Goal: Task Accomplishment & Management: Manage account settings

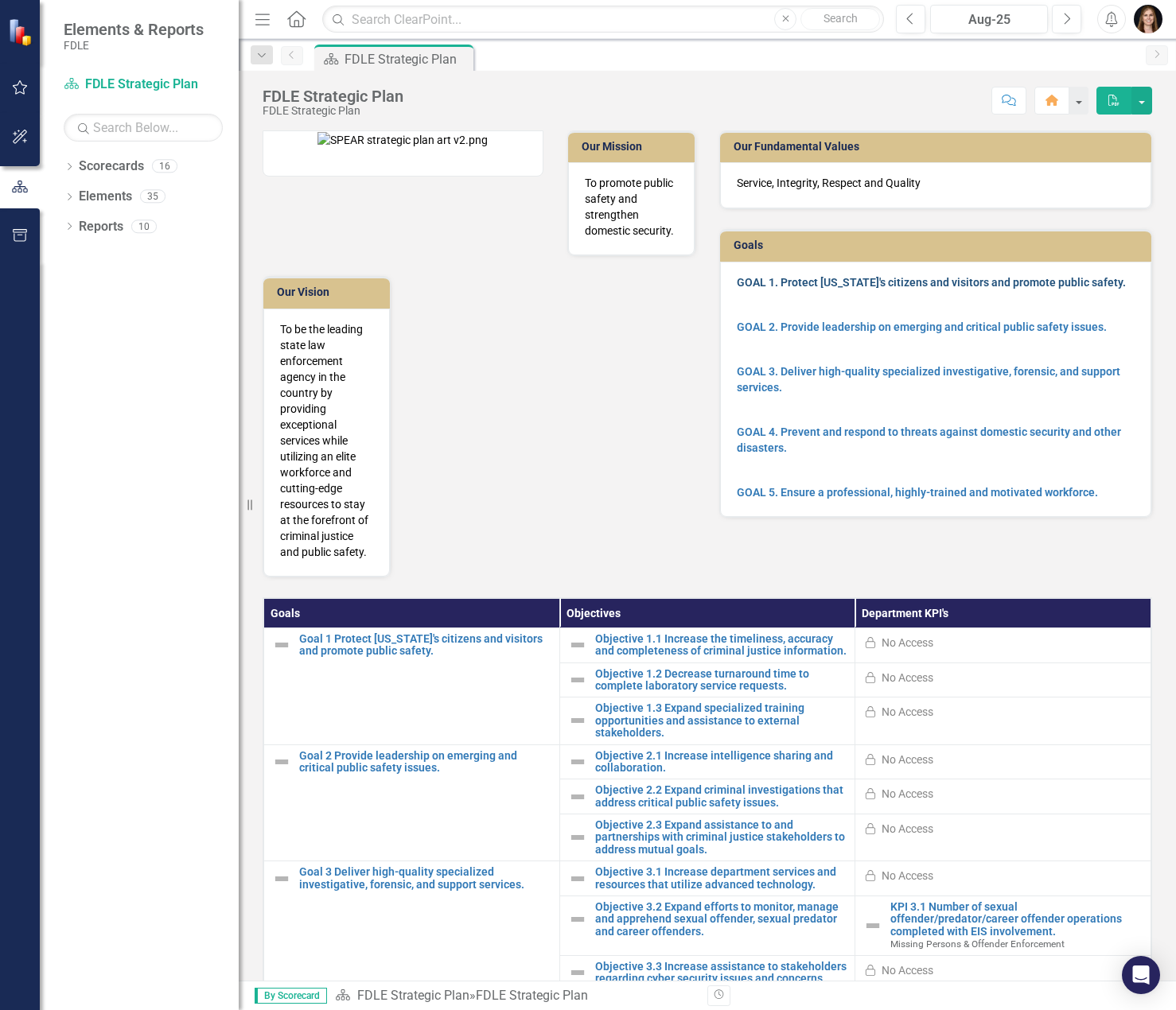
click at [829, 282] on link "GOAL 1. Protect [US_STATE]'s citizens and visitors and promote public safety." at bounding box center [932, 282] width 389 height 13
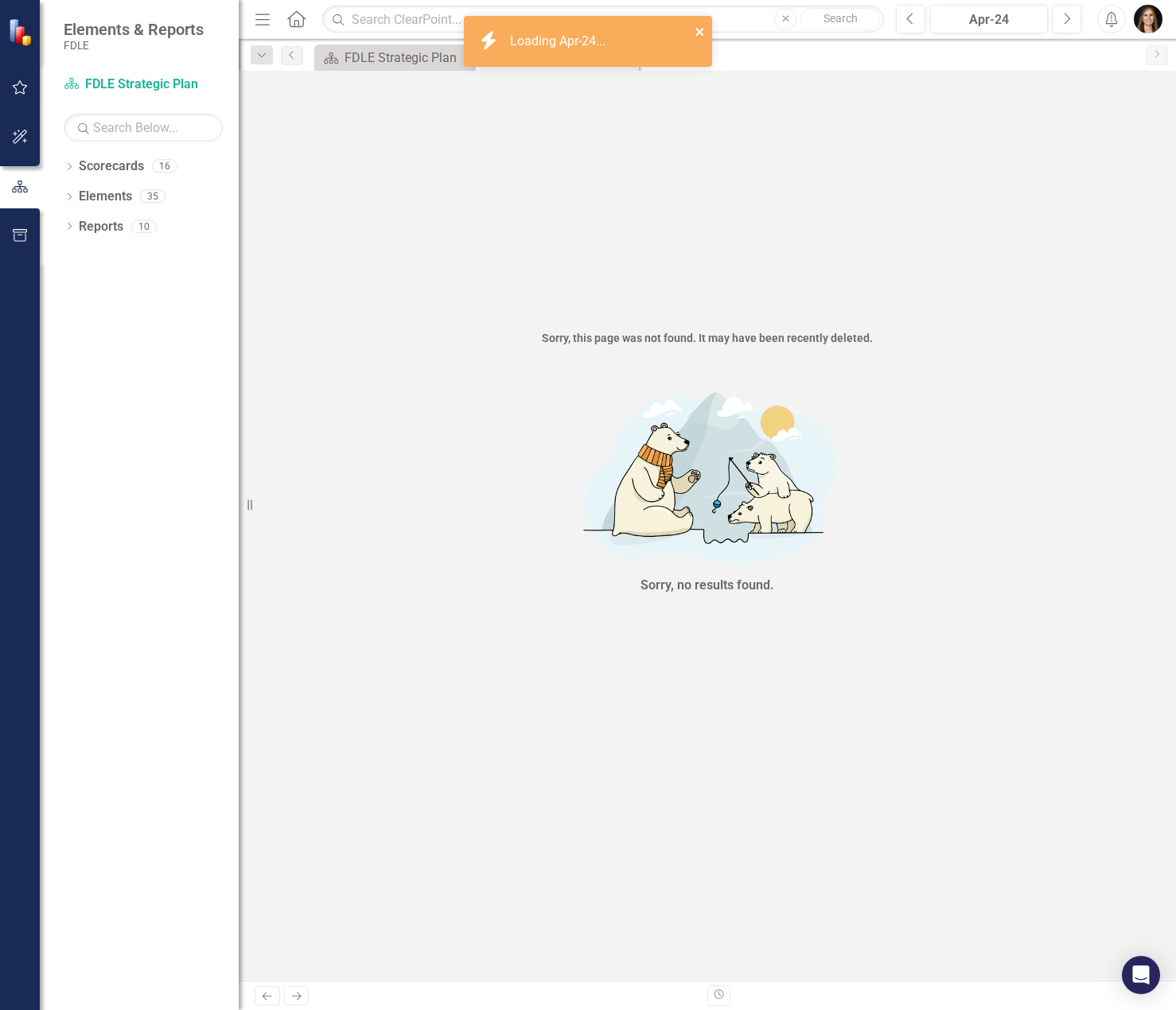
click at [703, 31] on icon "close" at bounding box center [700, 32] width 11 height 13
click at [628, 57] on icon "Close" at bounding box center [624, 59] width 16 height 13
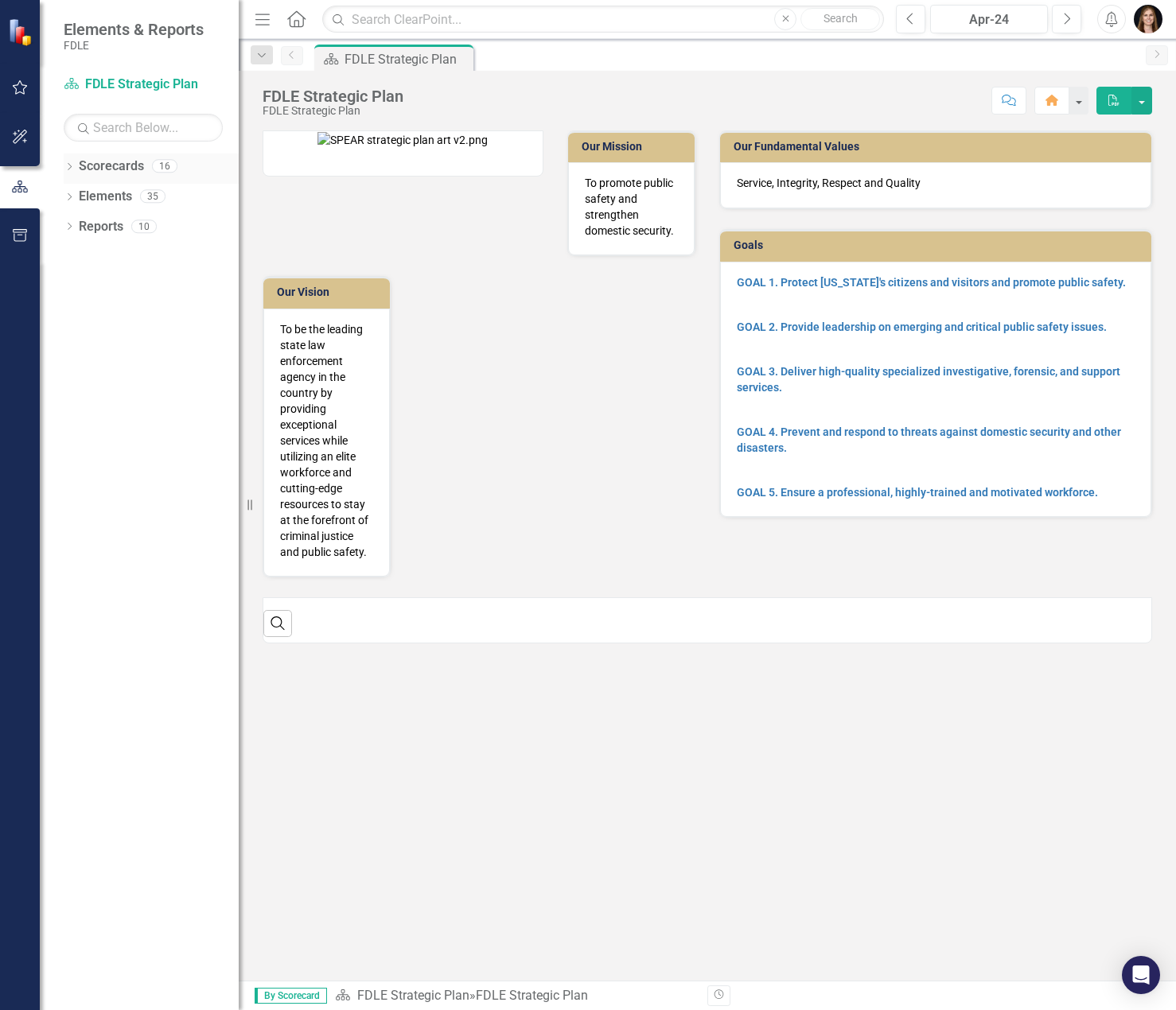
click at [66, 169] on icon "Dropdown" at bounding box center [69, 168] width 11 height 9
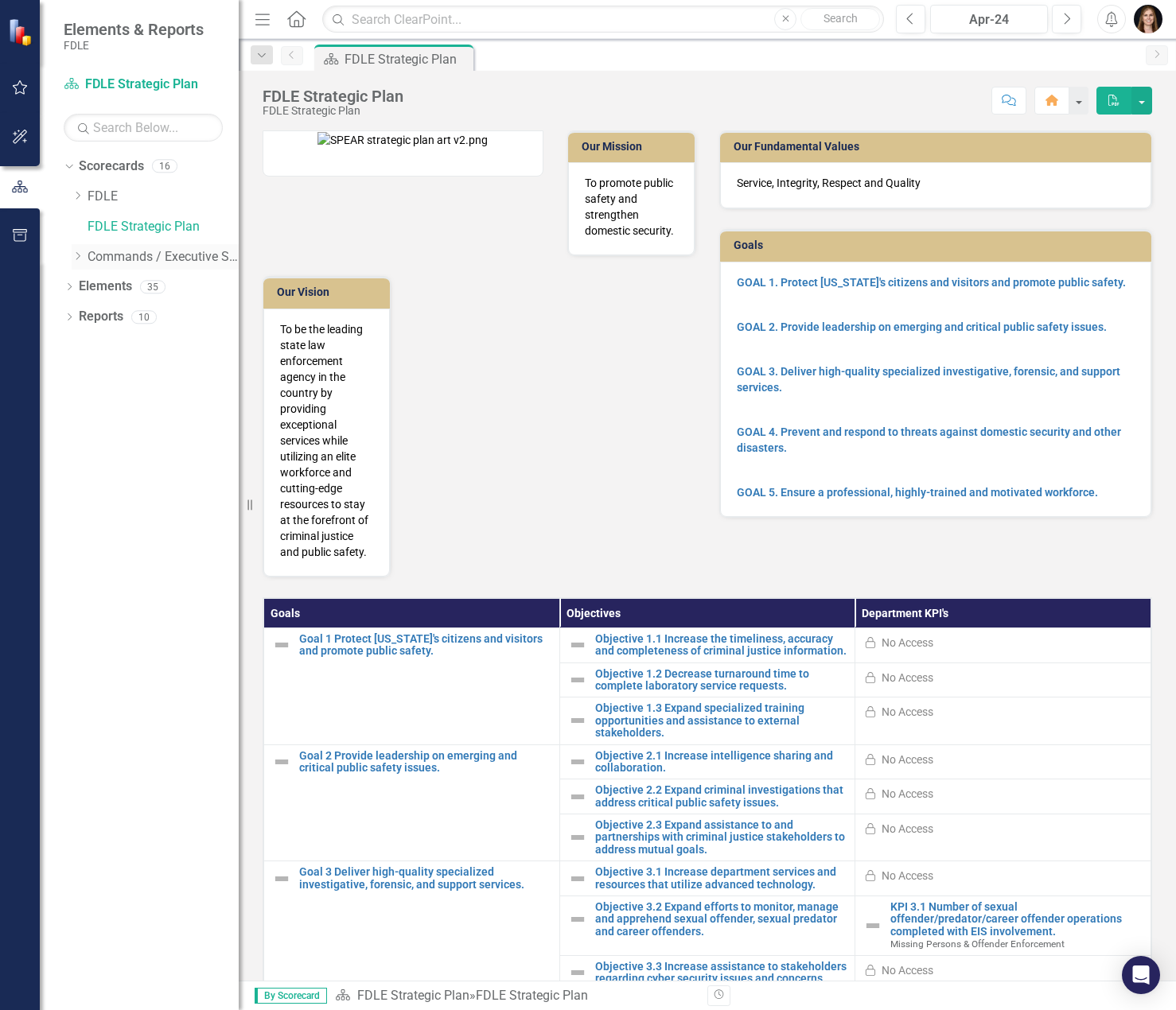
click at [77, 252] on icon "Dropdown" at bounding box center [78, 256] width 12 height 10
click at [96, 313] on icon "Dropdown" at bounding box center [94, 317] width 12 height 10
click at [146, 348] on link "Missing Persons & Offender Enforcement" at bounding box center [180, 347] width 120 height 18
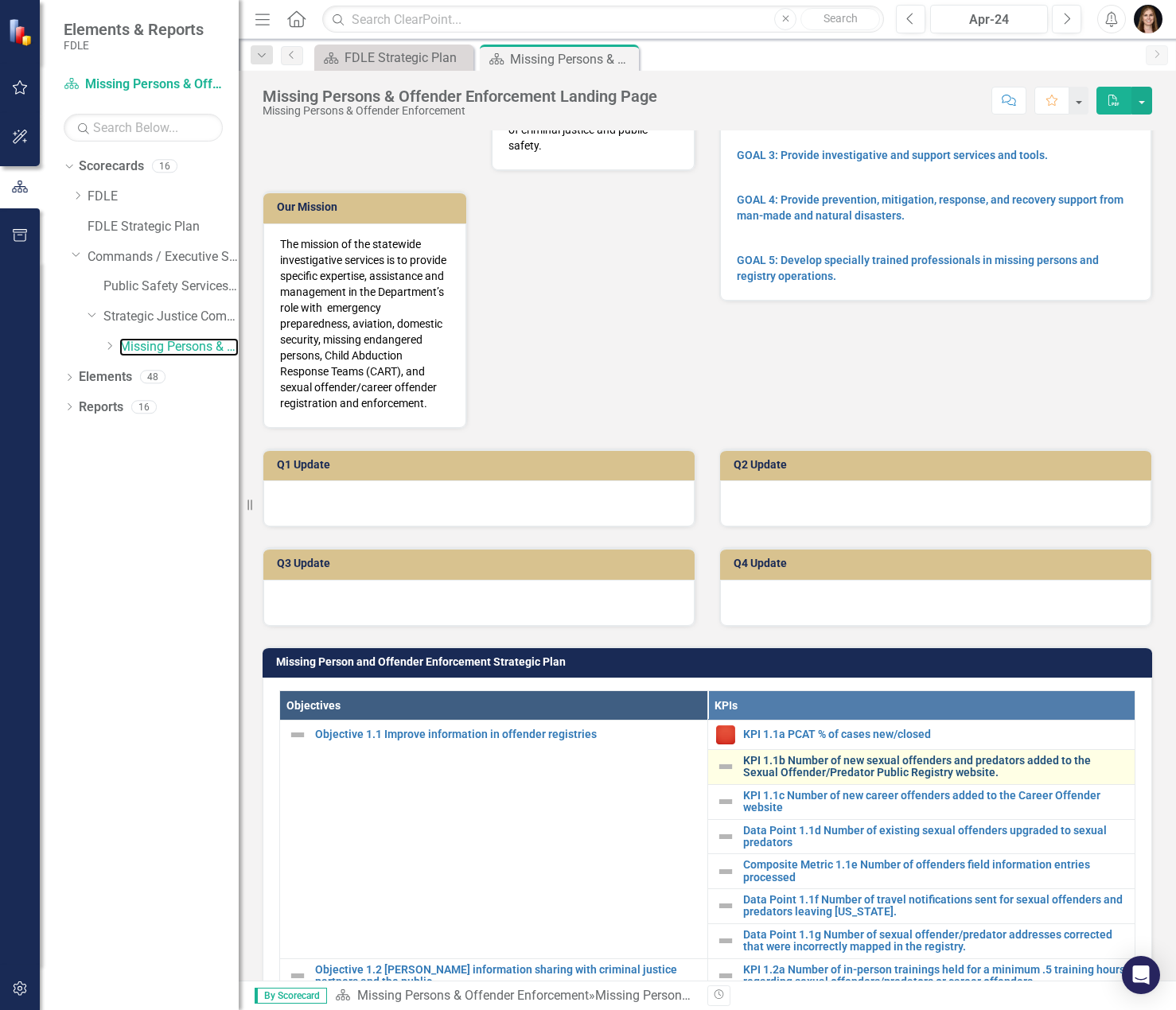
scroll to position [160, 0]
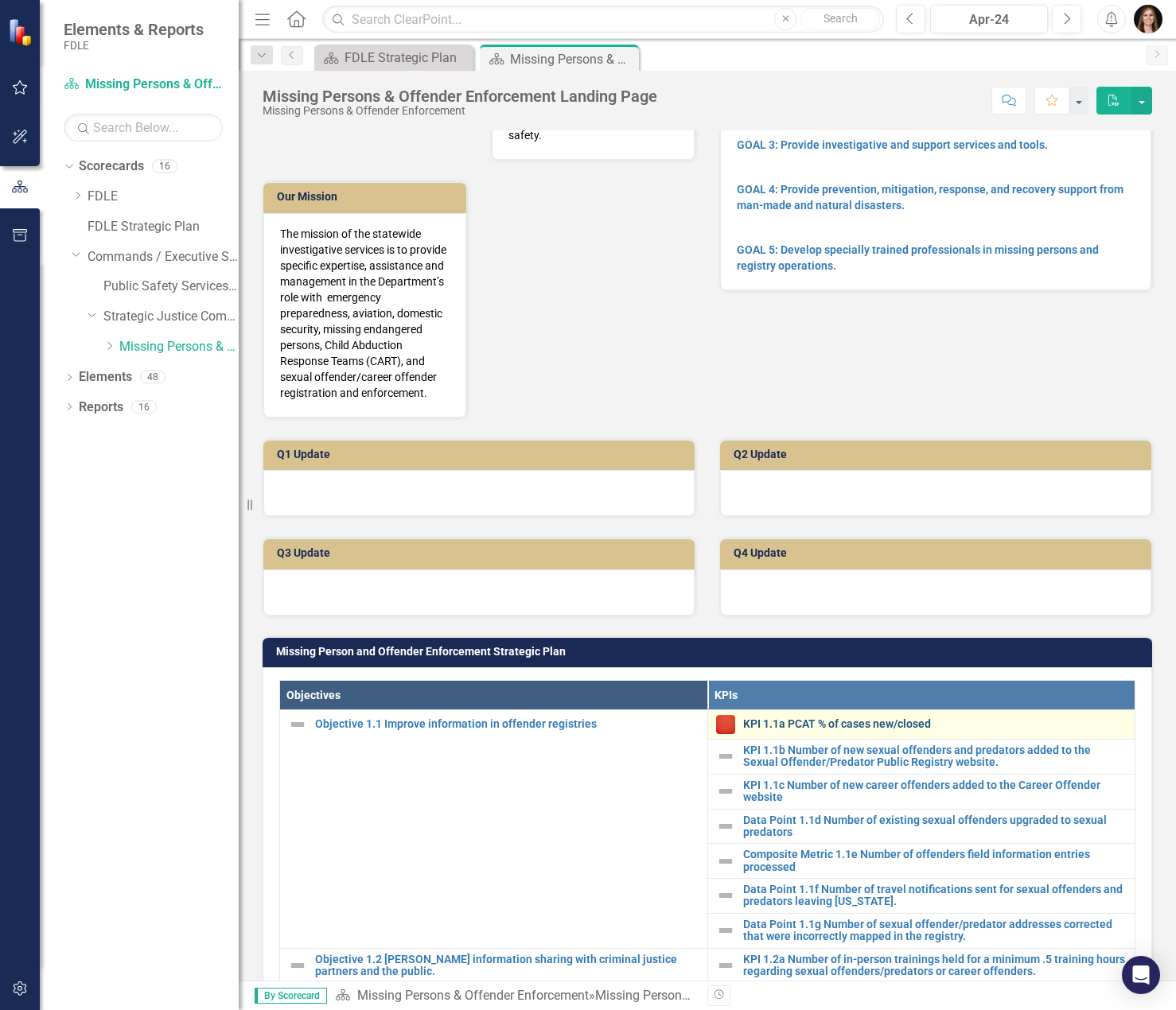
click at [864, 730] on link "KPI 1.1a PCAT % of cases new/closed" at bounding box center [935, 724] width 384 height 12
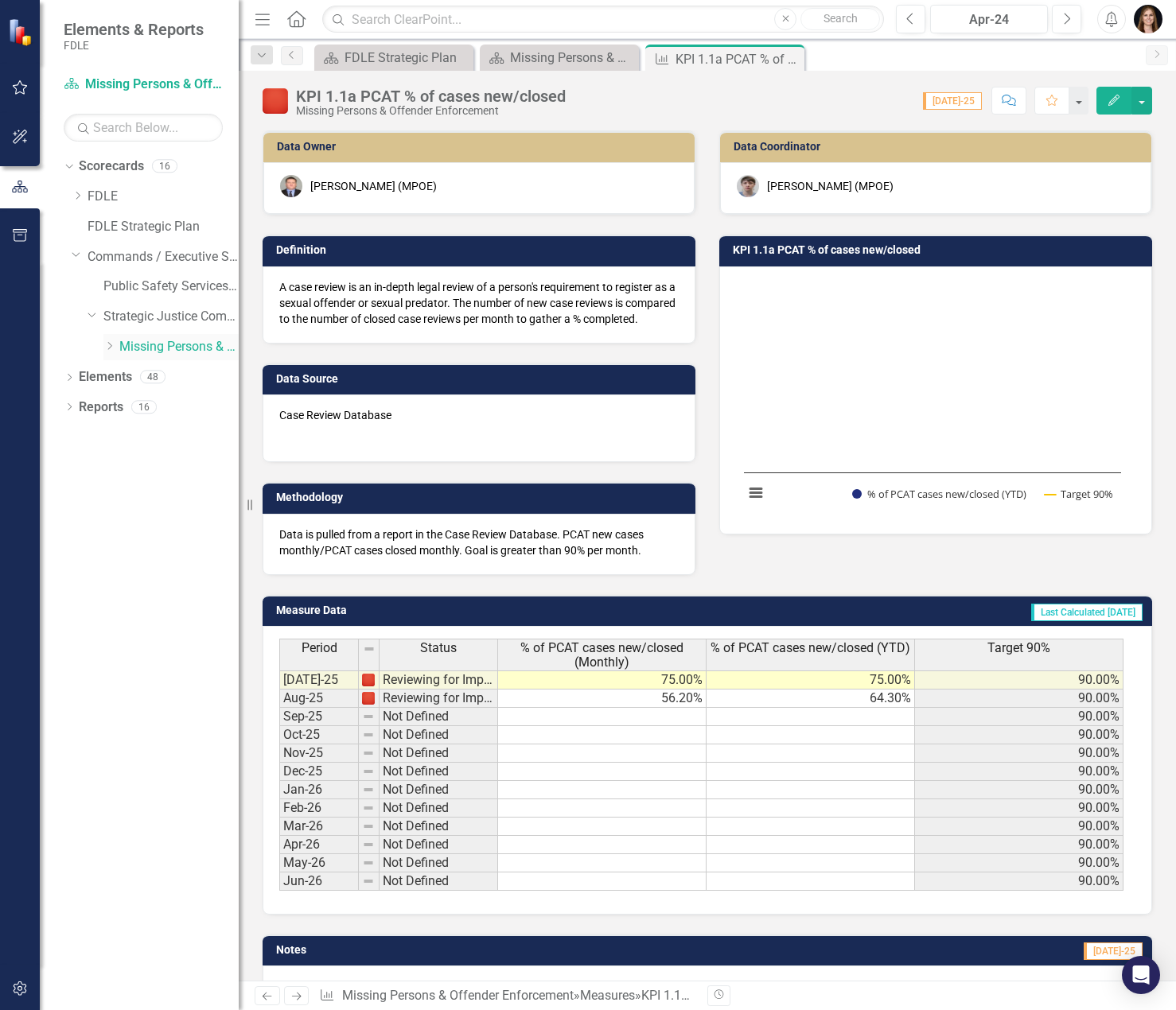
click at [164, 345] on link "Missing Persons & Offender Enforcement" at bounding box center [180, 347] width 120 height 18
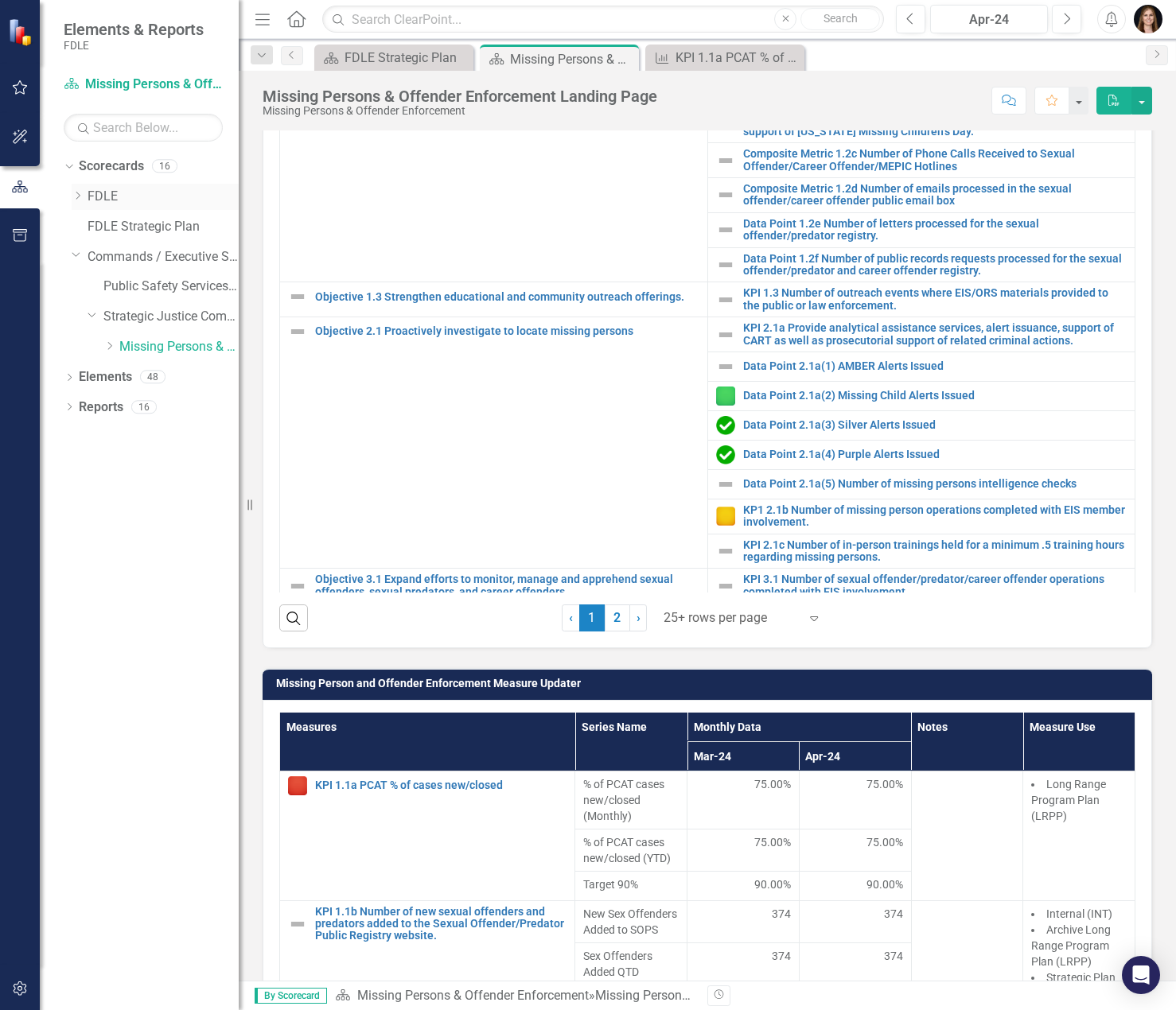
click at [78, 203] on div "Dropdown FDLE" at bounding box center [156, 196] width 168 height 26
click at [78, 200] on icon "Dropdown" at bounding box center [78, 195] width 12 height 10
click at [95, 226] on icon "Dropdown" at bounding box center [94, 226] width 12 height 10
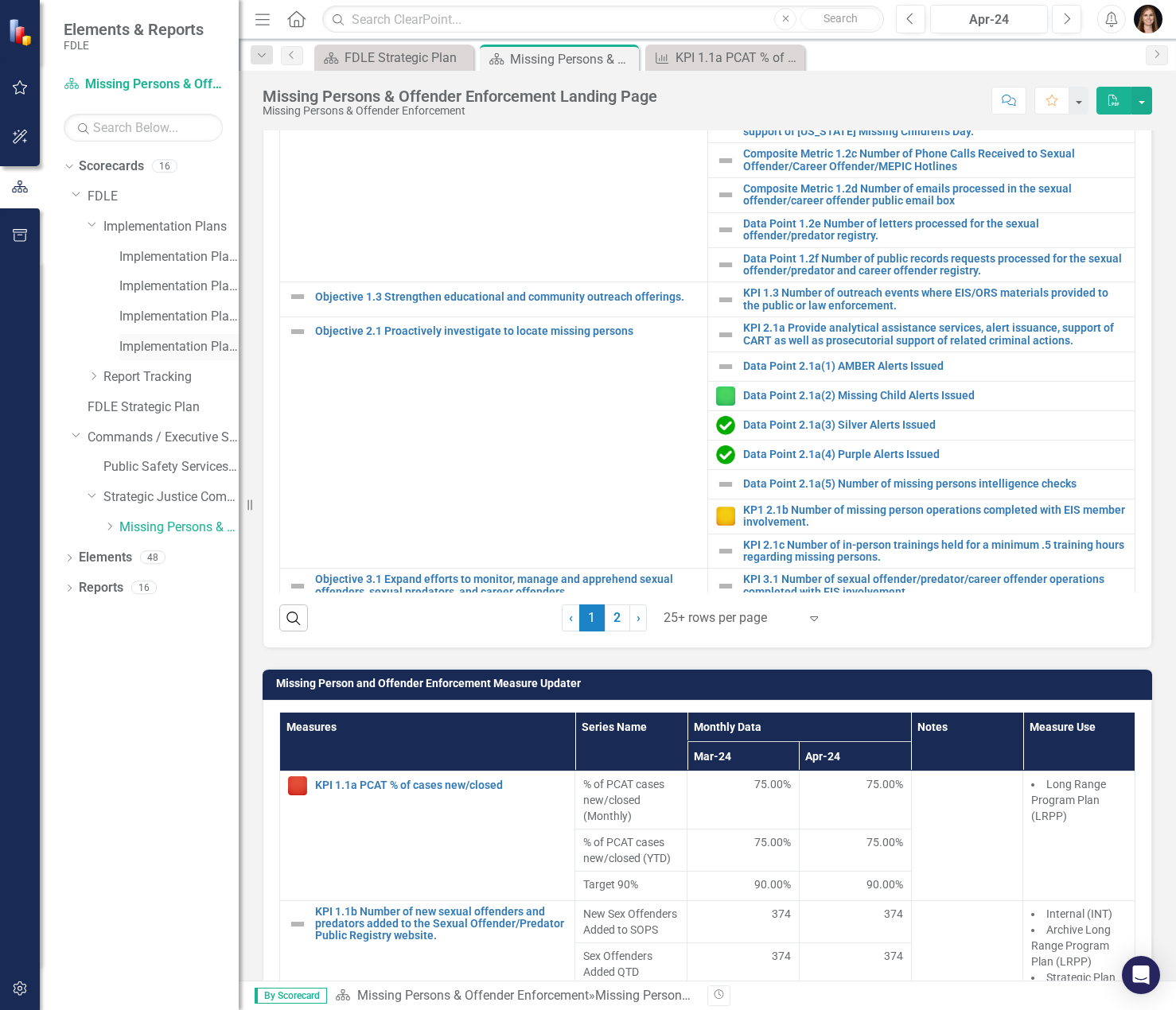
click at [160, 340] on link "Implementation Plan FY25/26" at bounding box center [180, 347] width 120 height 18
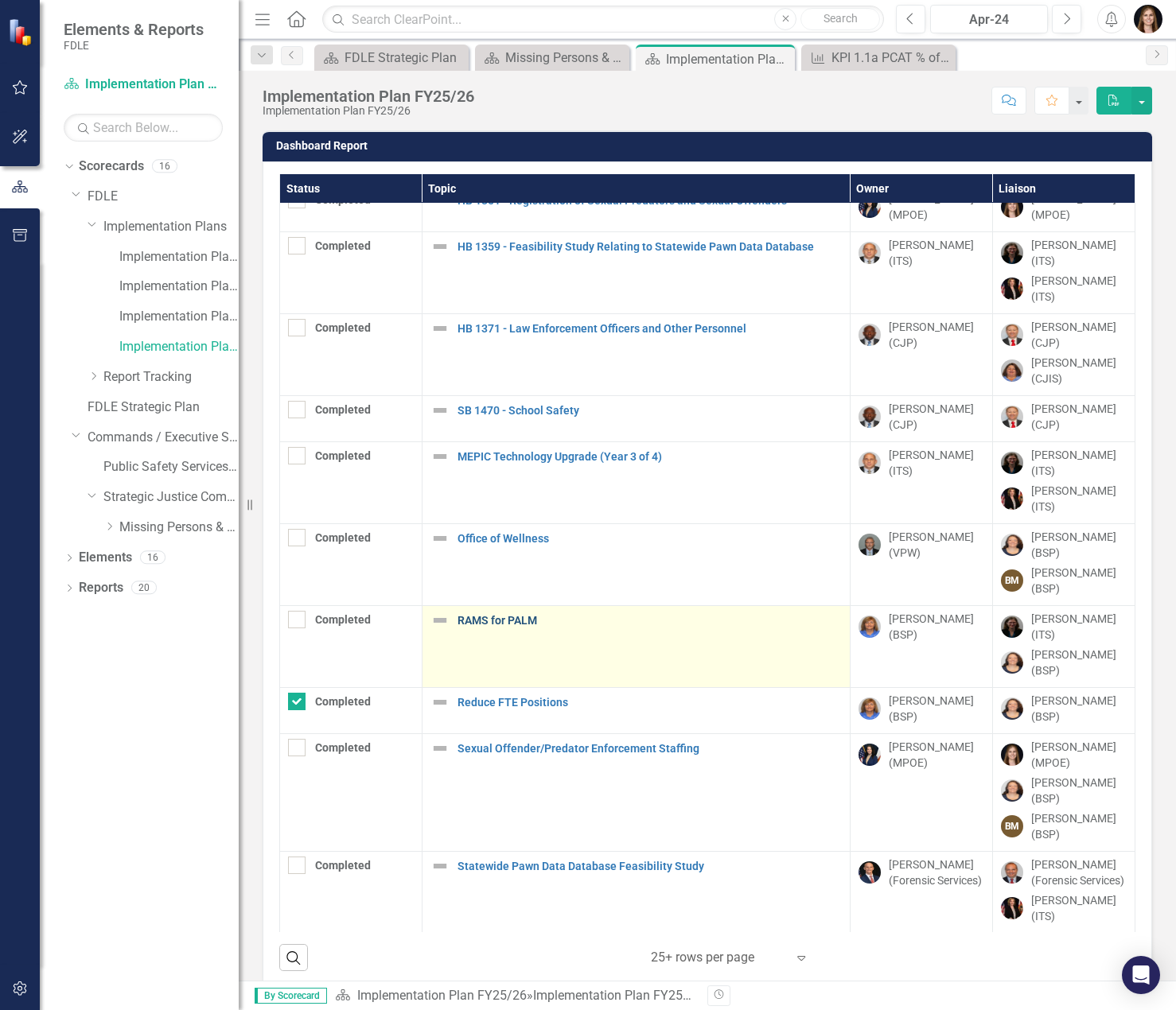
scroll to position [594, 0]
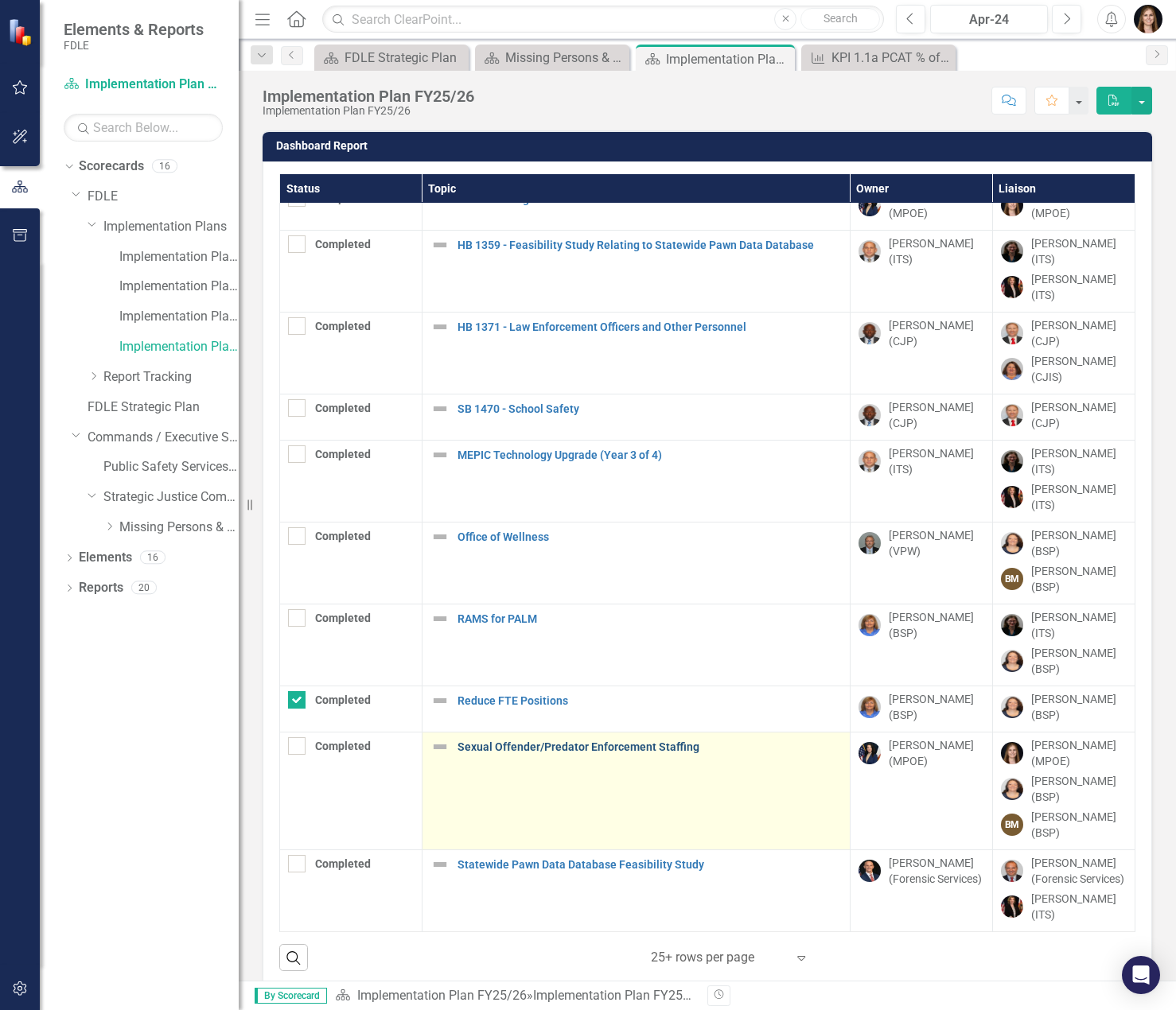
click at [675, 742] on link "Sexual Offender/Predator Enforcement Staffing" at bounding box center [649, 748] width 384 height 12
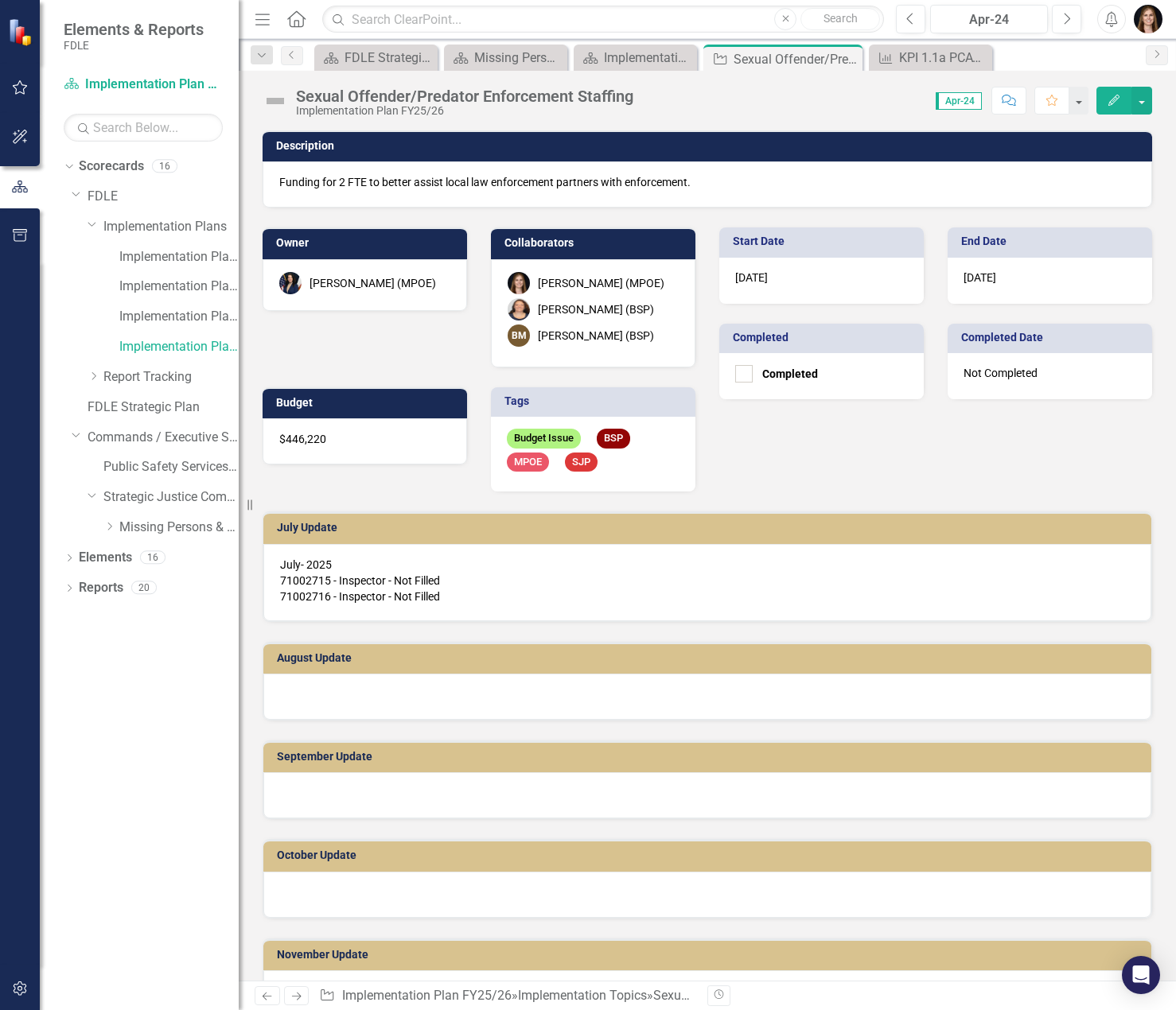
click at [355, 597] on span "71002716 - Inspector - Not Filled" at bounding box center [360, 596] width 160 height 13
drag, startPoint x: 275, startPoint y: 578, endPoint x: 340, endPoint y: 592, distance: 66.5
click at [317, 590] on div "July- 2025 71002715 - Inspector - Not Filled 71002716 - Inspector - Not Filled" at bounding box center [707, 582] width 888 height 77
drag, startPoint x: 384, startPoint y: 594, endPoint x: 398, endPoint y: 594, distance: 14.0
click at [385, 594] on span "71002716 - Inspector - Not Filled" at bounding box center [360, 596] width 160 height 13
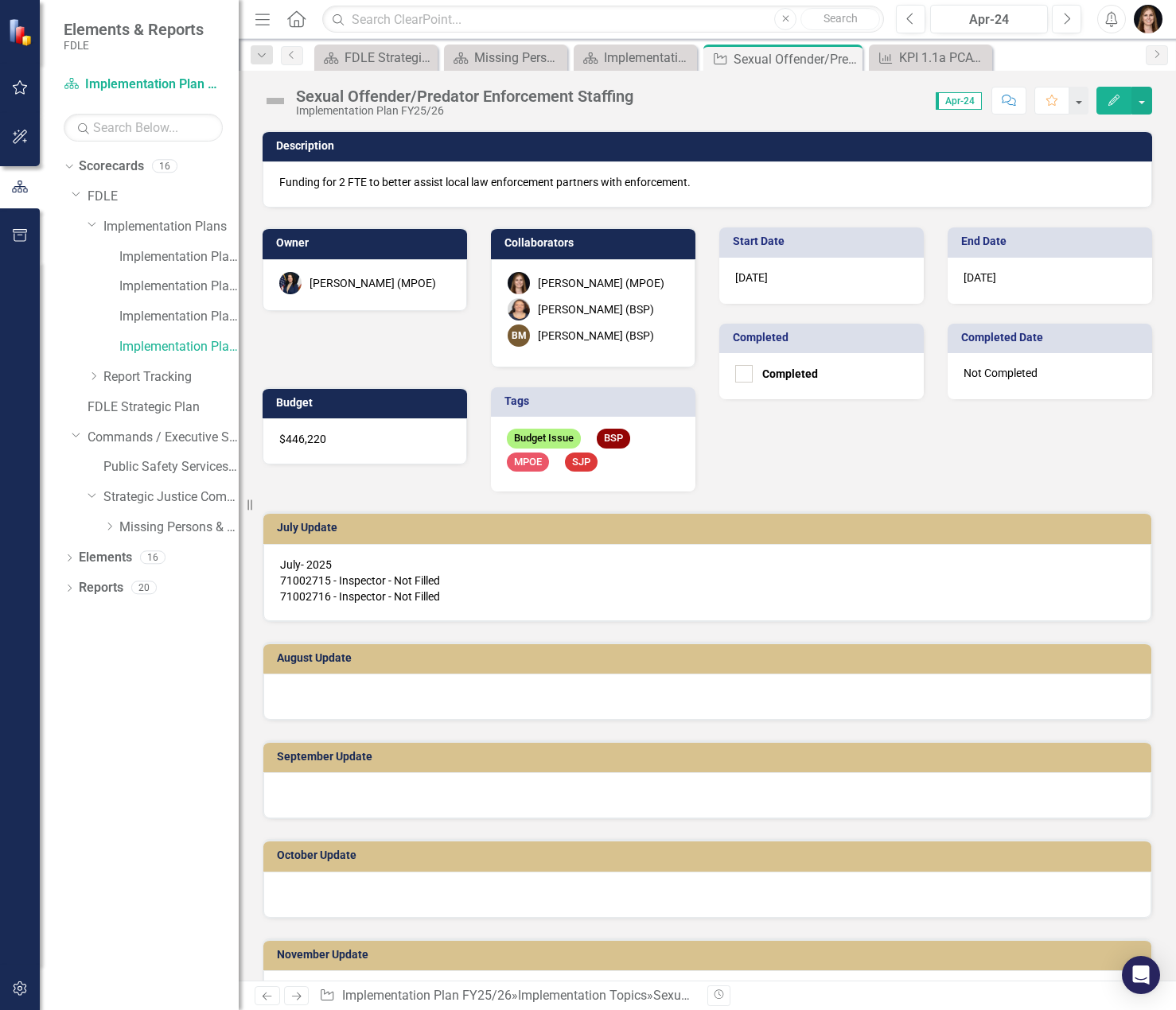
click at [440, 596] on span "71002716 - Inspector - Not Filled" at bounding box center [360, 596] width 160 height 13
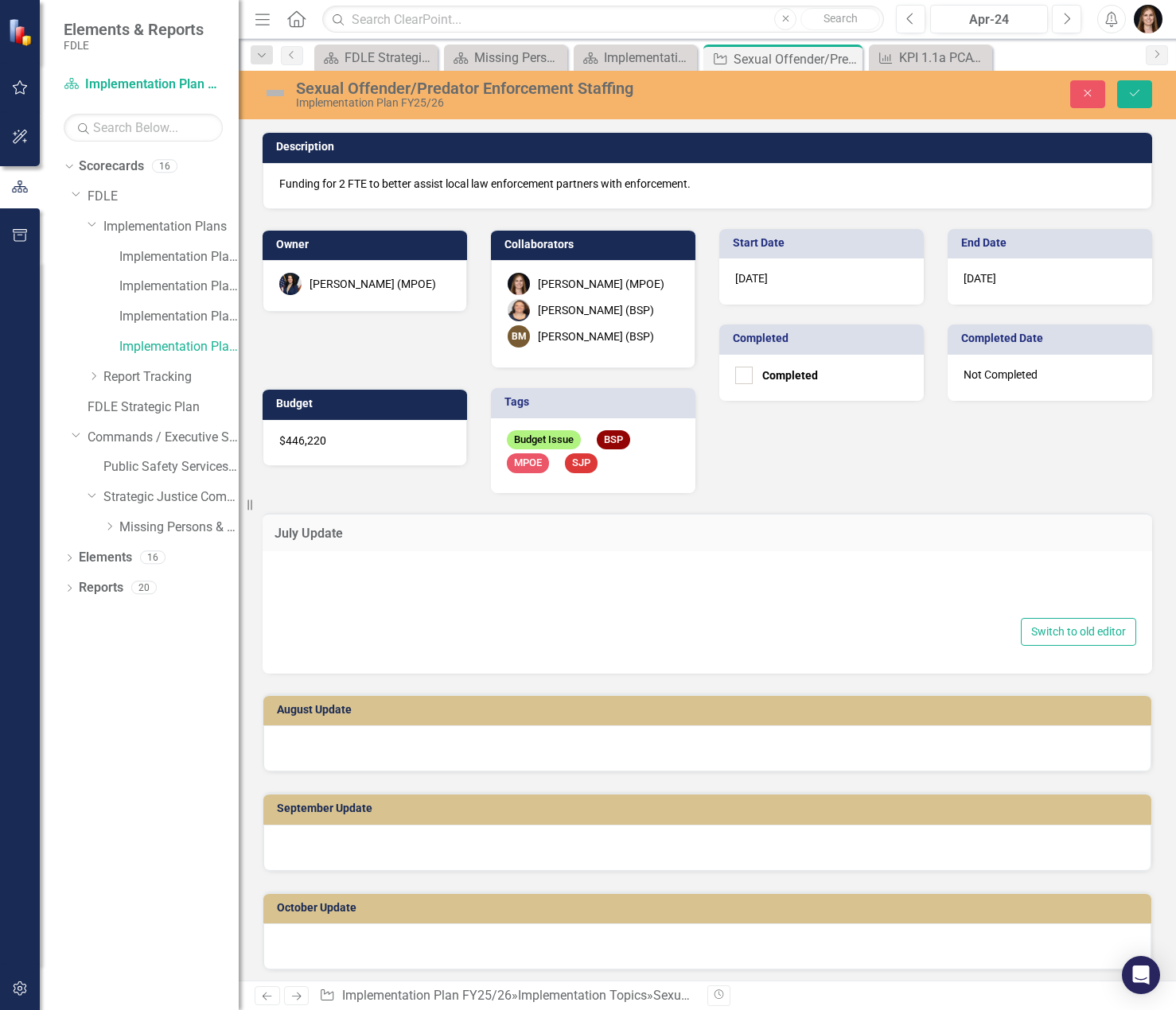
type textarea "<p><span style="color: #000000;">July- 2025&nbsp; &nbsp; &nbsp; &nbsp; &nbsp; &…"
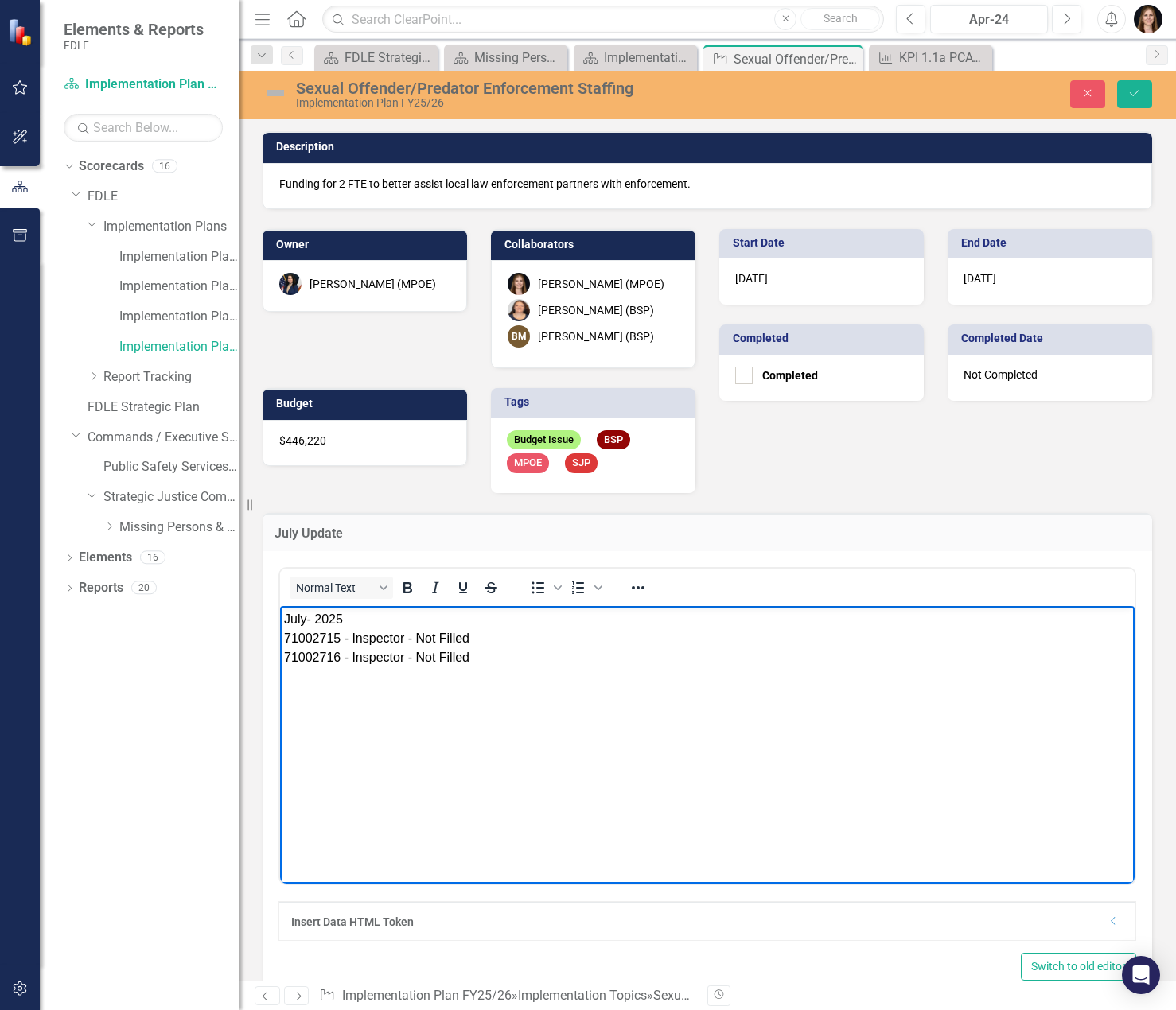
drag, startPoint x: 480, startPoint y: 663, endPoint x: 545, endPoint y: 1251, distance: 591.6
click at [280, 643] on html "July- 2025 71002715 - Inspector - Not Filled 71002716 - Inspector - Not Filled" at bounding box center [707, 725] width 855 height 238
copy p "71002715 - Inspector - Not Filled 71002716 - Inspector - Not Filled"
drag, startPoint x: 1093, startPoint y: 94, endPoint x: 1163, endPoint y: 32, distance: 93.5
click at [1092, 94] on icon "Close" at bounding box center [1087, 93] width 14 height 11
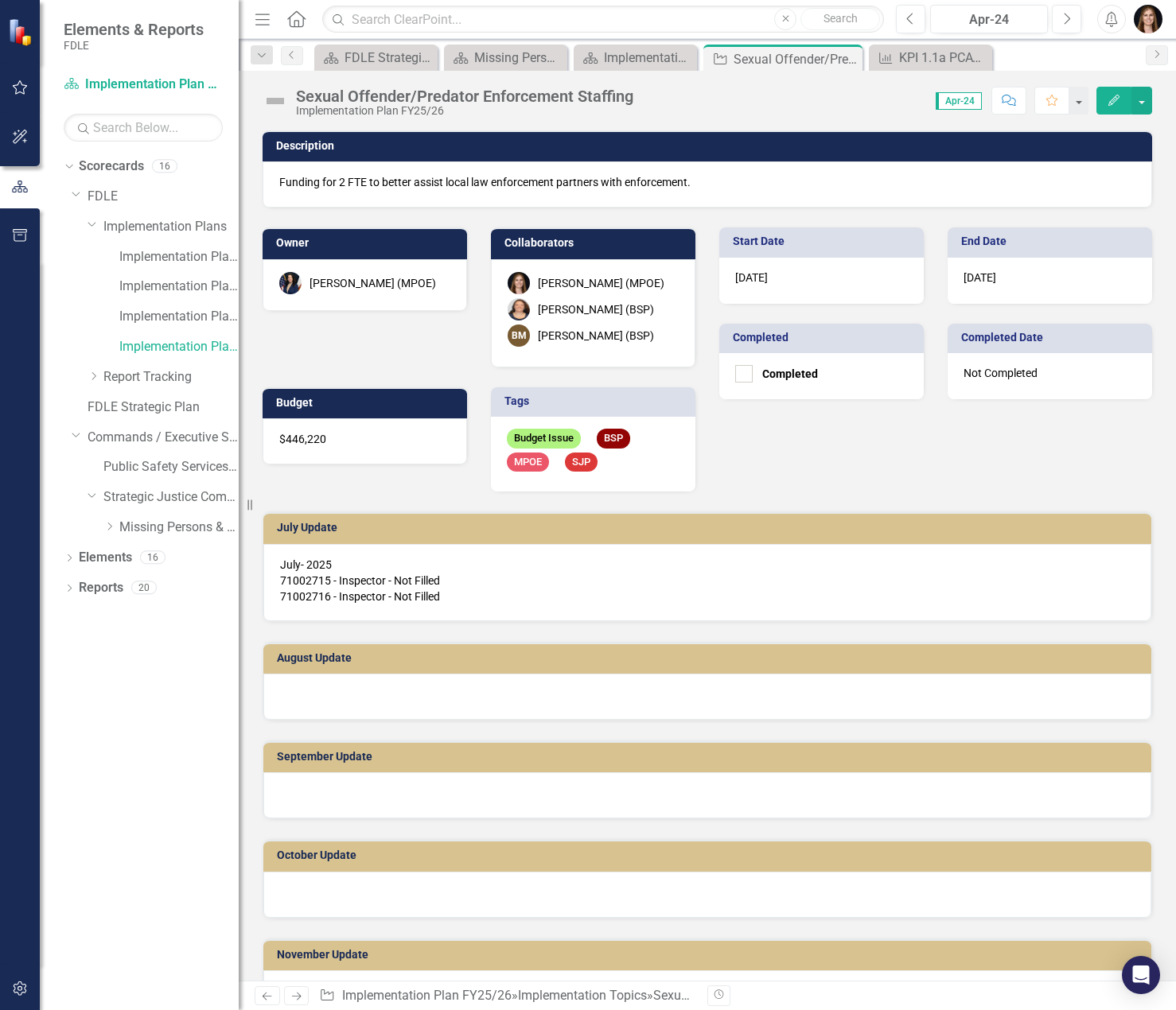
click at [352, 703] on div at bounding box center [707, 697] width 888 height 46
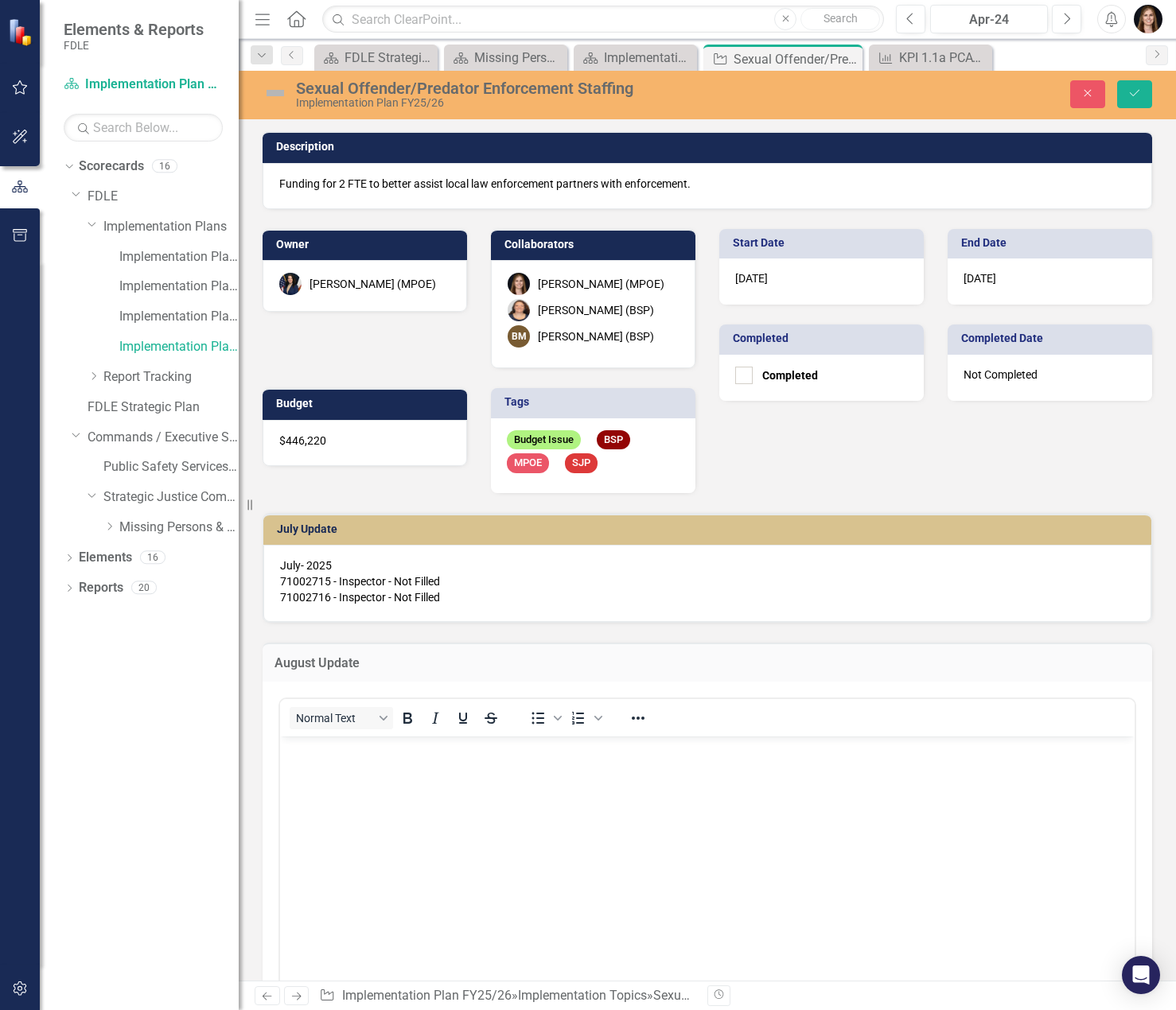
click at [394, 788] on body "Rich Text Area. Press ALT-0 for help." at bounding box center [707, 854] width 855 height 238
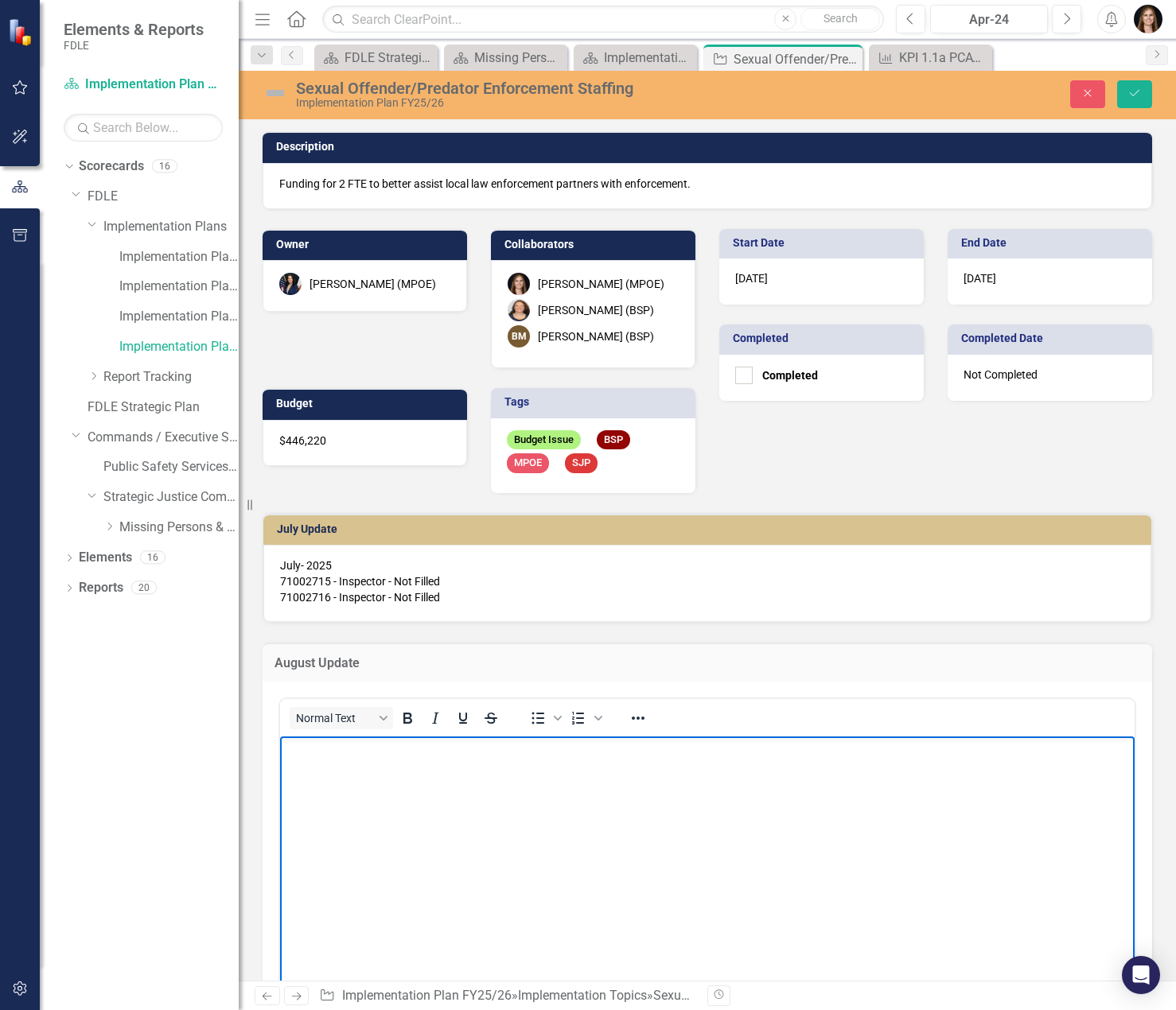
paste body "Rich Text Area. Press ALT-0 for help."
drag, startPoint x: 486, startPoint y: 754, endPoint x: 417, endPoint y: 758, distance: 69.1
click at [417, 758] on p "71002715 - Inspector - Not Filled 71002716 - Inspector - Not Filled" at bounding box center [707, 759] width 847 height 38
drag, startPoint x: 479, startPoint y: 768, endPoint x: 419, endPoint y: 771, distance: 60.1
click at [419, 771] on p "71002715 - Inspector - Filled 71002716 - Inspector - Not Filled" at bounding box center [707, 759] width 847 height 38
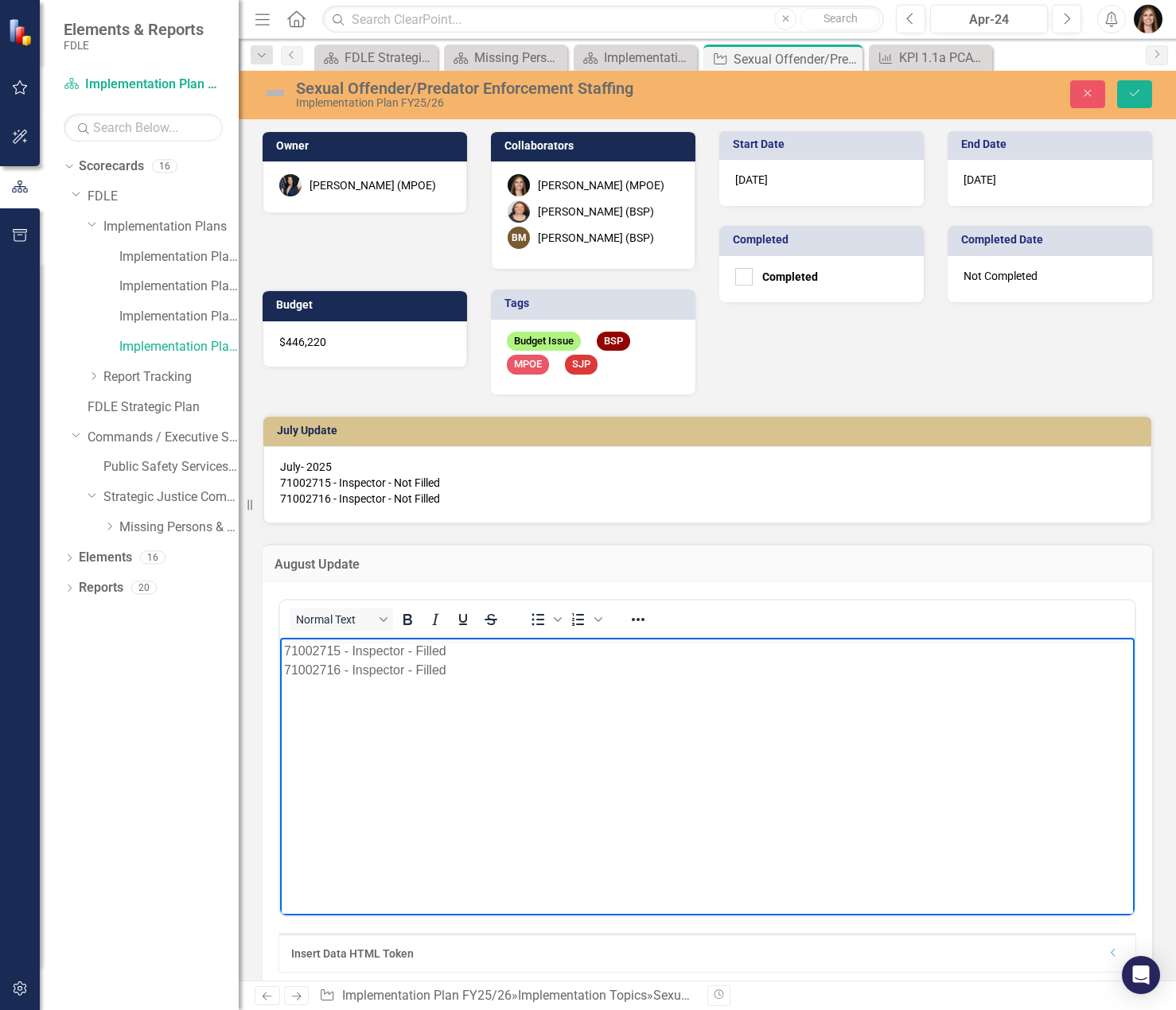
scroll to position [238, 0]
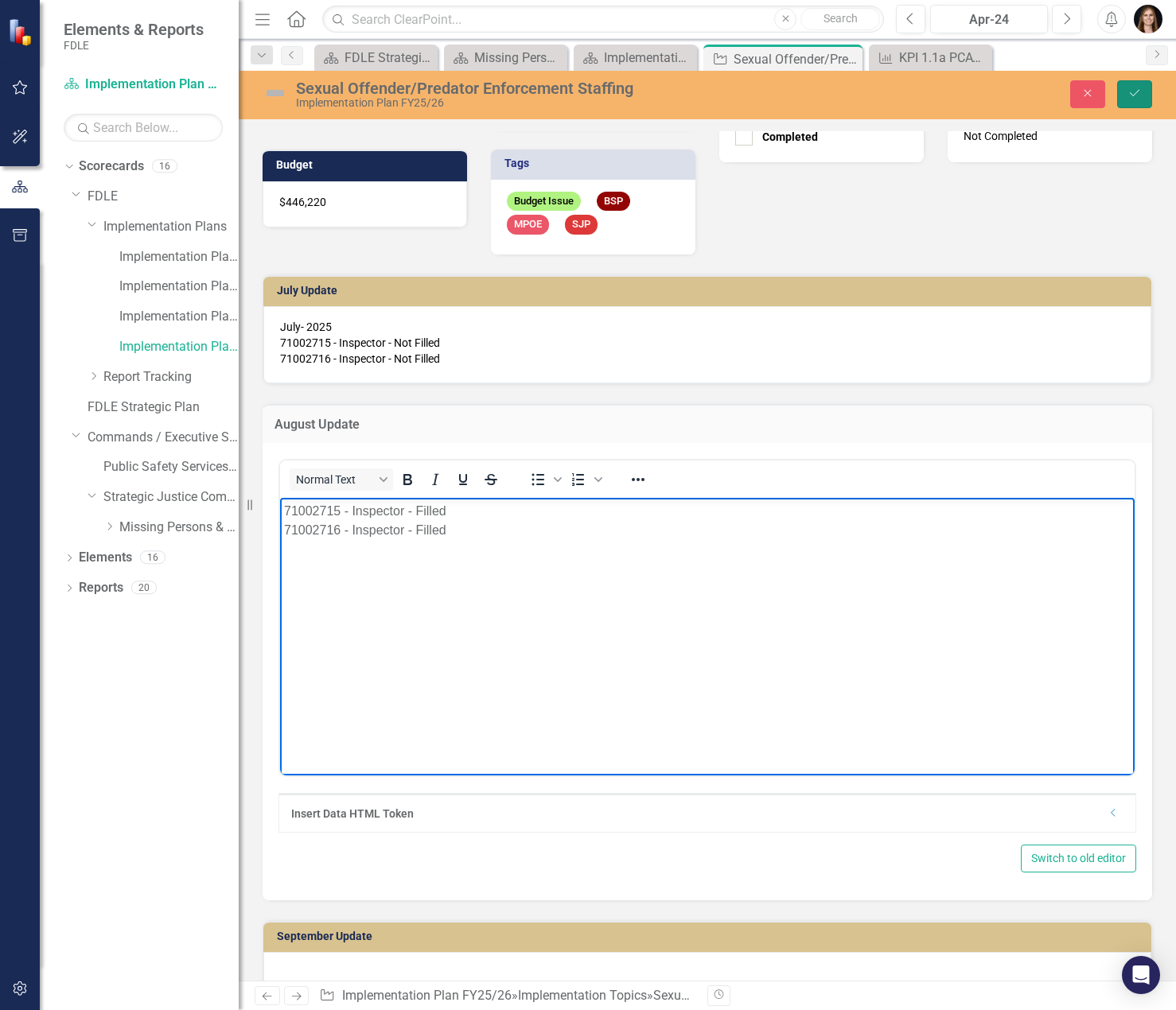
click at [1128, 93] on icon "Save" at bounding box center [1135, 93] width 14 height 11
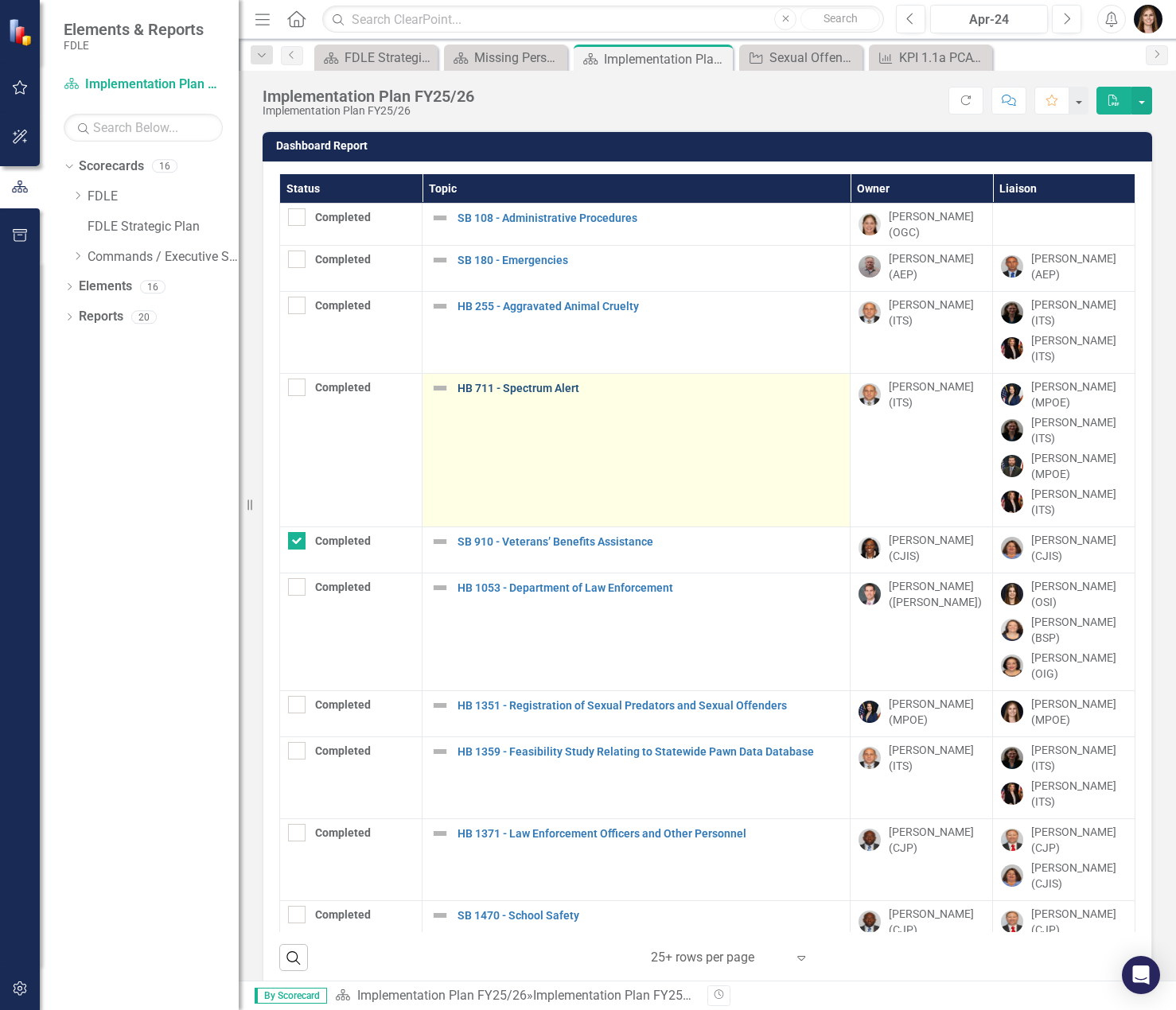
click at [539, 383] on link "HB 711 - Spectrum Alert" at bounding box center [649, 389] width 384 height 12
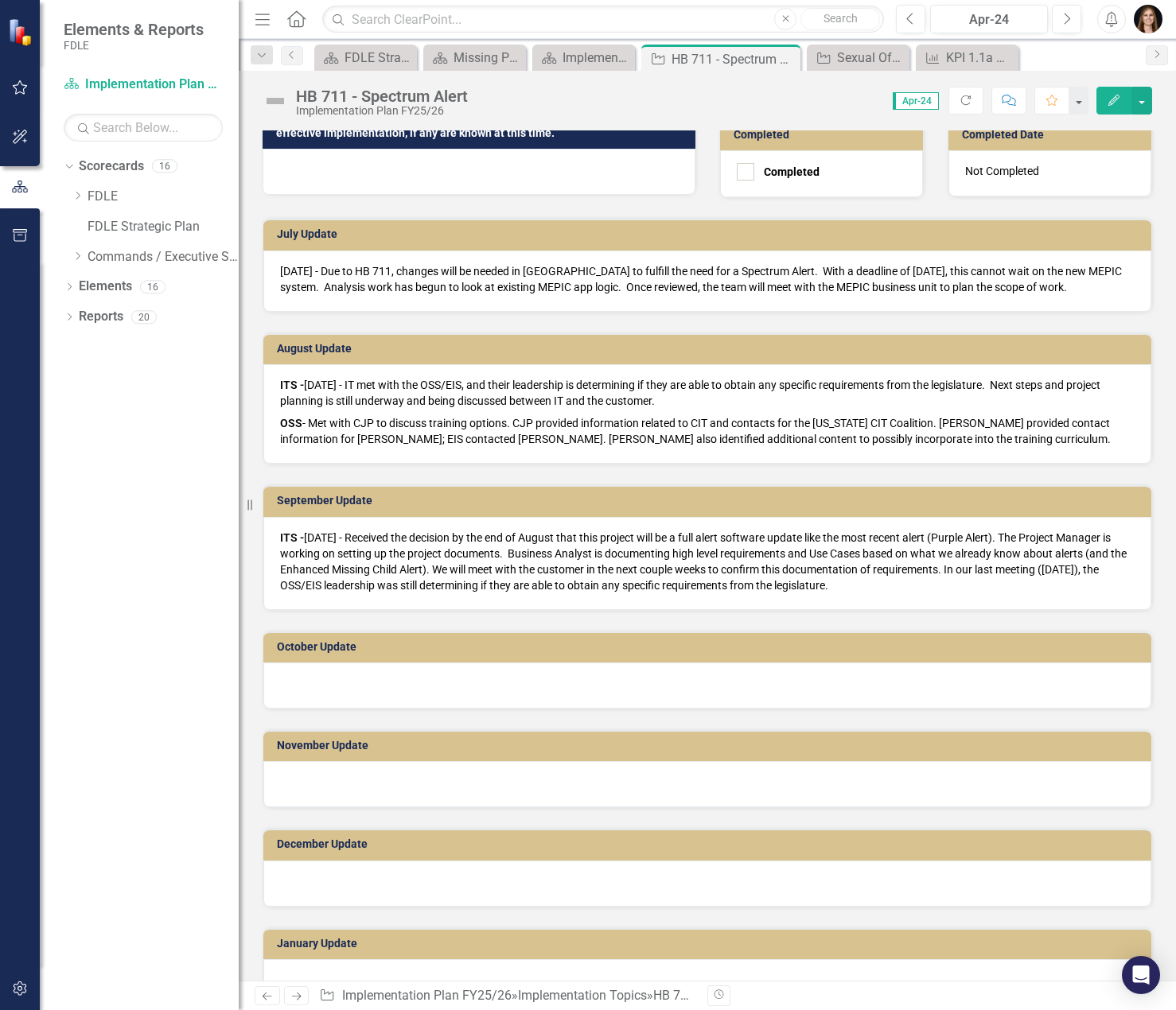
scroll to position [716, 0]
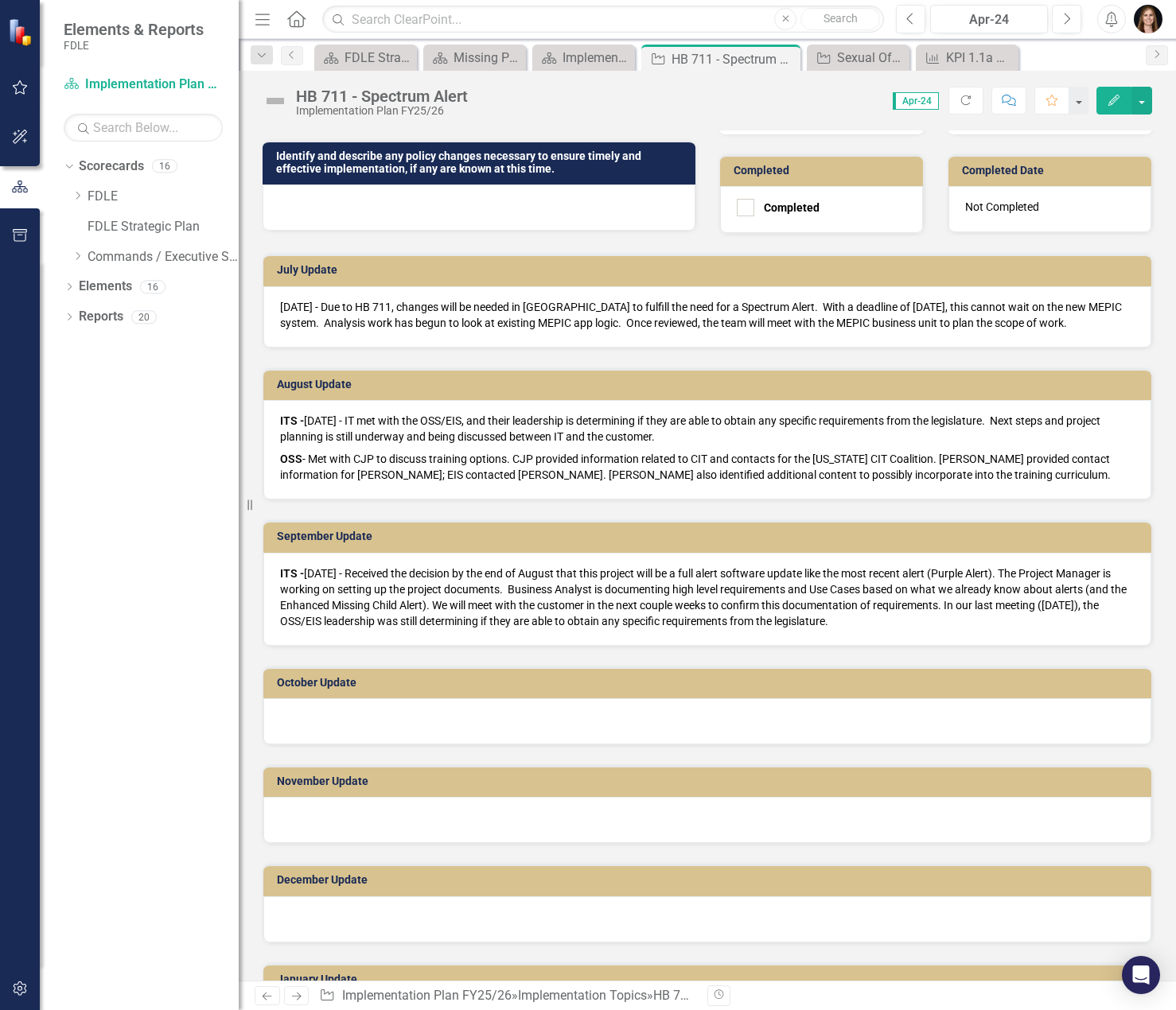
click at [431, 475] on p "OSS - Met with CJP to discuss training options. CJP provided information relate…" at bounding box center [707, 465] width 855 height 35
click at [346, 467] on p "OSS - Met with CJP to discuss training options. CJP provided information relate…" at bounding box center [707, 465] width 855 height 35
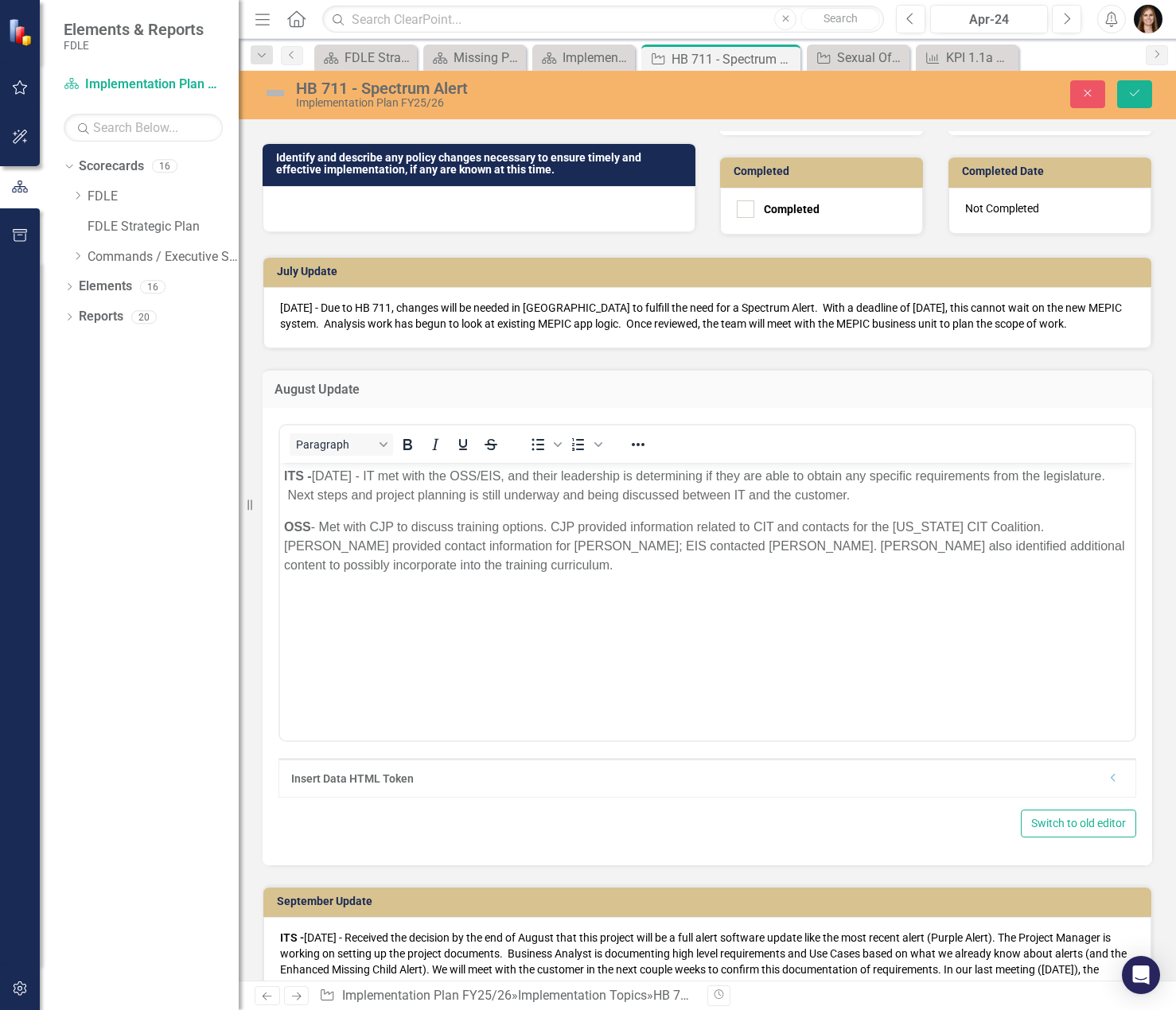
scroll to position [0, 0]
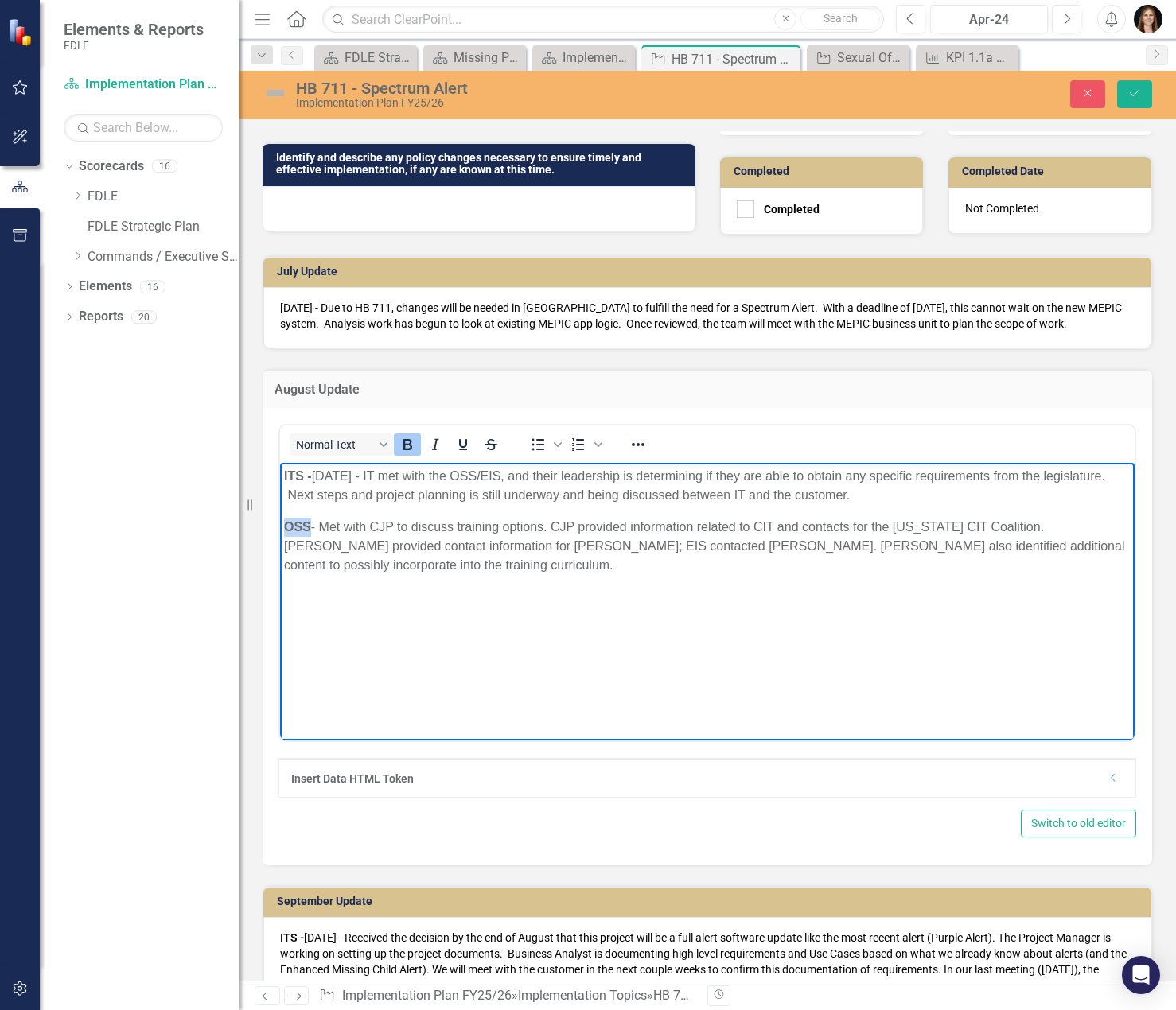
drag, startPoint x: 298, startPoint y: 522, endPoint x: 254, endPoint y: 521, distance: 44.0
click at [280, 521] on html "ITS - [DATE] - IT met with the OSS/EIS, and their leadership is determining if …" at bounding box center [707, 581] width 855 height 238
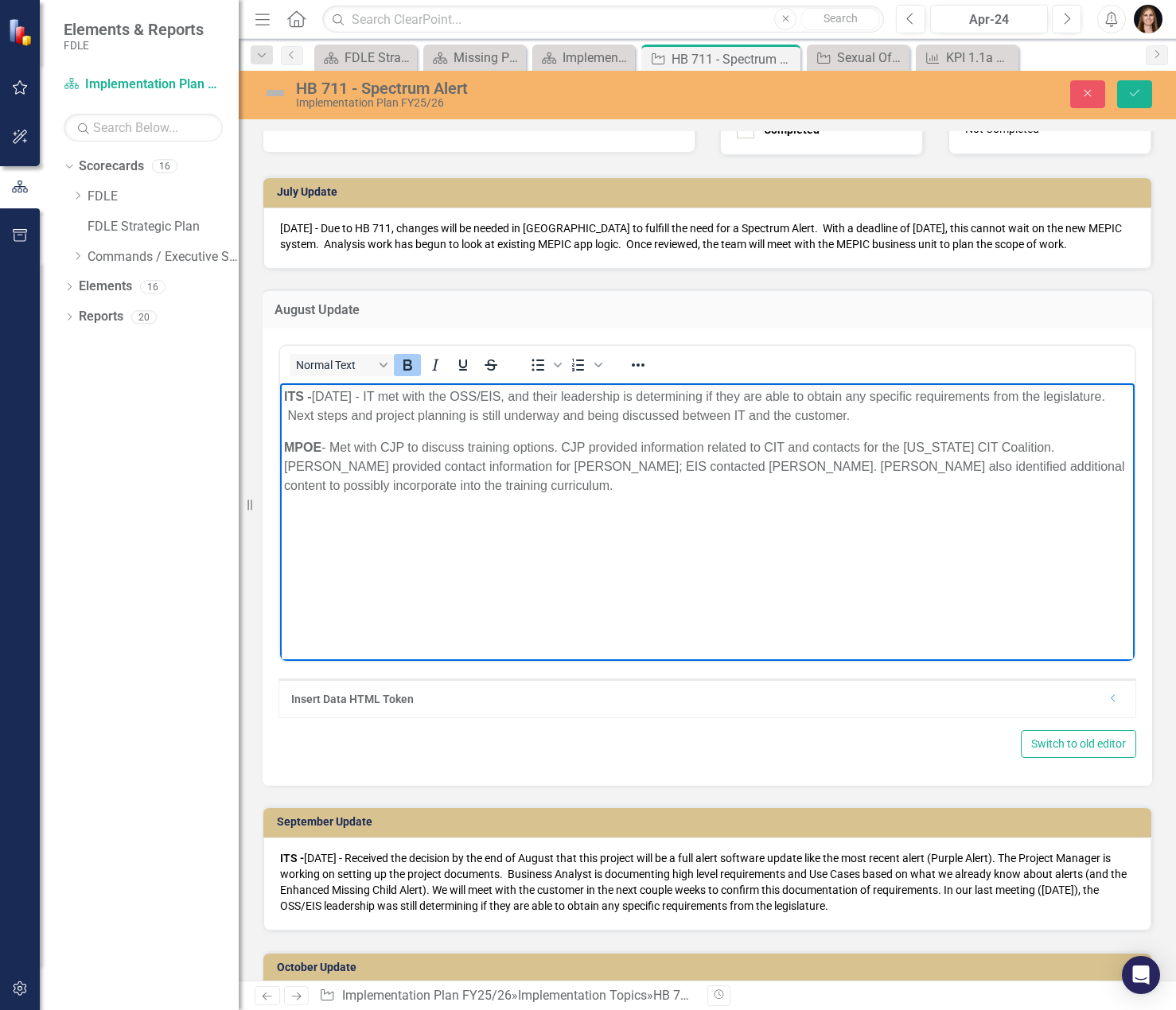
scroll to position [1034, 0]
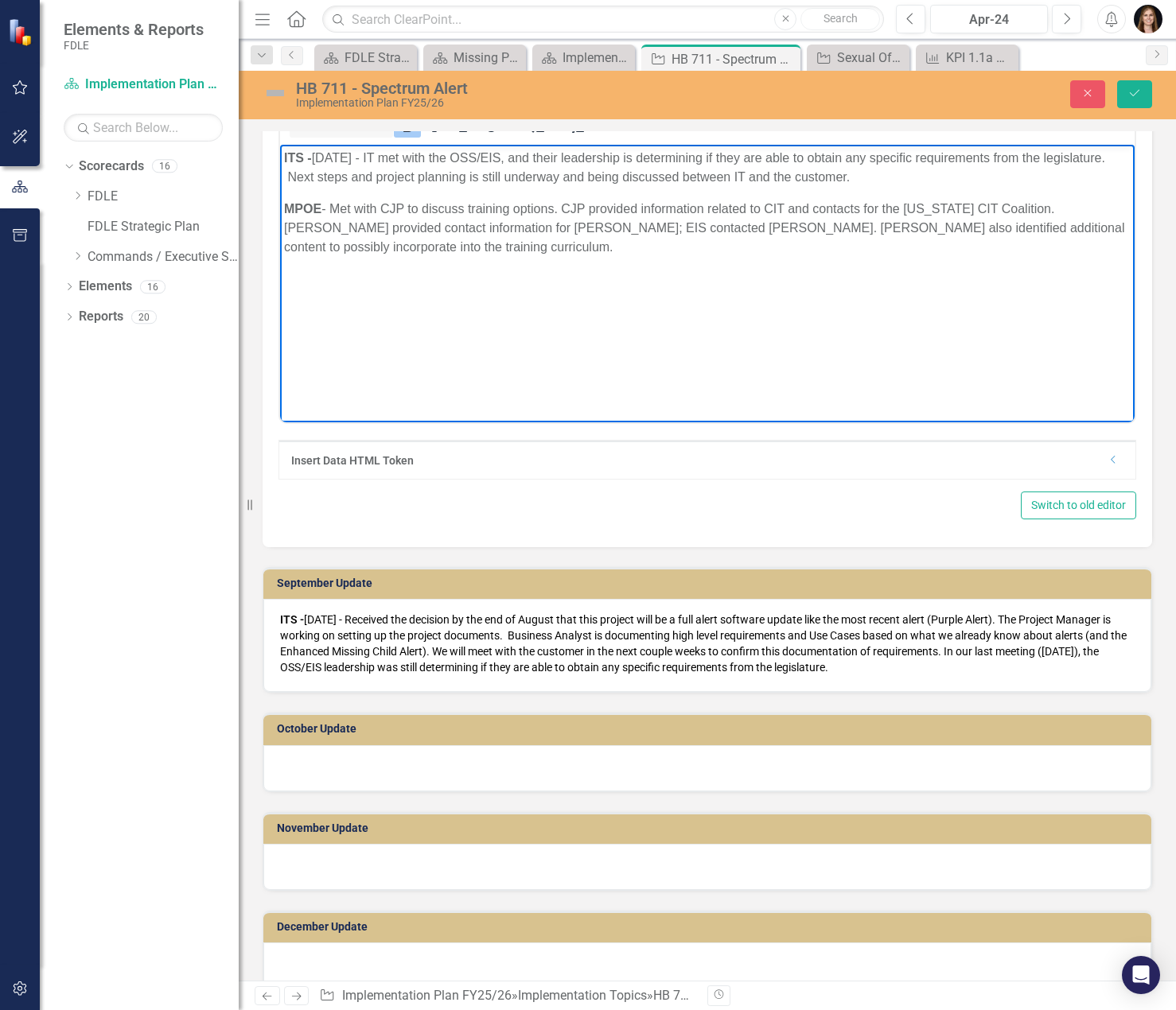
click at [473, 674] on p "ITS - [DATE] - Received the decision by the end of August that this project wil…" at bounding box center [707, 644] width 855 height 64
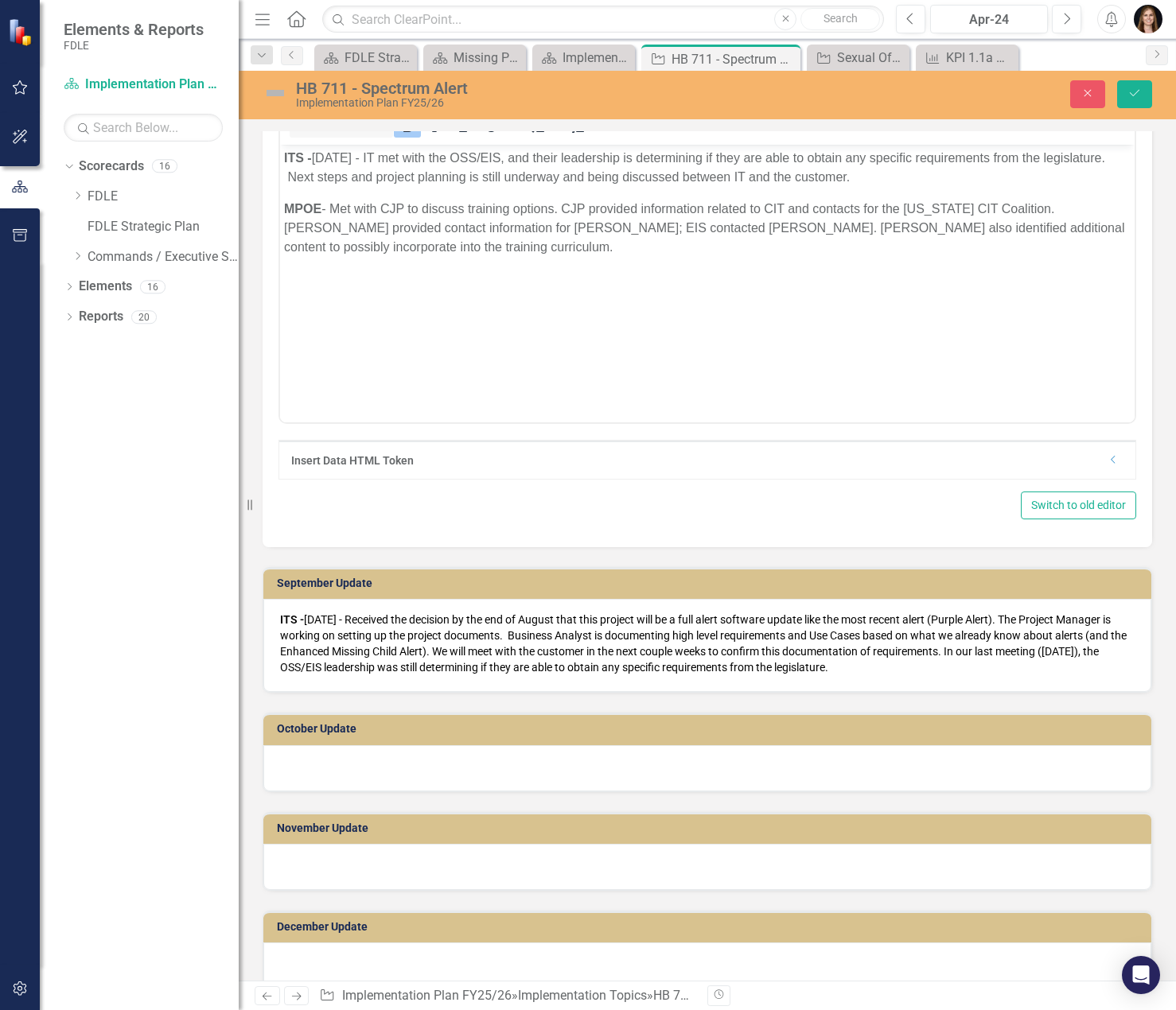
scroll to position [796, 0]
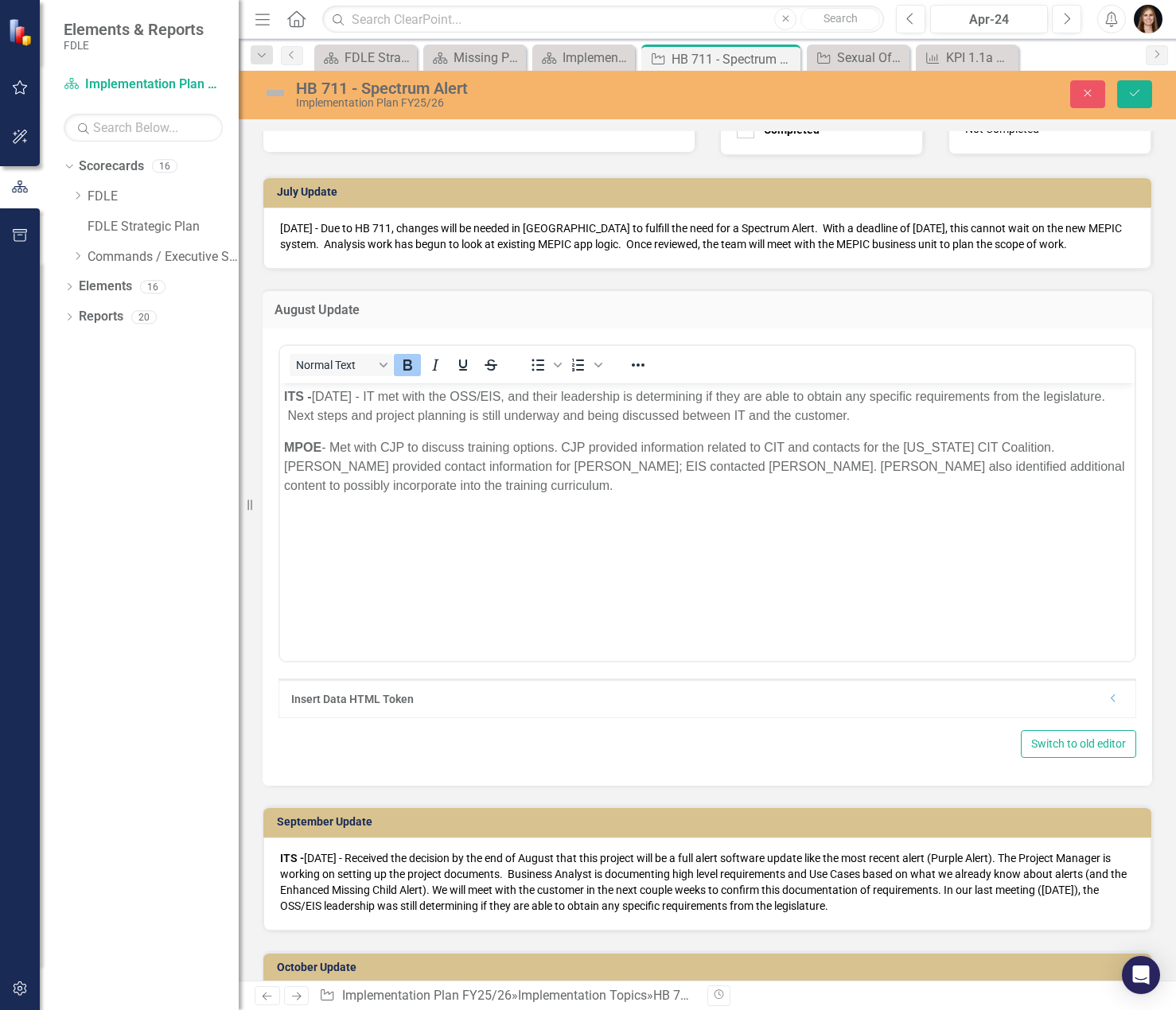
click at [1002, 267] on div "[DATE] - Due to HB 711, changes will be needed in [GEOGRAPHIC_DATA] to fulfill …" at bounding box center [707, 237] width 888 height 61
click at [996, 251] on p "[DATE] - Due to HB 711, changes will be needed in [GEOGRAPHIC_DATA] to fulfill …" at bounding box center [707, 236] width 855 height 32
click at [757, 233] on p "[DATE] - Due to HB 711, changes will be needed in [GEOGRAPHIC_DATA] to fulfill …" at bounding box center [707, 236] width 855 height 32
click at [914, 248] on p "[DATE] - Due to HB 711, changes will be needed in [GEOGRAPHIC_DATA] to fulfill …" at bounding box center [707, 236] width 855 height 32
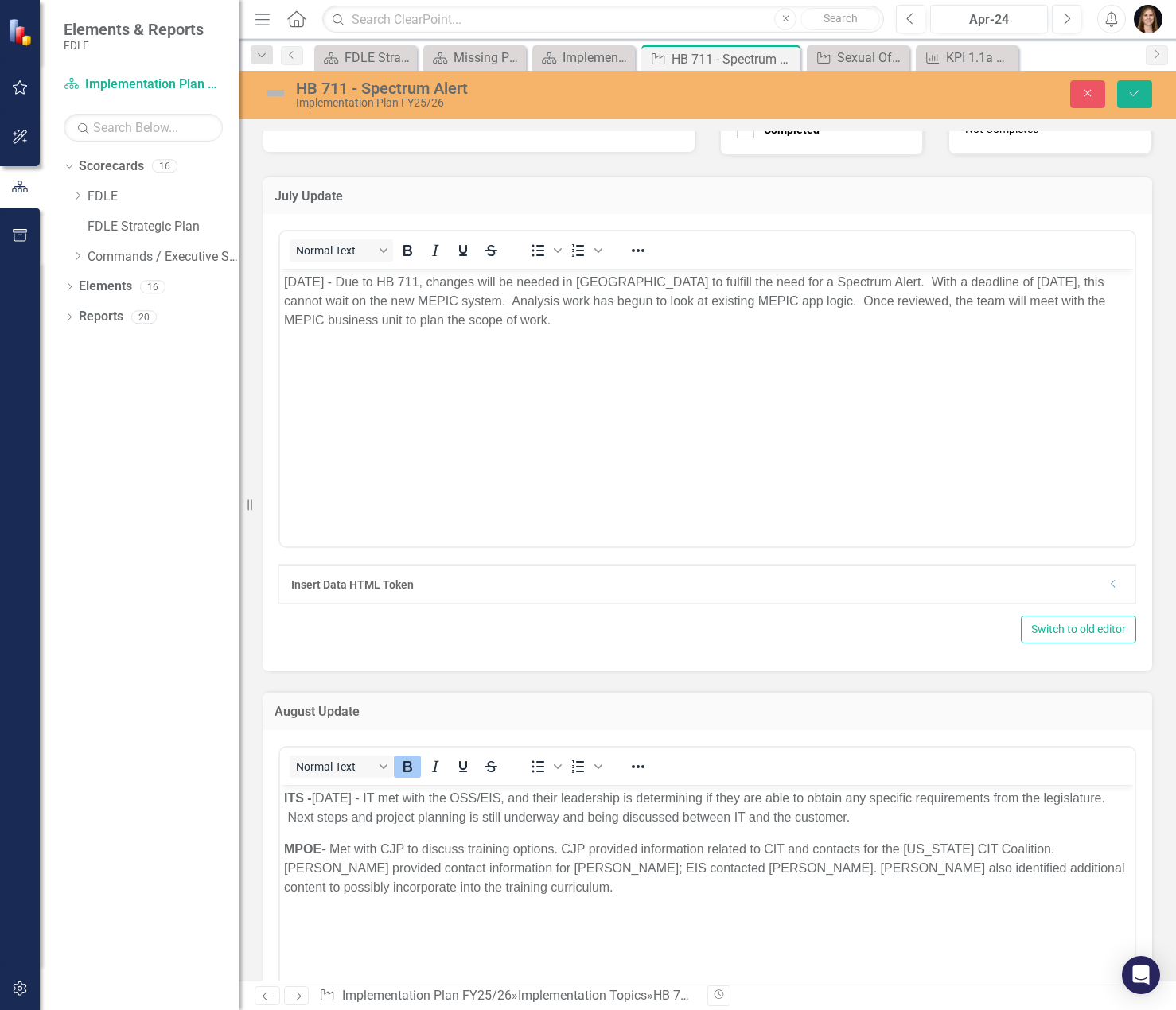
scroll to position [0, 0]
click at [543, 458] on body "[DATE] - Due to HB 711, changes will be needed in [GEOGRAPHIC_DATA] to fulfill …" at bounding box center [707, 388] width 855 height 238
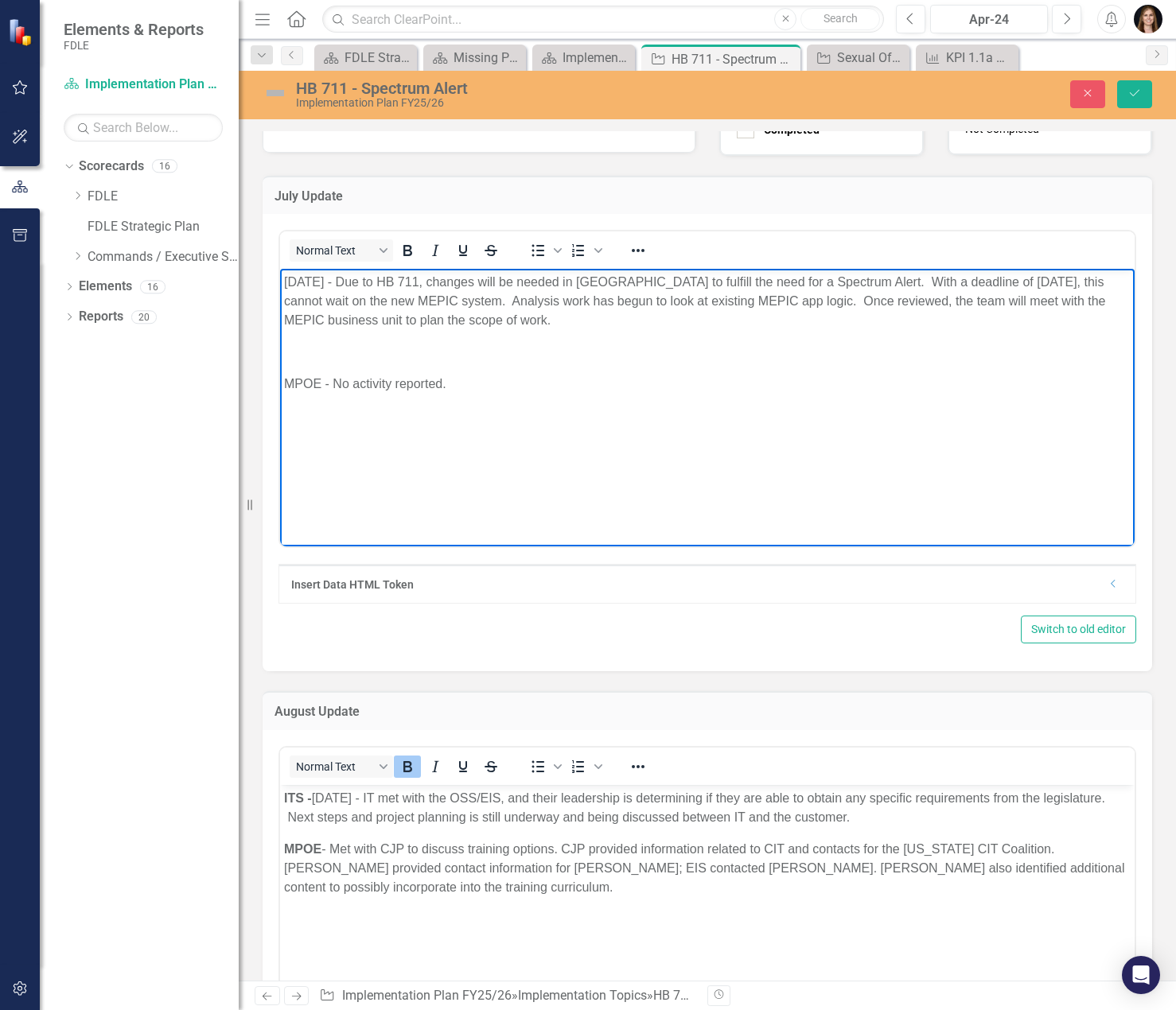
click at [313, 358] on p "Rich Text Area. Press ALT-0 for help." at bounding box center [707, 352] width 847 height 19
drag, startPoint x: 321, startPoint y: 352, endPoint x: 553, endPoint y: 623, distance: 356.7
click at [280, 352] on html "[DATE] - Due to HB 711, changes will be needed in [GEOGRAPHIC_DATA] to fulfill …" at bounding box center [707, 388] width 855 height 238
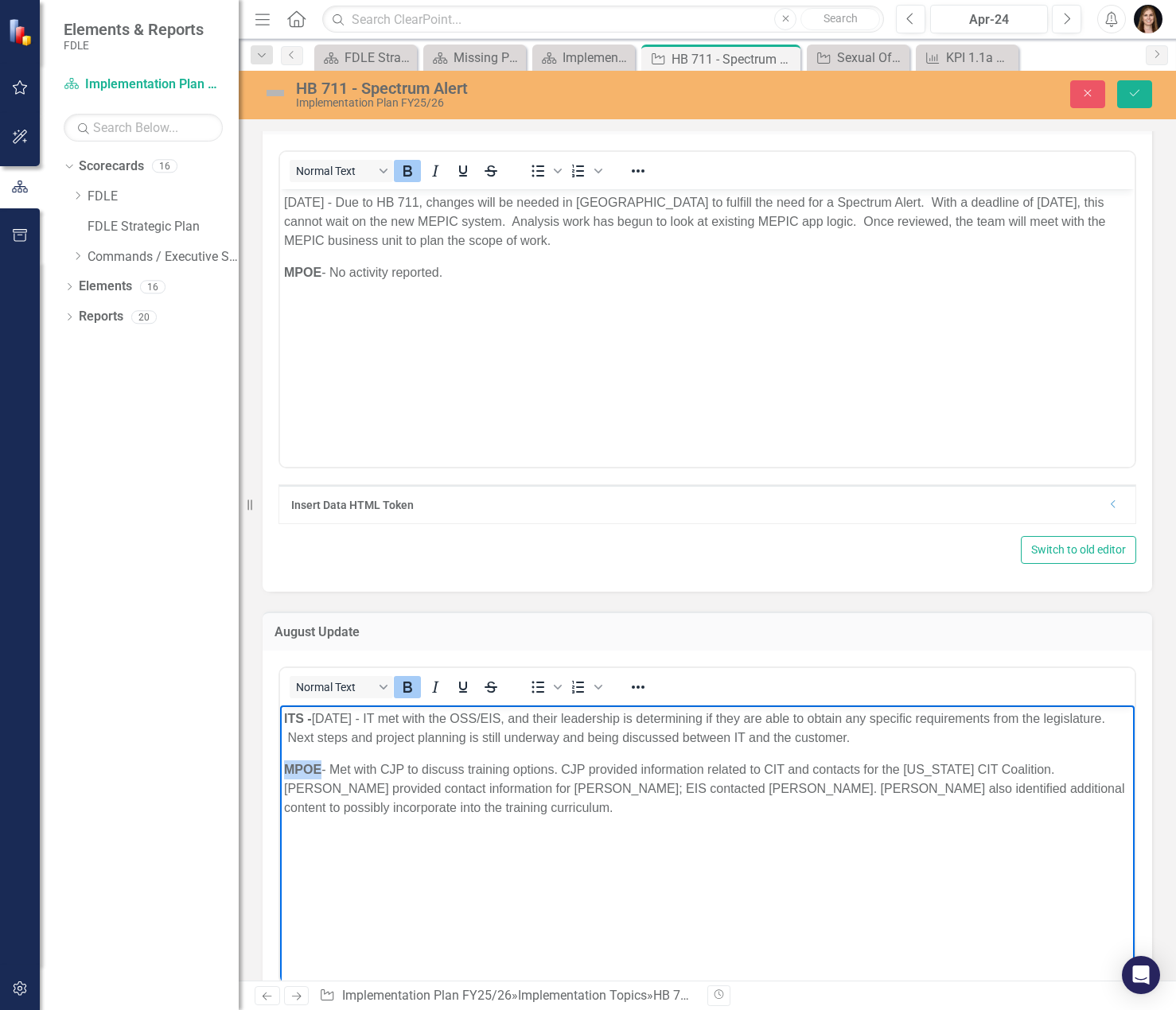
drag, startPoint x: 320, startPoint y: 767, endPoint x: 283, endPoint y: 774, distance: 37.7
click at [283, 774] on body "ITS - [DATE] - IT met with the OSS/EIS, and their leadership is determining if …" at bounding box center [707, 825] width 855 height 238
click at [434, 857] on body "ITS - [DATE] - IT met with the OSS/EIS, and their leadership is determining if …" at bounding box center [707, 825] width 855 height 238
click at [357, 834] on p "MPOE -" at bounding box center [707, 840] width 847 height 19
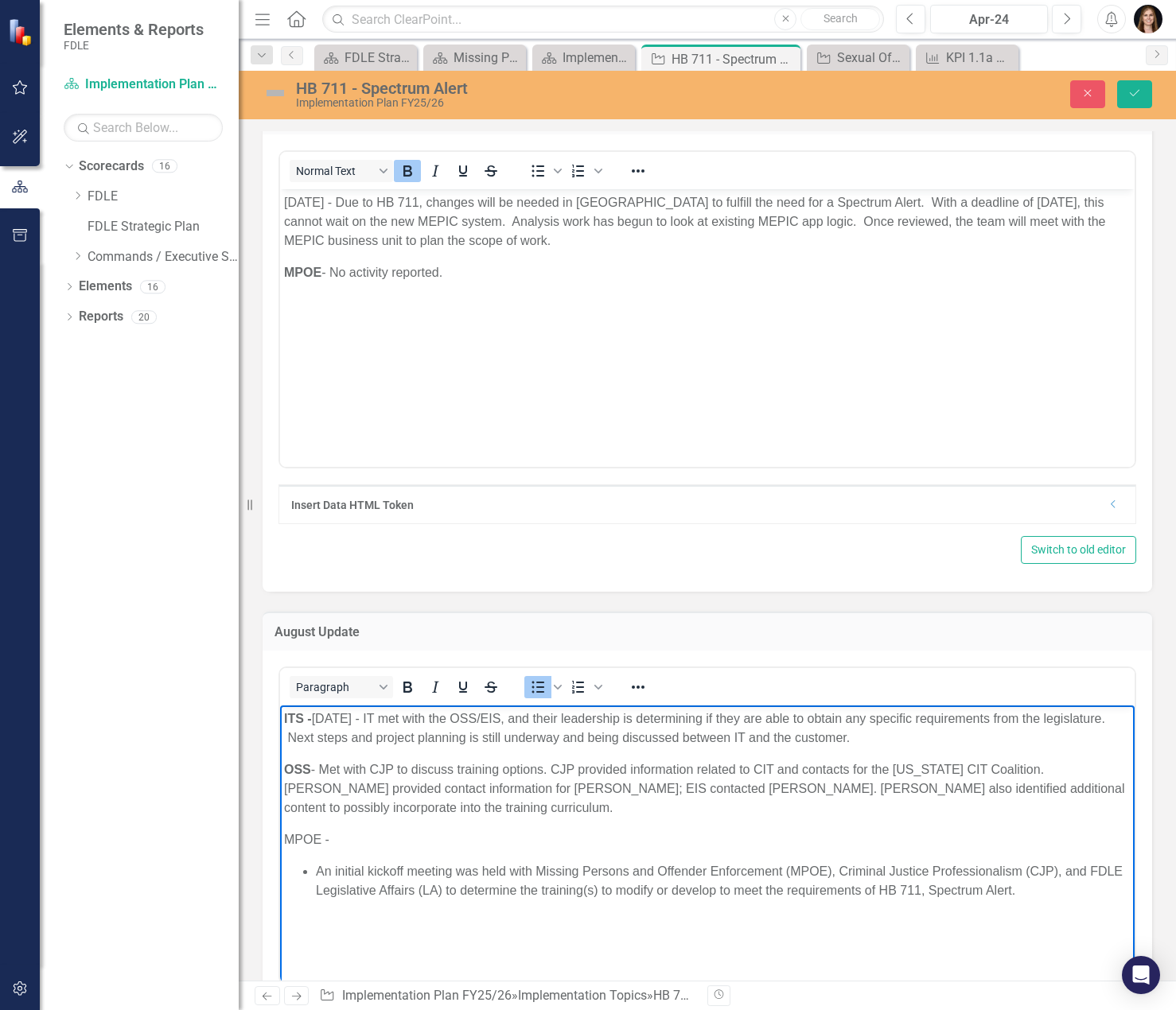
click at [314, 871] on ul "An initial kickoff meeting was held with Missing Persons and Offender Enforceme…" at bounding box center [707, 881] width 847 height 38
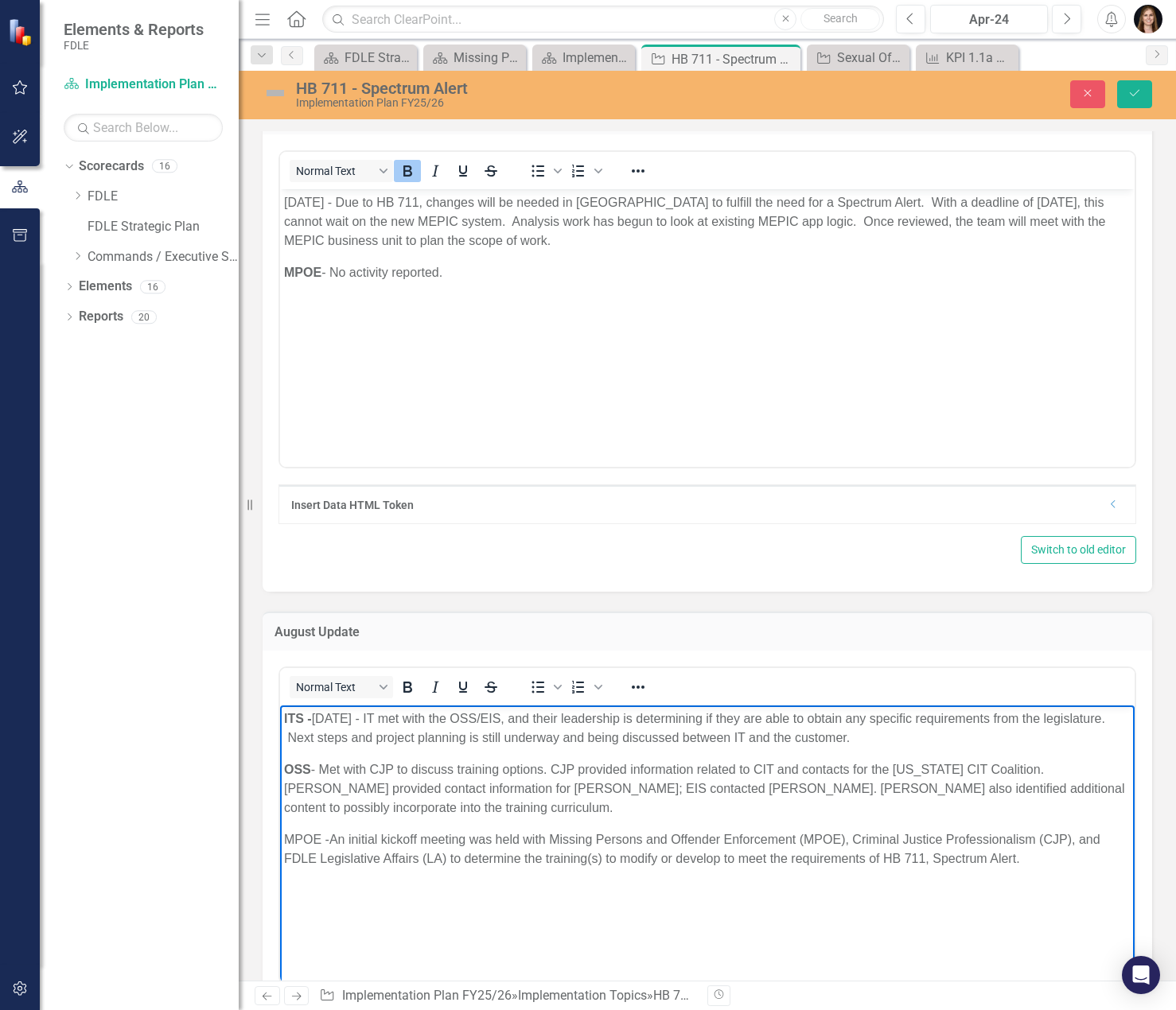
click at [1028, 859] on p "MPOE - An initial kickoff meeting was held with Missing Persons and Offender En…" at bounding box center [707, 849] width 847 height 38
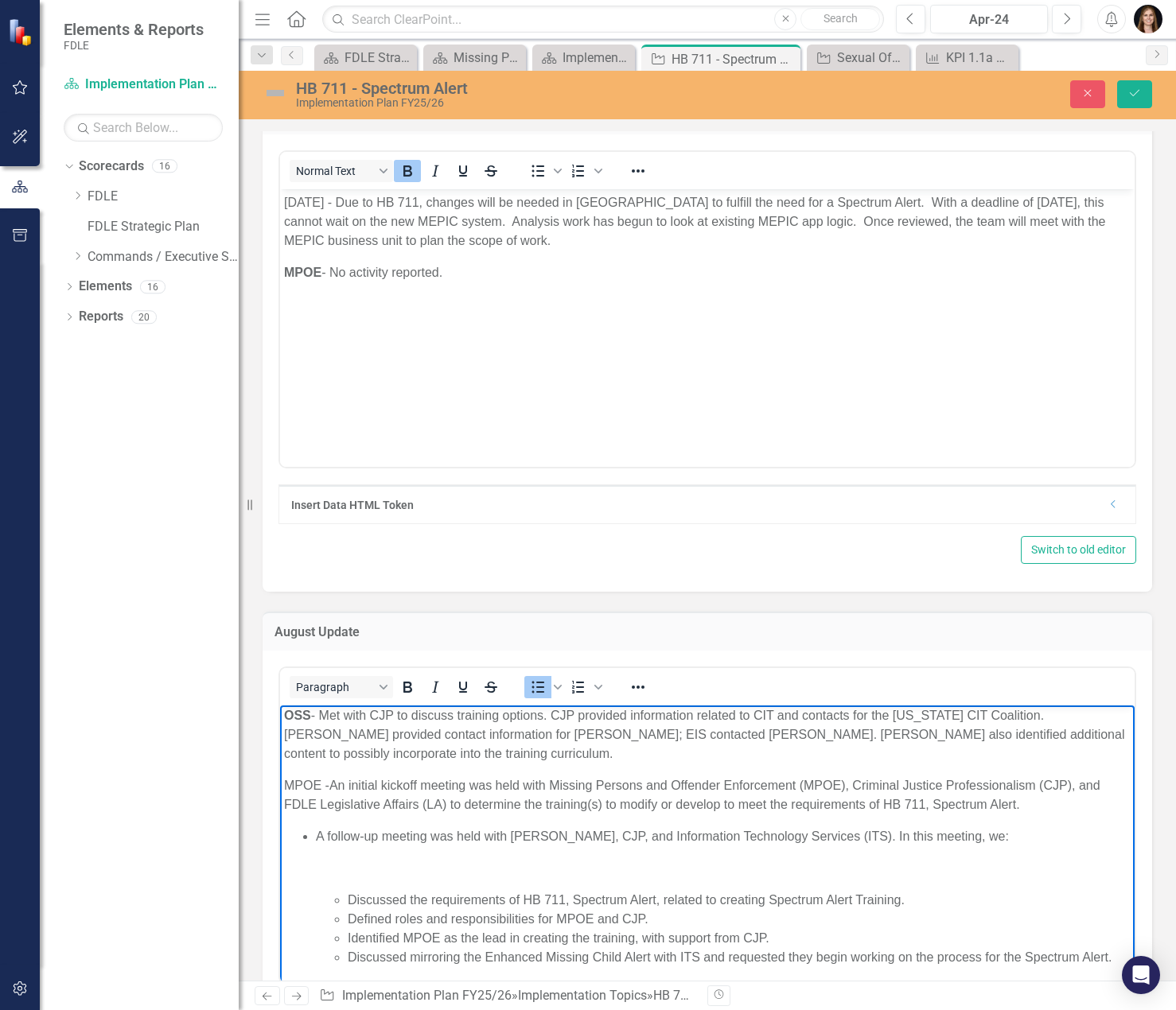
click at [557, 874] on p "Rich Text Area. Press ALT-0 for help." at bounding box center [707, 868] width 847 height 19
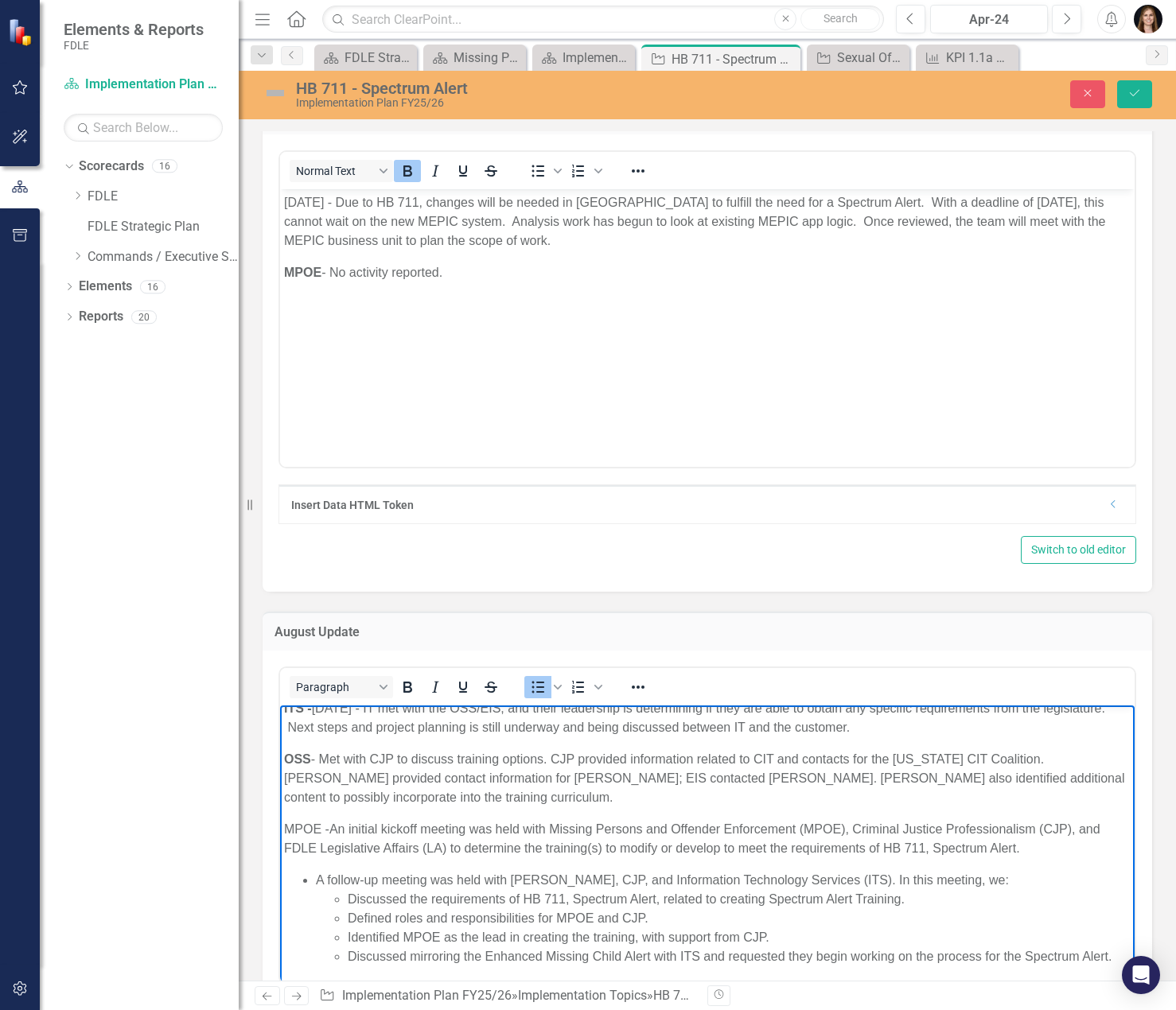
click at [318, 871] on li "A follow-up meeting was held with [PERSON_NAME], CJP, and Information Technolog…" at bounding box center [723, 880] width 815 height 19
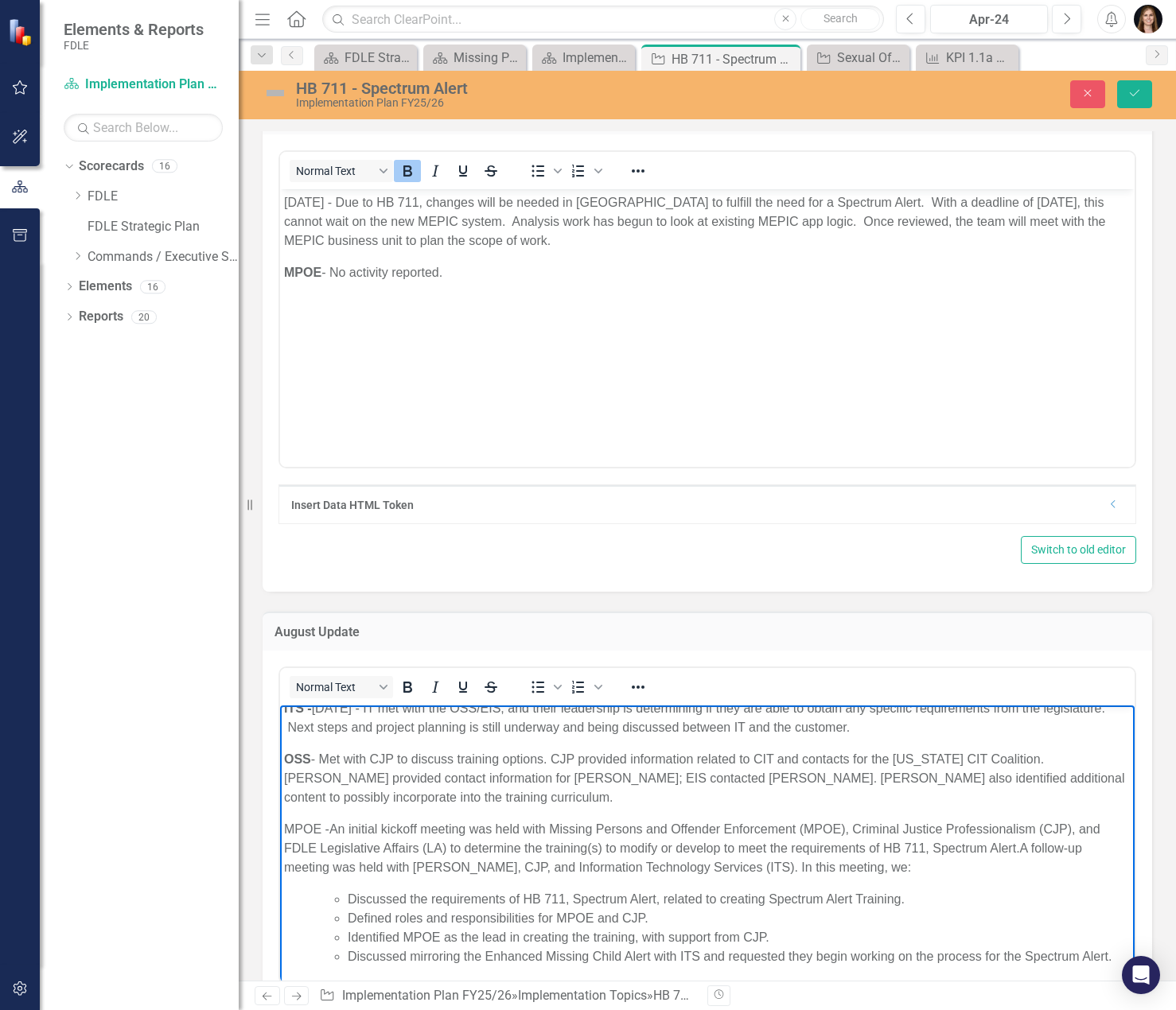
click at [829, 852] on p "MPOE - An initial kickoff meeting was held with Missing Persons and Offender En…" at bounding box center [707, 848] width 847 height 57
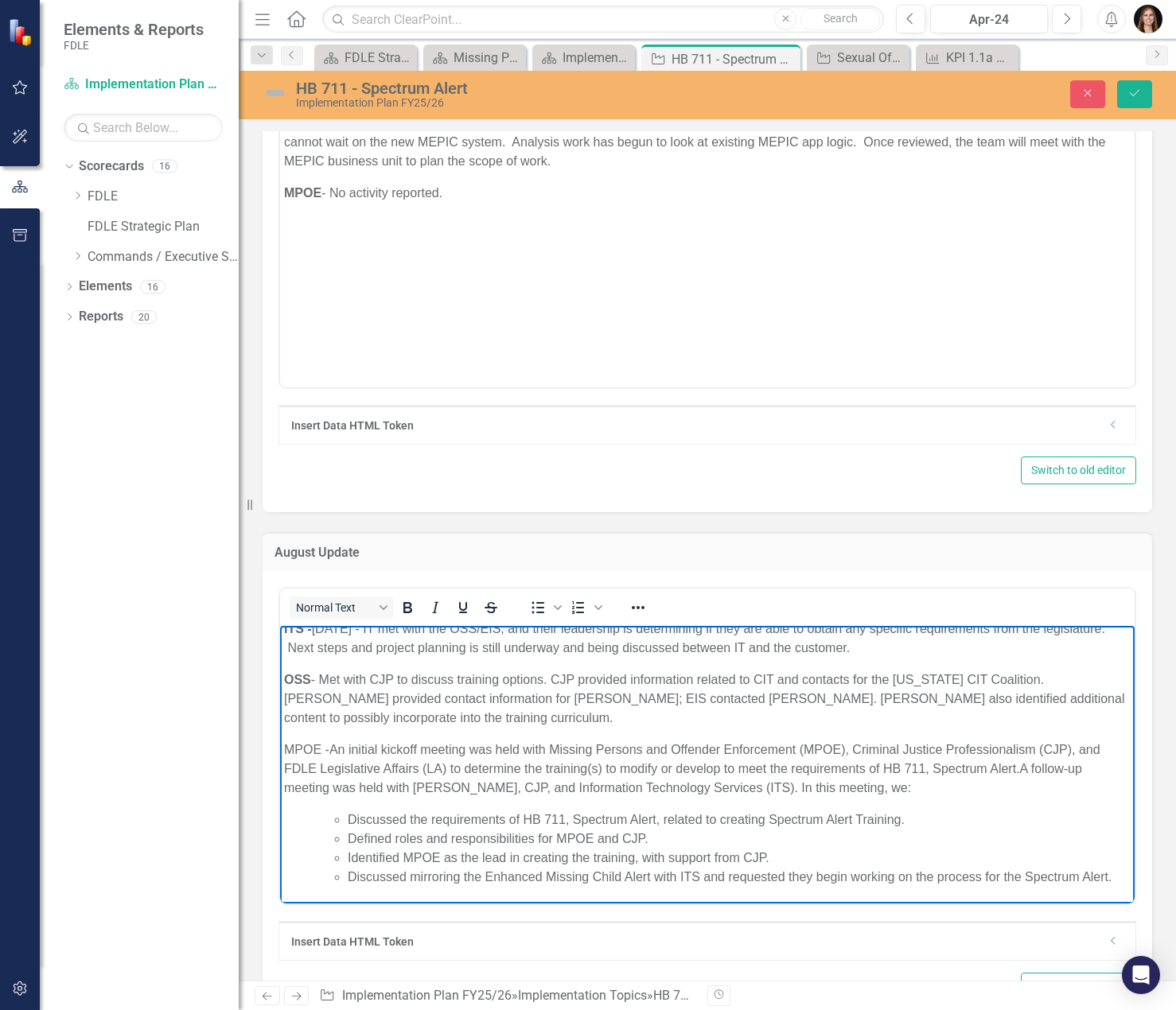
scroll to position [0, 0]
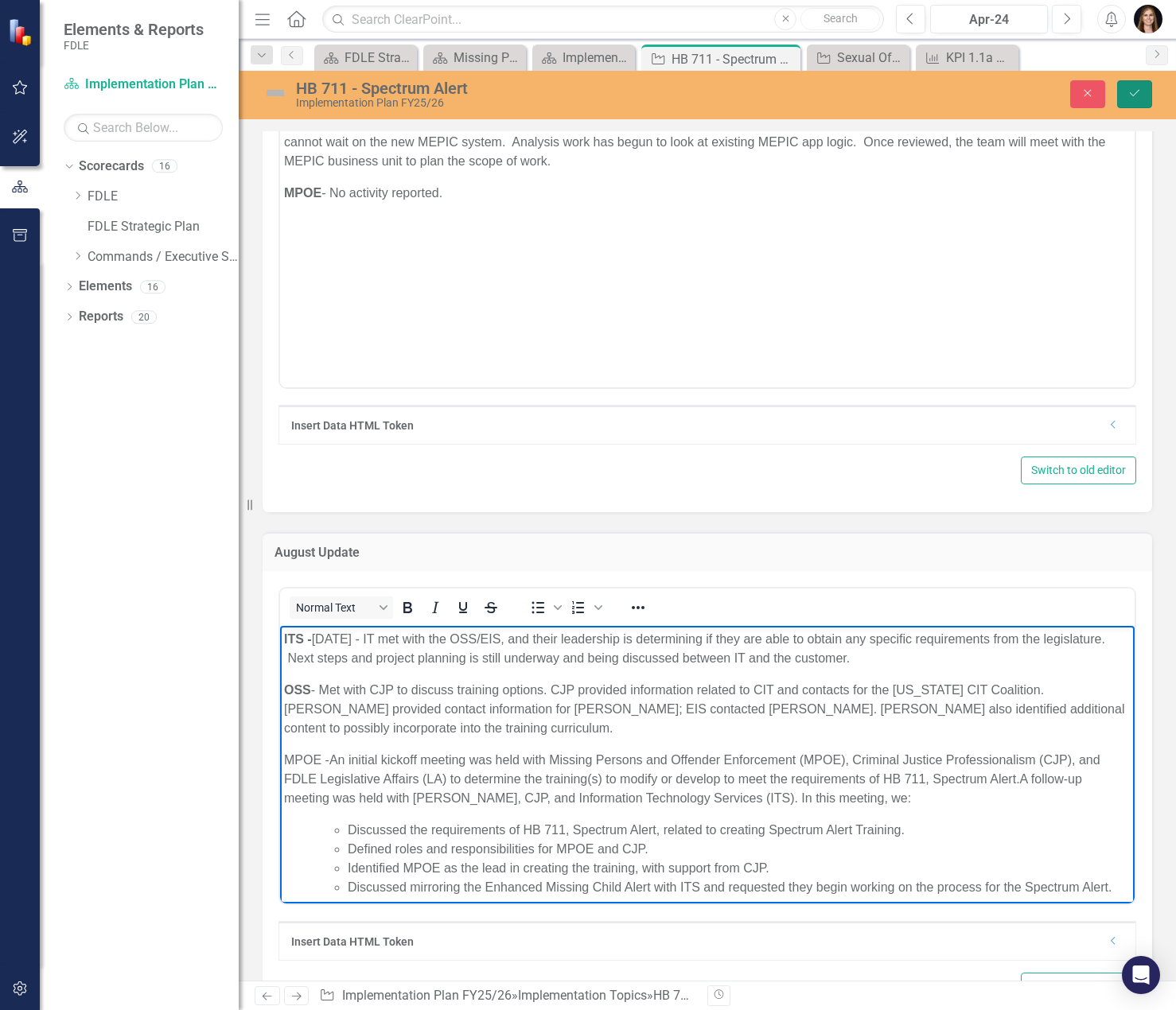
click at [1136, 90] on icon "Save" at bounding box center [1135, 93] width 14 height 11
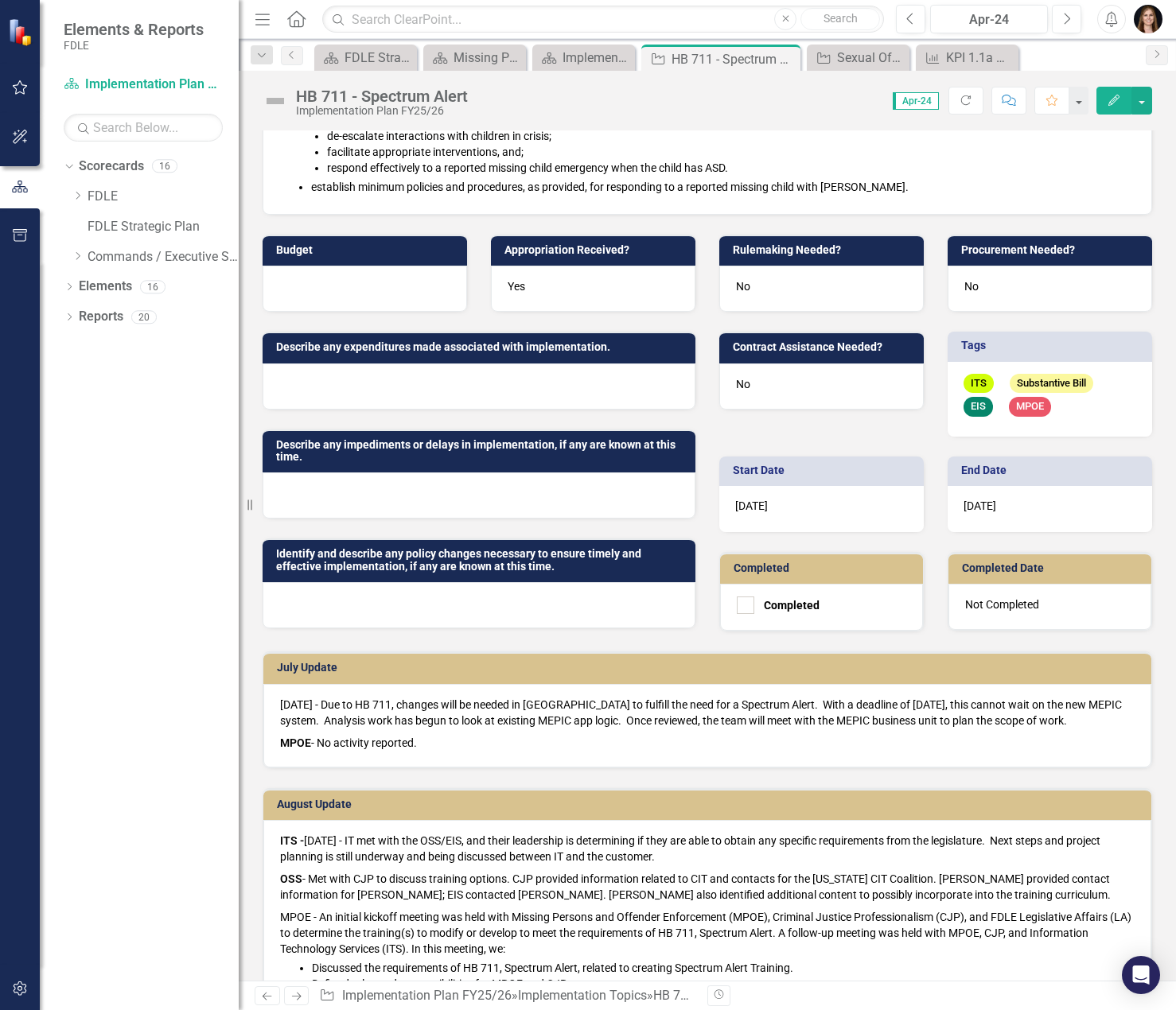
scroll to position [556, 0]
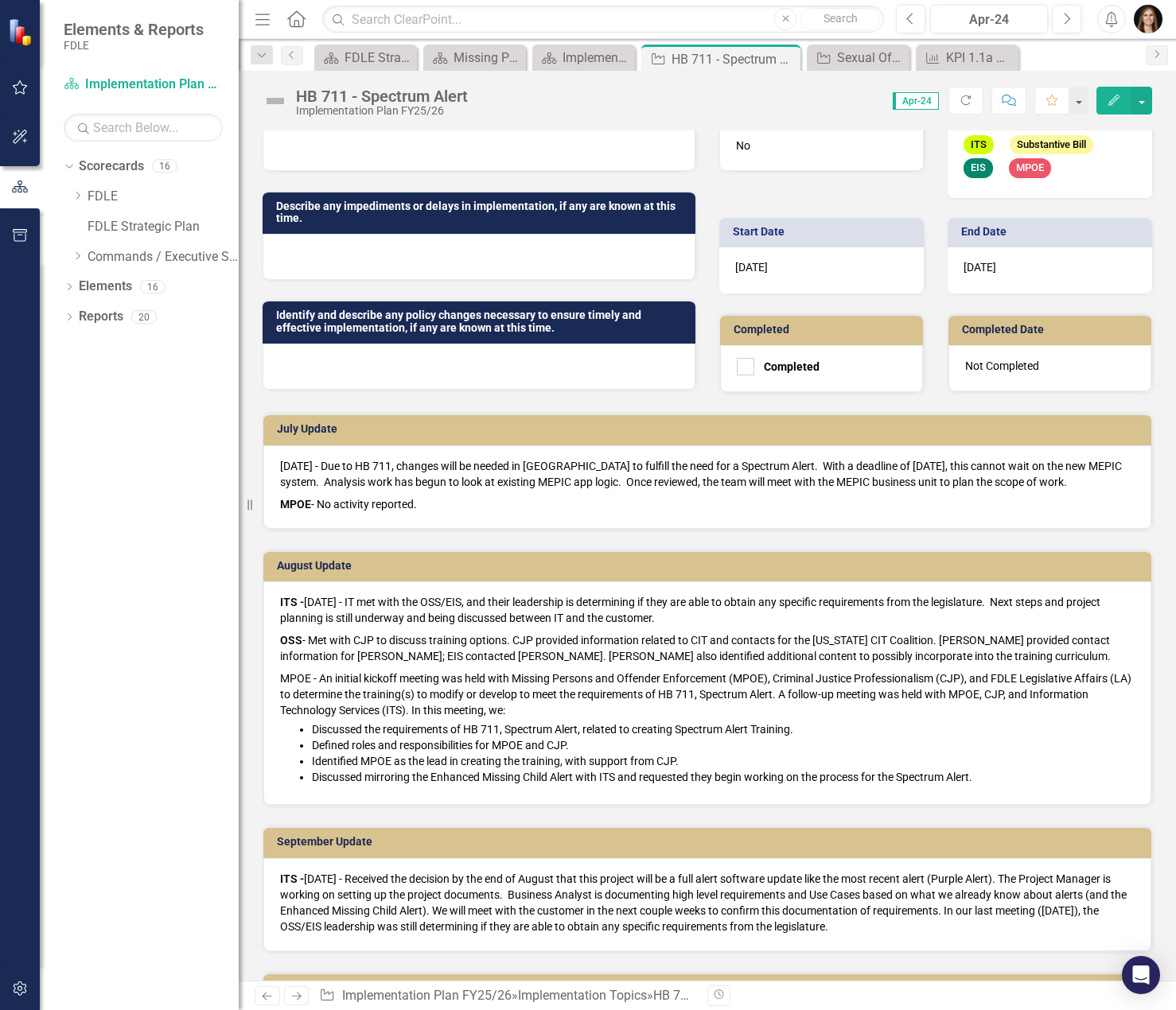
click at [475, 665] on p "OSS - Met with CJP to discuss training options. CJP provided information relate…" at bounding box center [707, 648] width 855 height 38
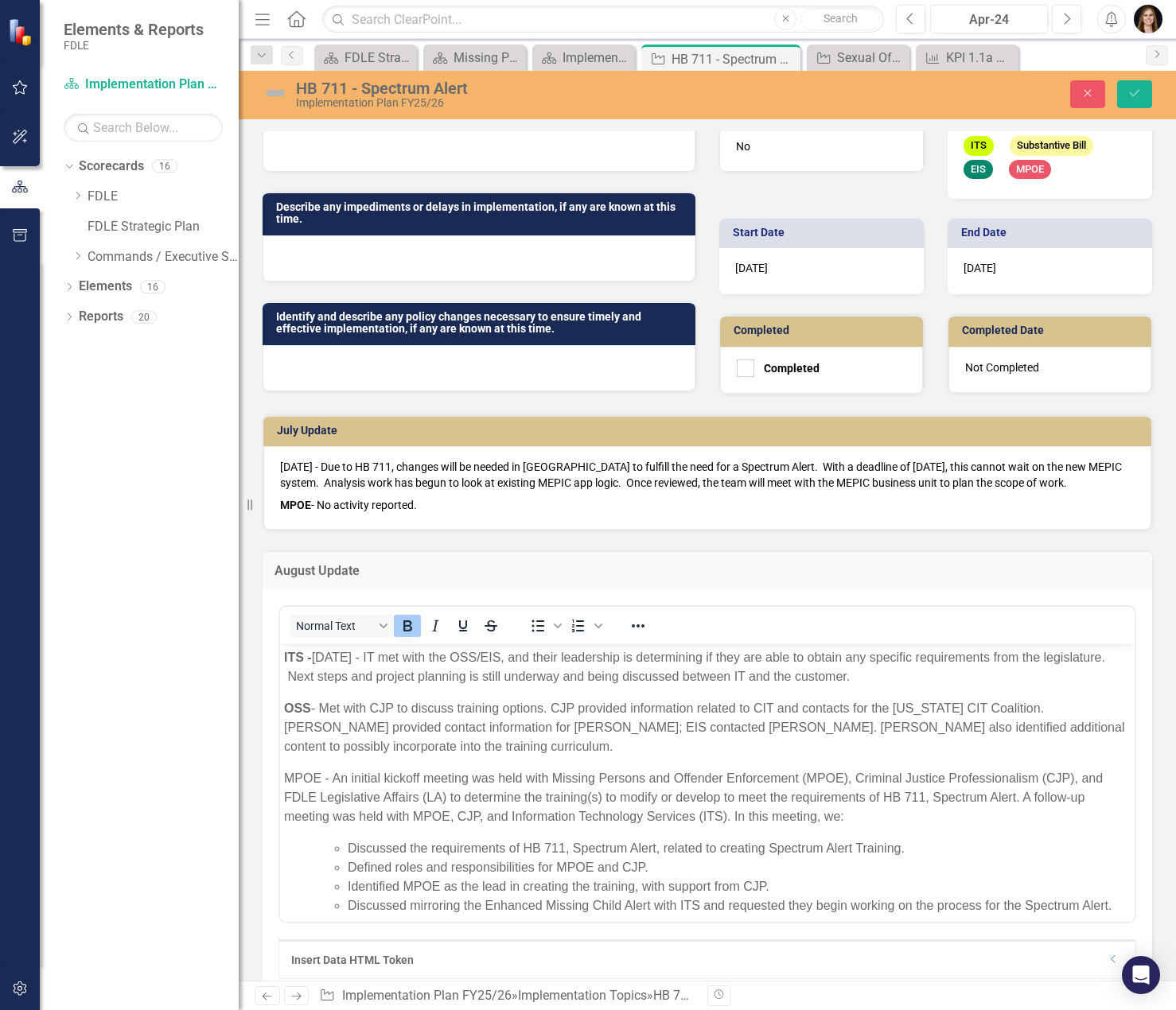
scroll to position [0, 0]
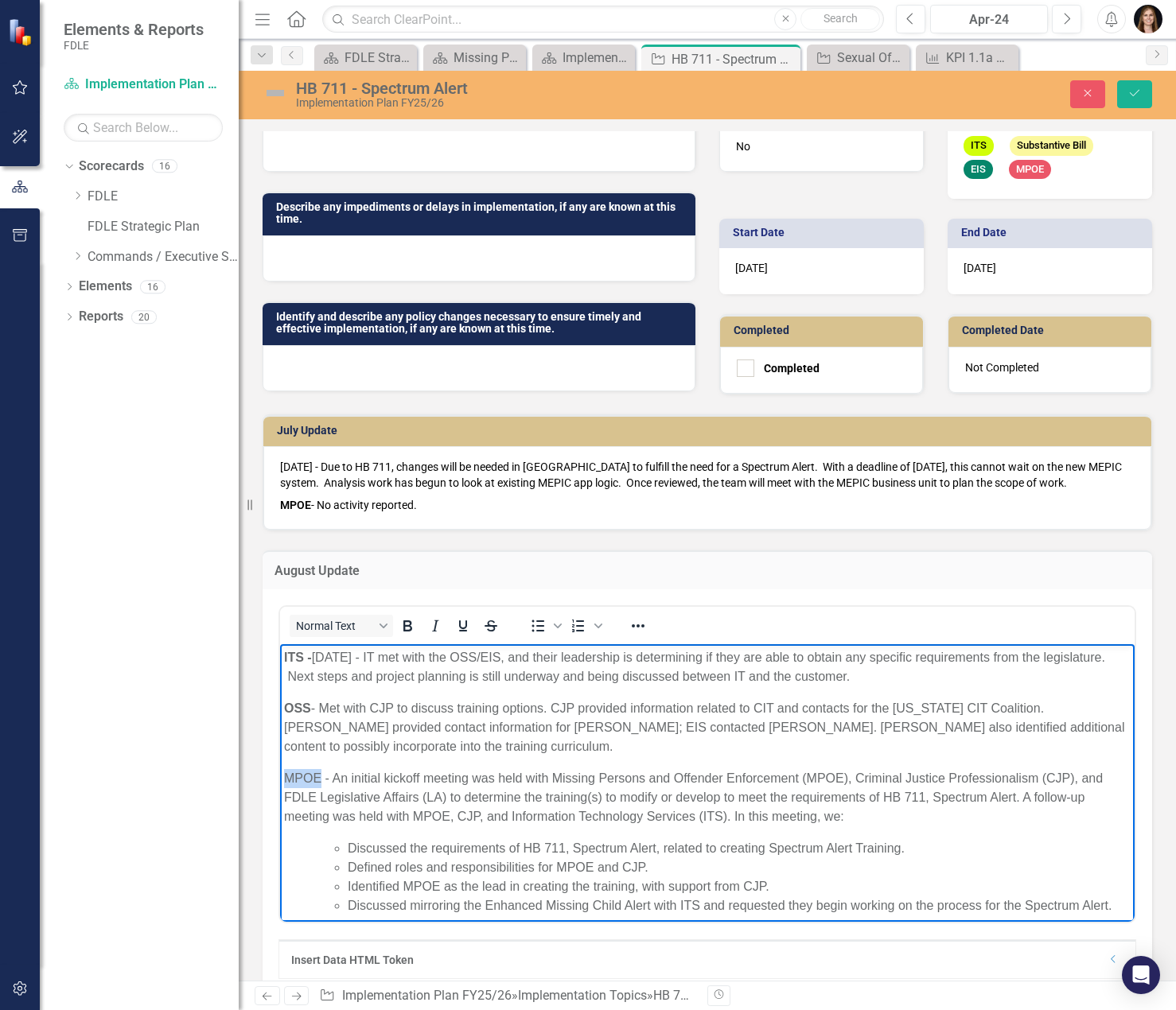
drag, startPoint x: 319, startPoint y: 776, endPoint x: 548, endPoint y: 1420, distance: 683.5
click at [280, 774] on html "ITS - [DATE] - IT met with the OSS/EIS, and their leadership is determining if …" at bounding box center [707, 787] width 855 height 288
click at [1139, 99] on icon "Save" at bounding box center [1135, 93] width 14 height 11
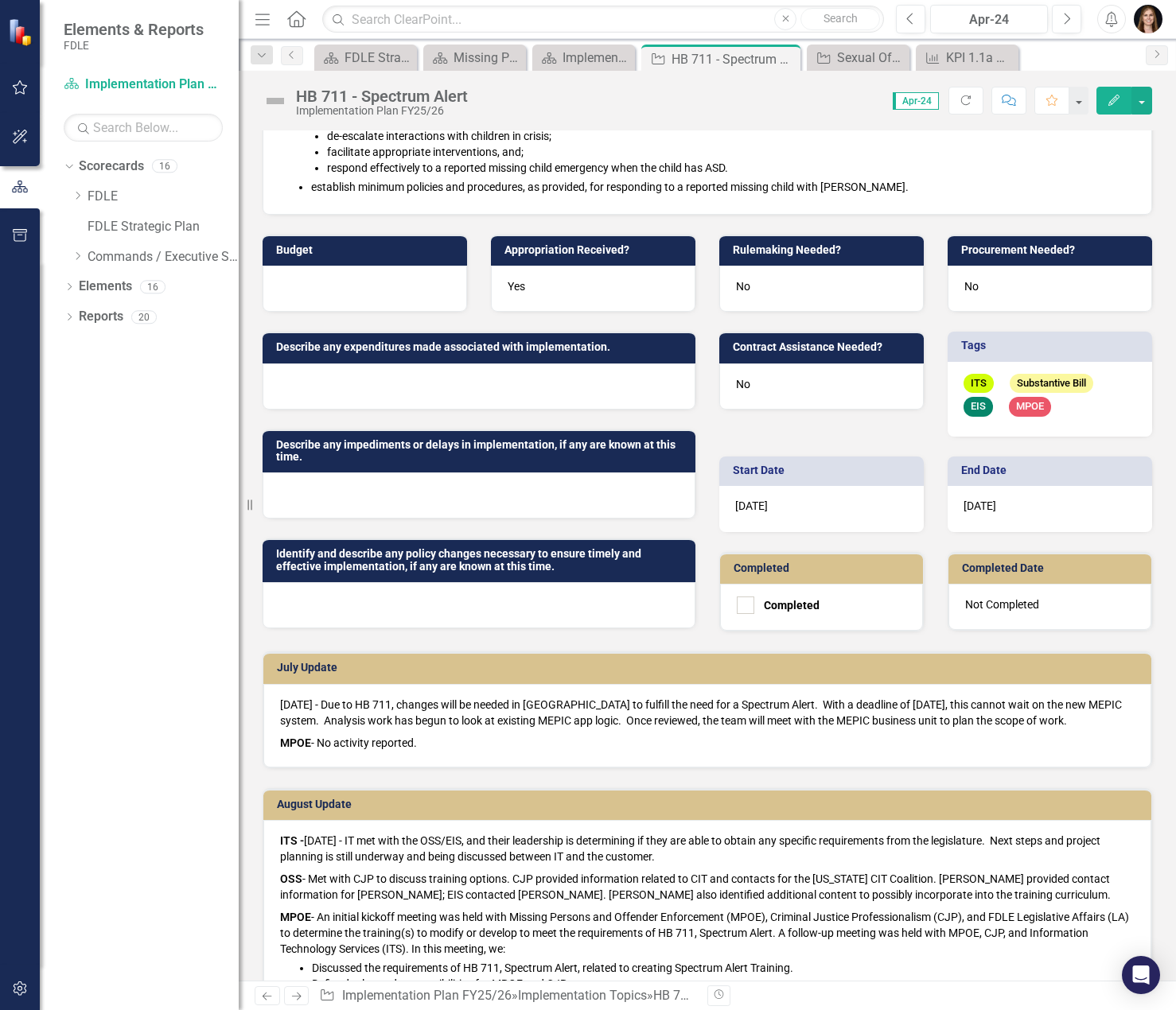
scroll to position [398, 0]
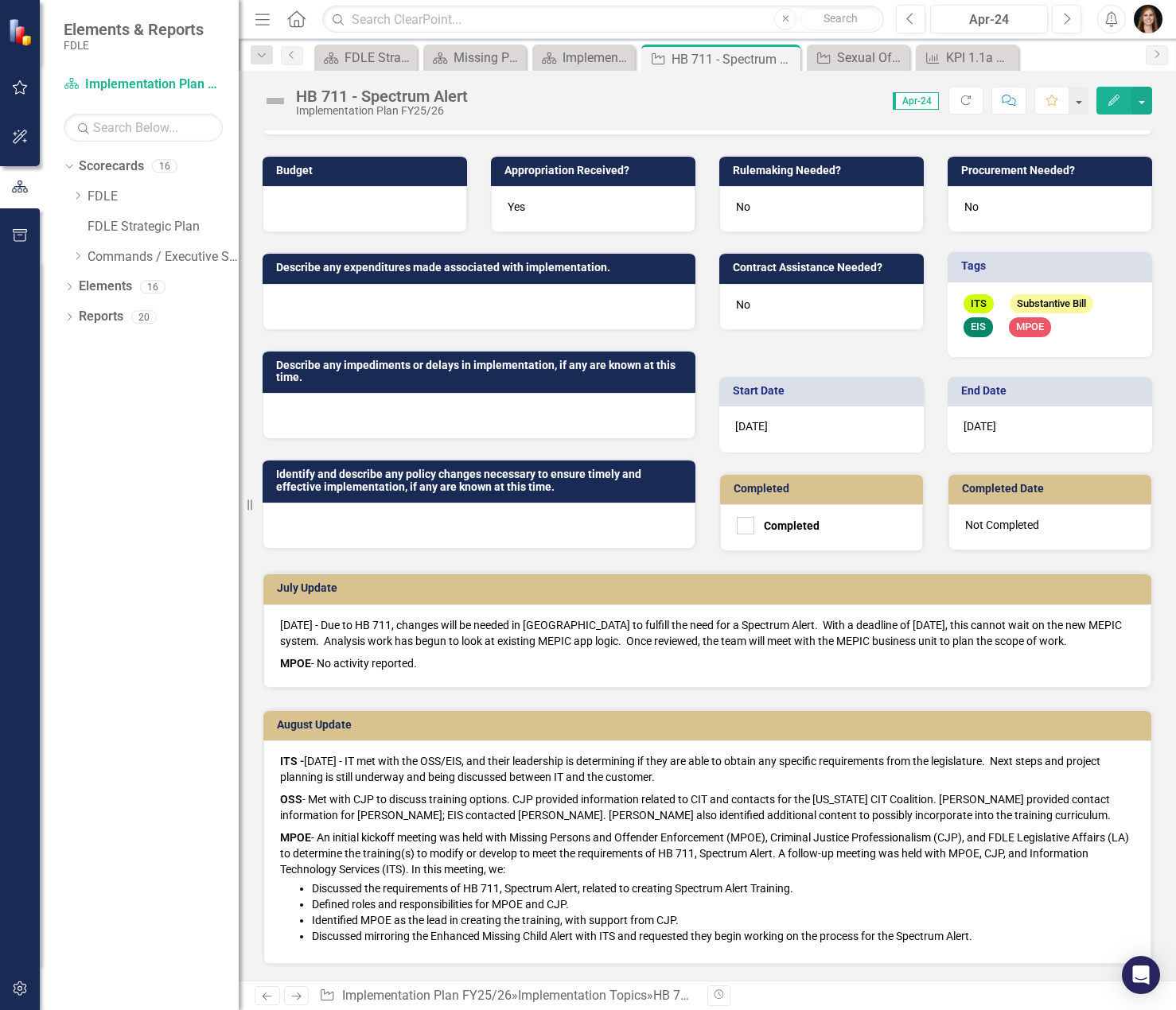
click at [332, 665] on p "MPOE - No activity reported." at bounding box center [707, 661] width 855 height 19
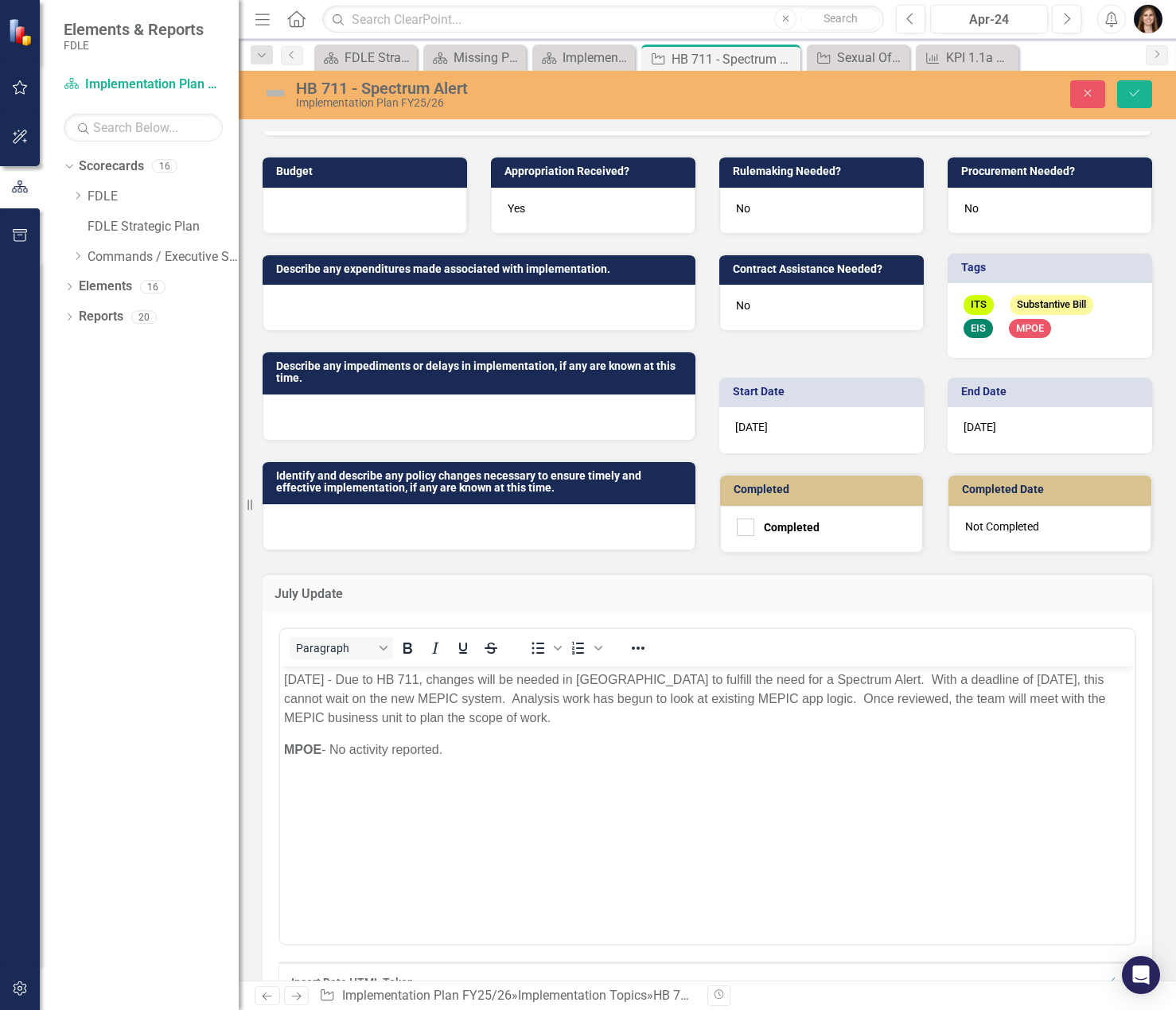
scroll to position [0, 0]
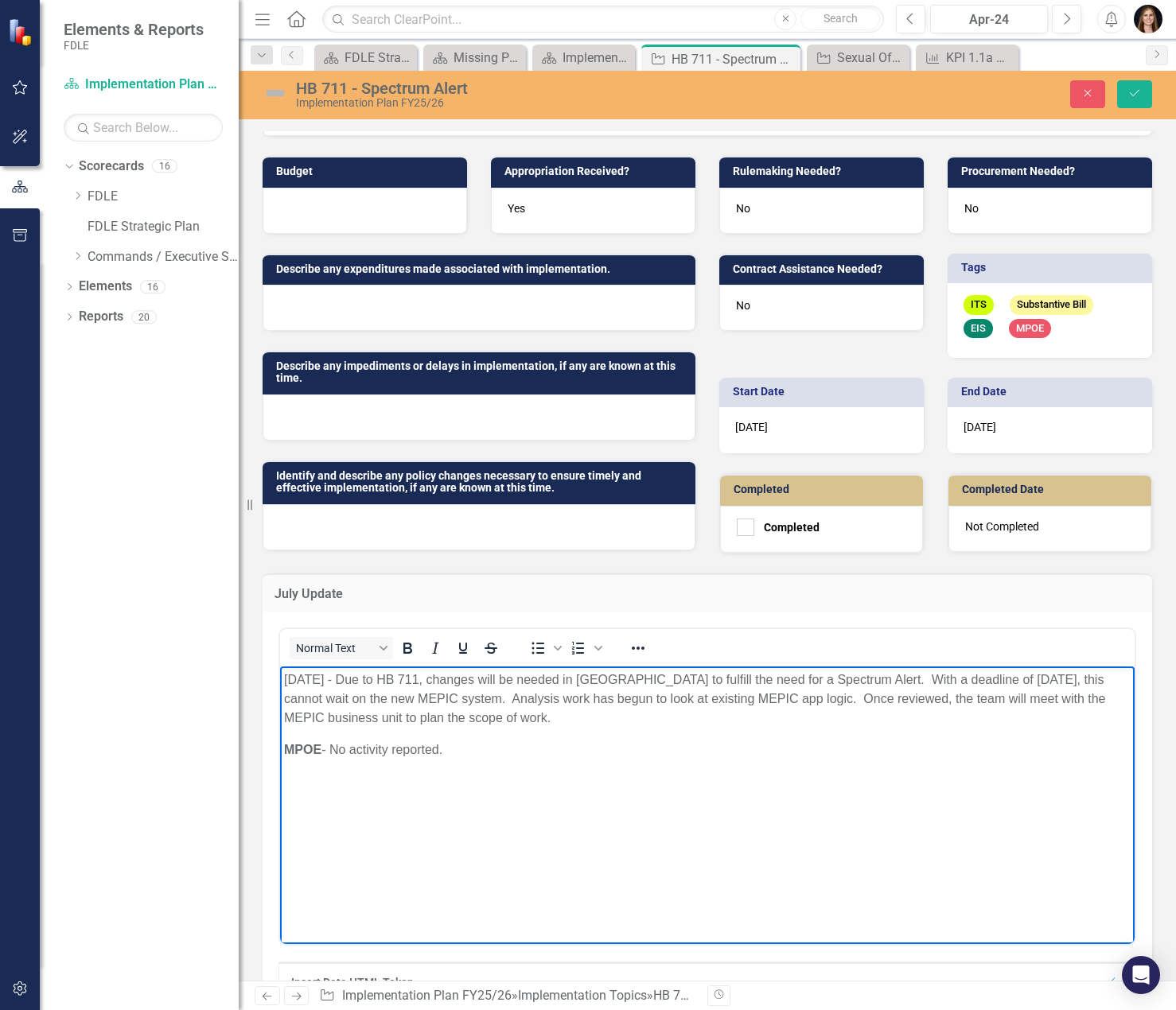
drag, startPoint x: 447, startPoint y: 750, endPoint x: 184, endPoint y: 738, distance: 263.3
click at [280, 738] on html "[DATE] - Due to HB 711, changes will be needed in [GEOGRAPHIC_DATA] to fulfill …" at bounding box center [707, 786] width 855 height 238
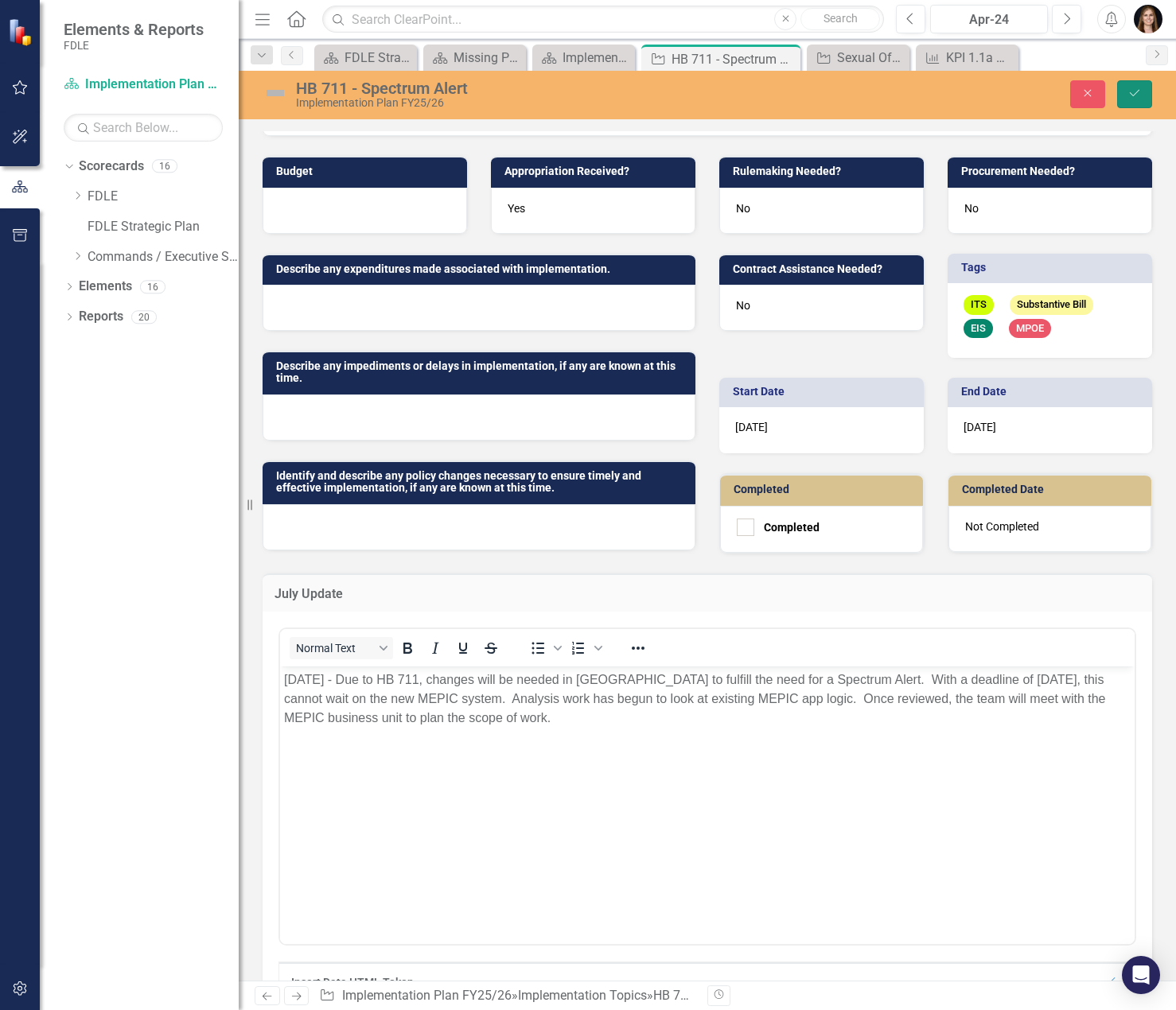
click at [1128, 97] on icon "Save" at bounding box center [1135, 93] width 14 height 11
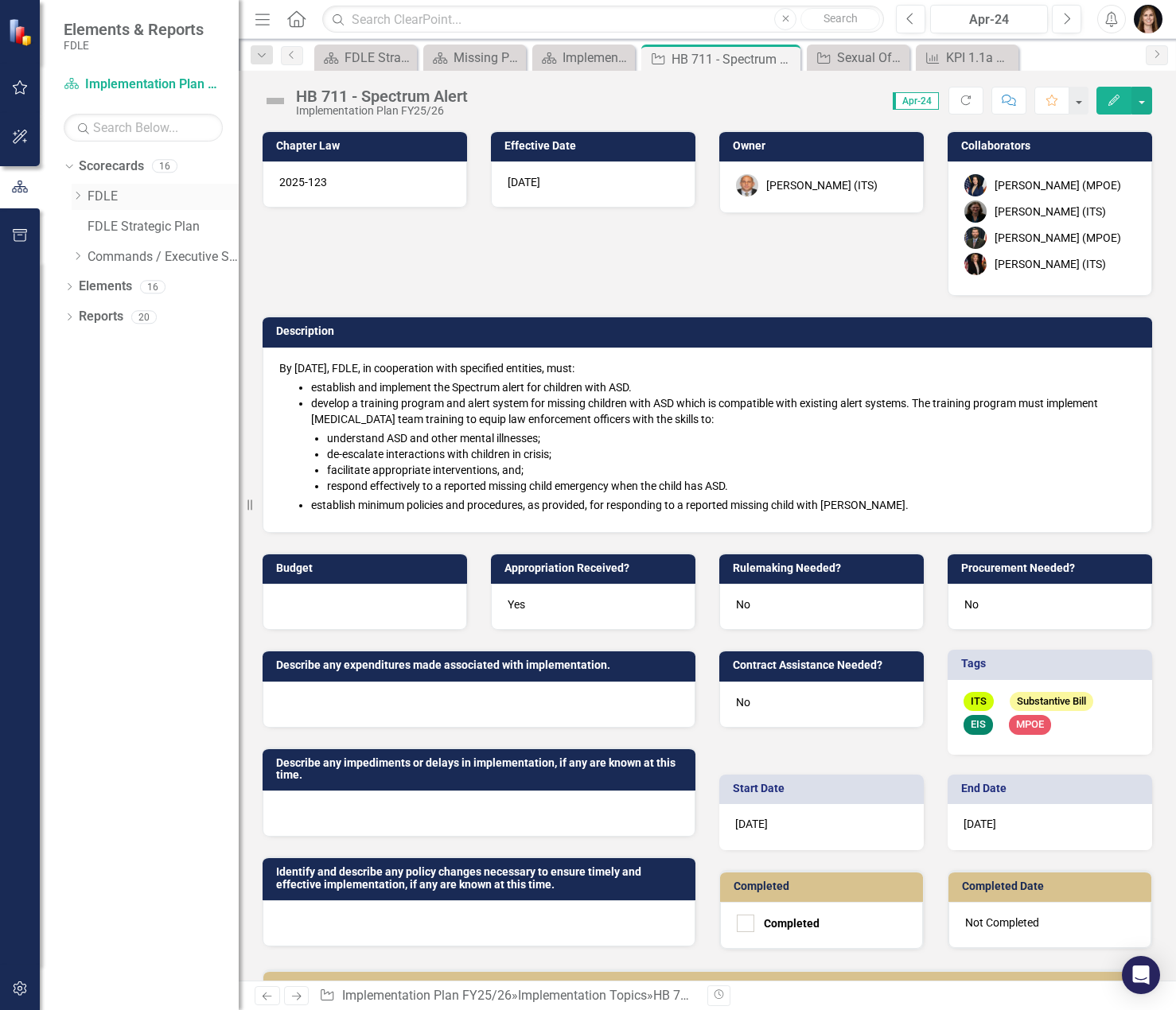
click at [74, 195] on icon "Dropdown" at bounding box center [78, 195] width 12 height 10
click at [95, 226] on icon "Dropdown" at bounding box center [94, 226] width 12 height 10
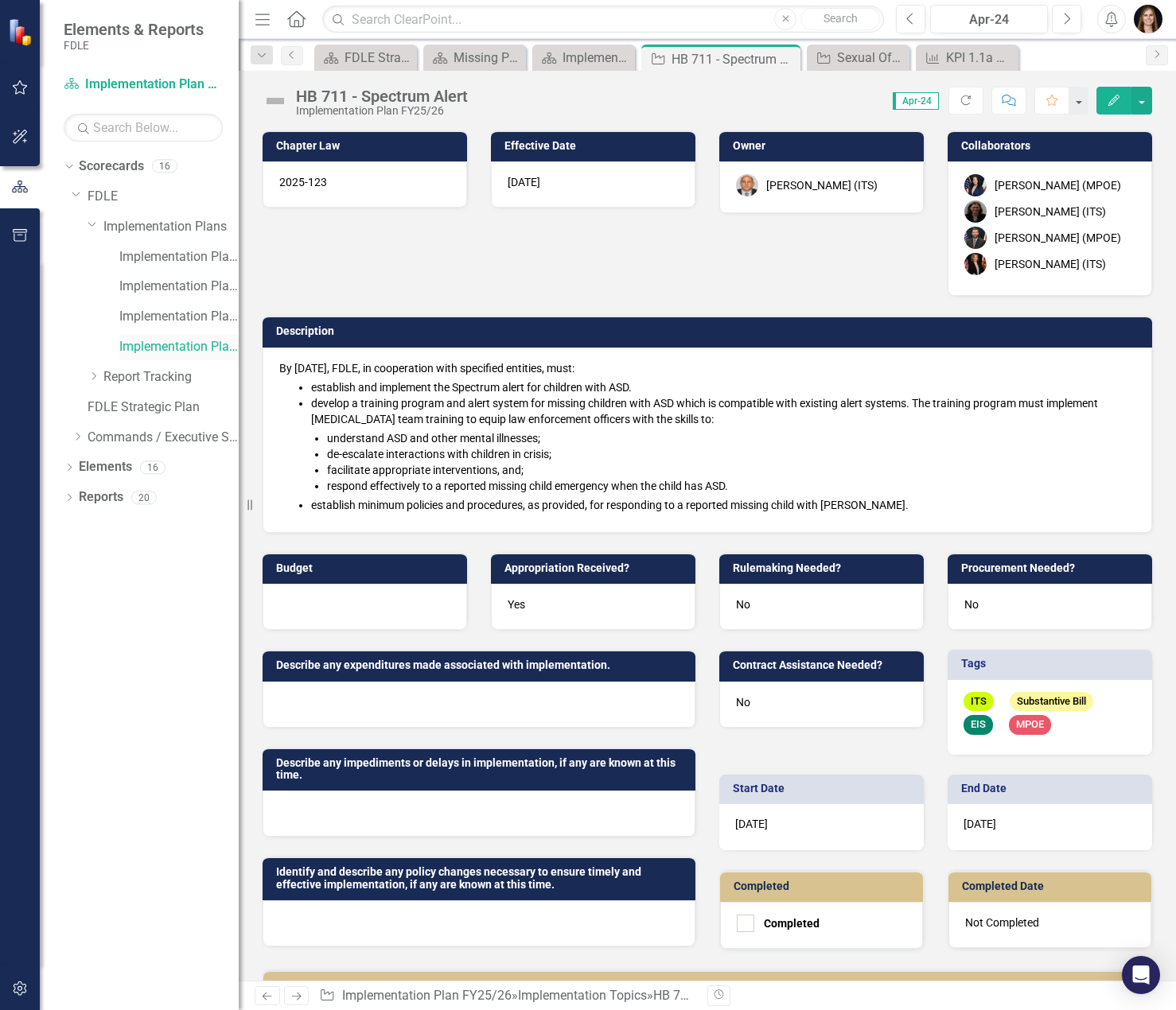
click at [171, 348] on link "Implementation Plan FY25/26" at bounding box center [180, 347] width 120 height 18
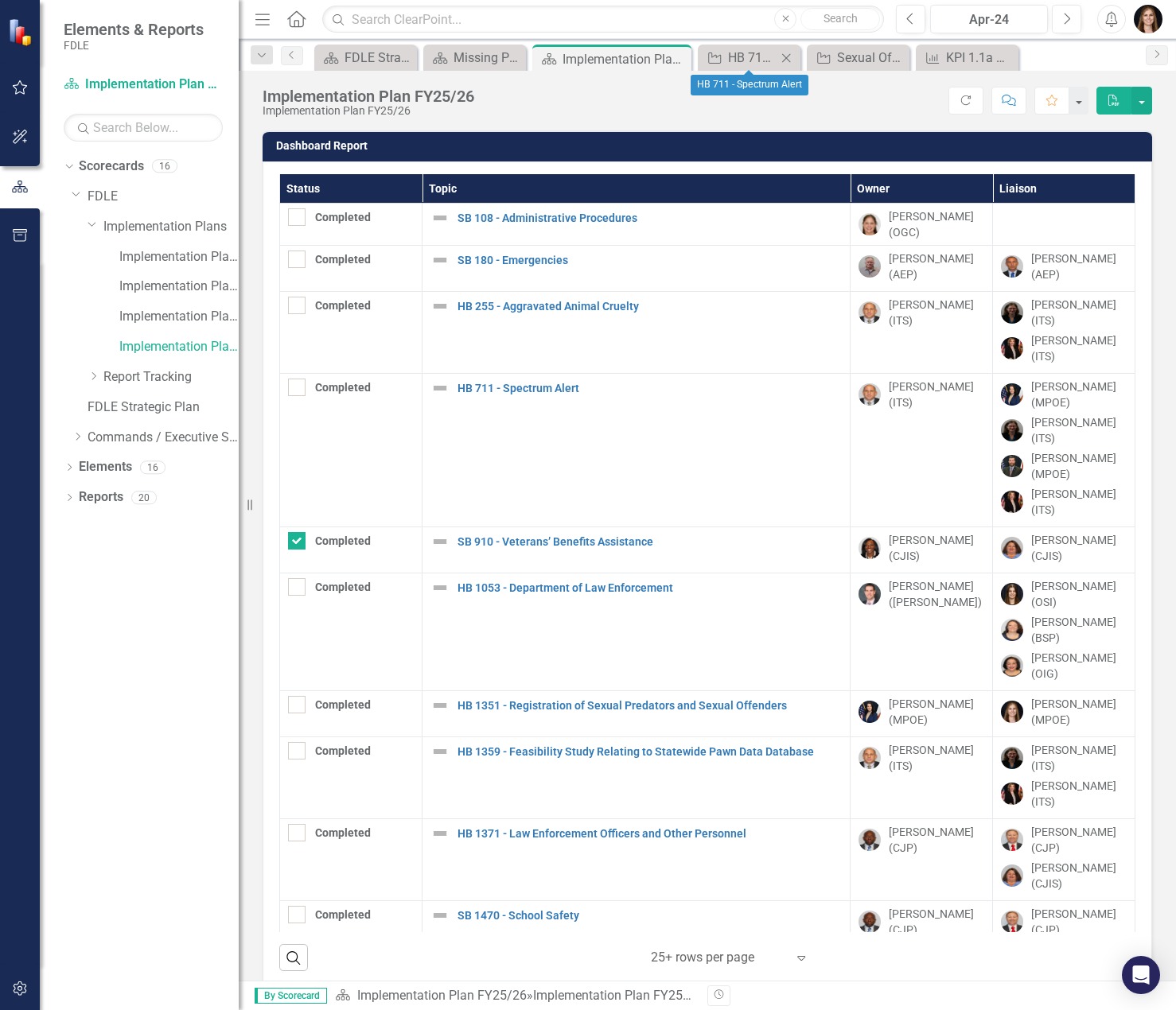
click at [788, 61] on icon "Close" at bounding box center [786, 58] width 16 height 13
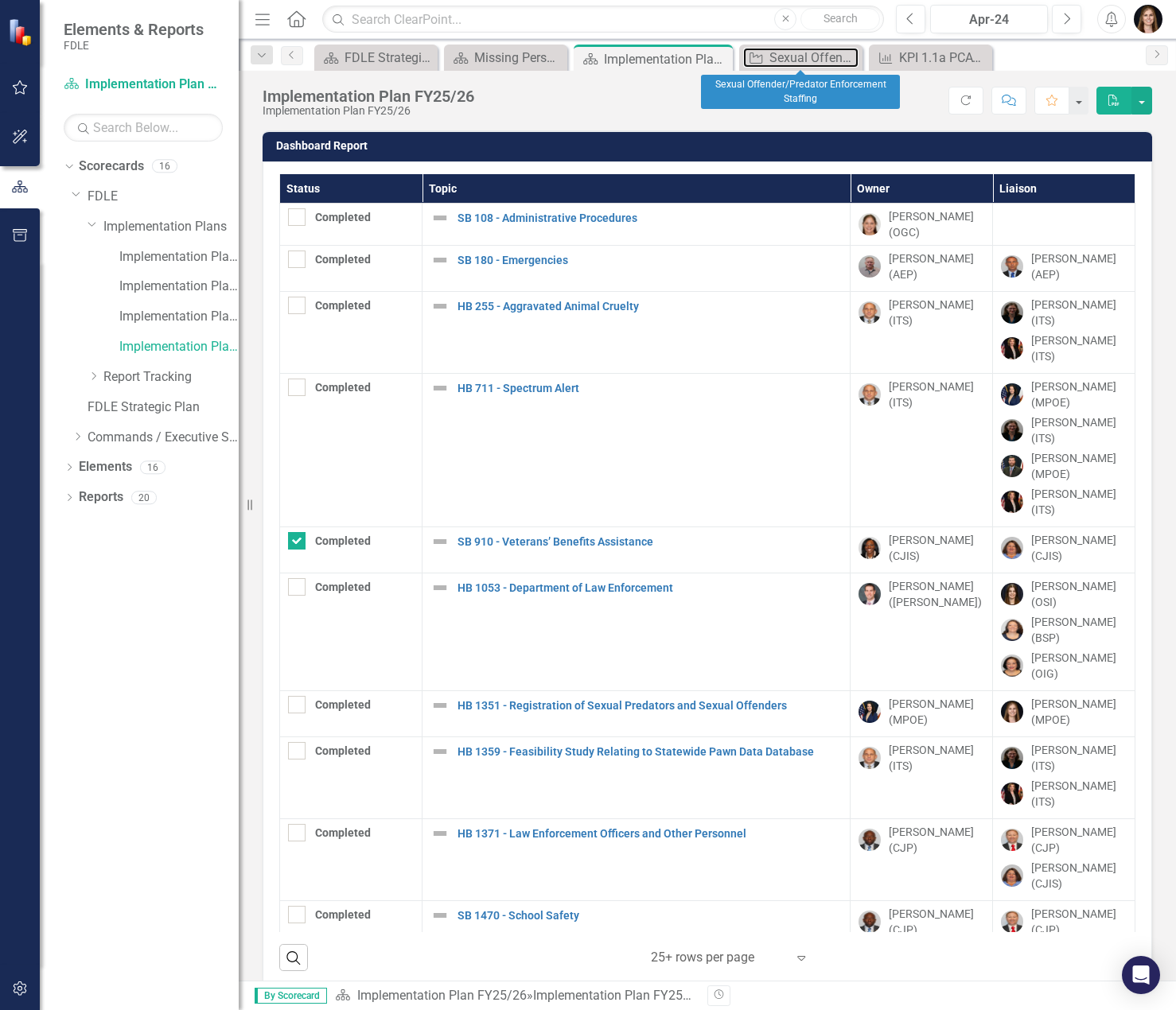
click at [788, 61] on div "Sexual Offender/Predator Enforcement Staffing" at bounding box center [814, 58] width 89 height 20
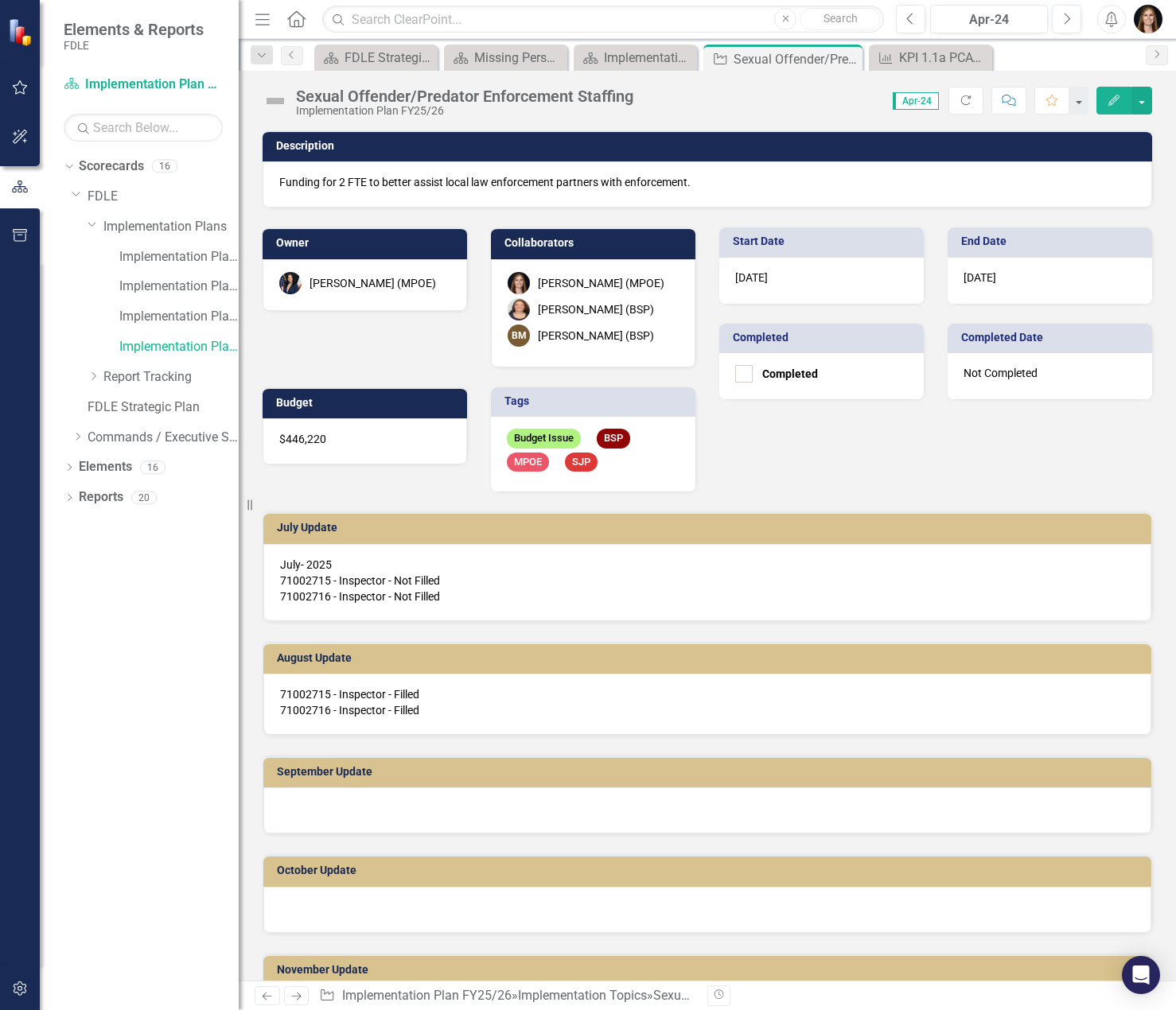
click at [503, 718] on p "71002715 - Inspector - Filled 71002716 - Inspector - Filled" at bounding box center [707, 703] width 855 height 32
click at [428, 701] on p "71002715 - Inspector - Filled 71002716 - Inspector - Filled" at bounding box center [707, 703] width 855 height 32
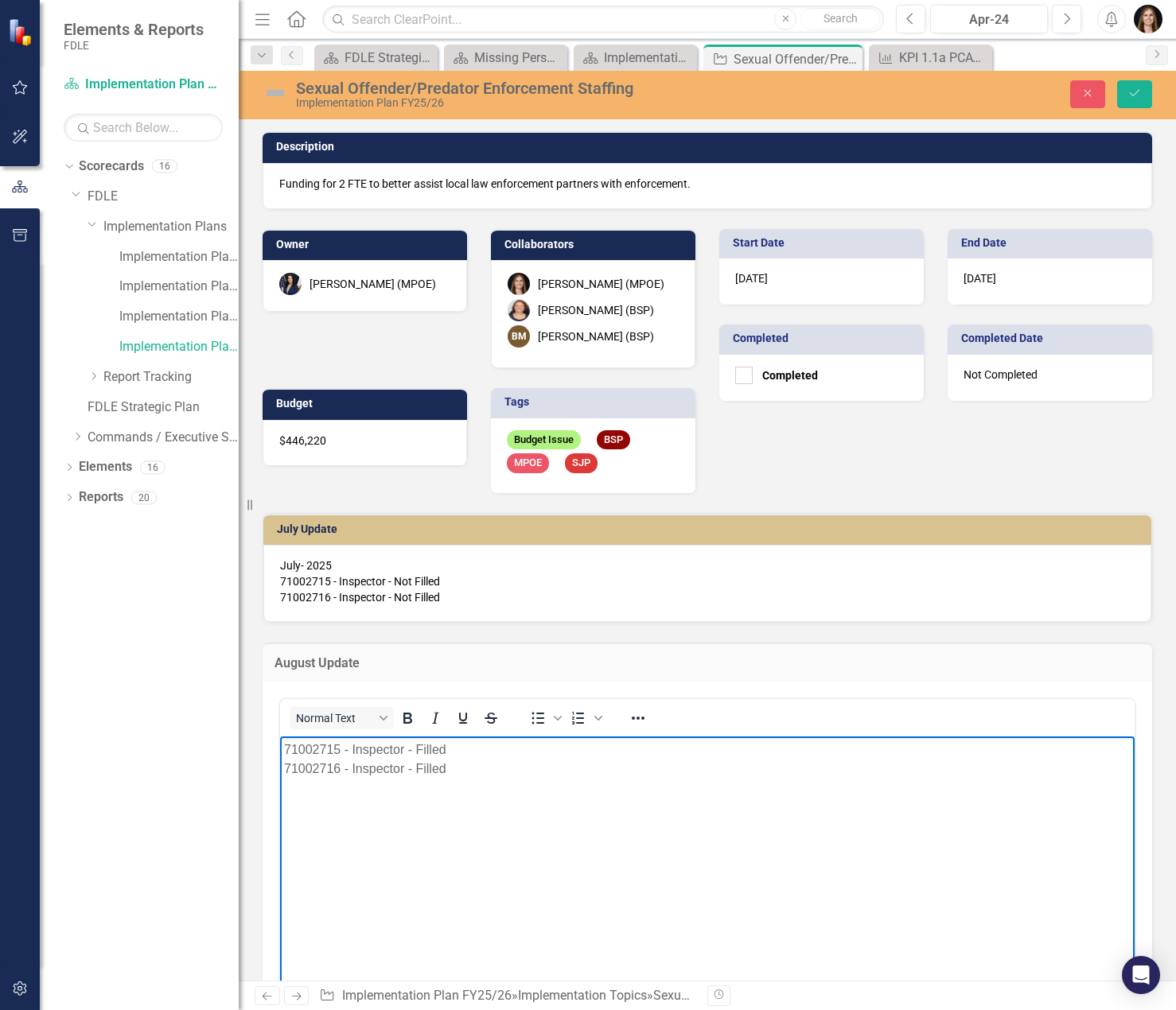
click at [471, 753] on p "71002715 - Inspector - Filled 71002716 - Inspector - Filled" at bounding box center [707, 759] width 847 height 38
click at [532, 768] on p "71002715 - Inspector - Filled [DATE] with [PERSON_NAME] (PROC) 71002716 - Inspe…" at bounding box center [707, 759] width 847 height 38
click at [1130, 95] on icon "Save" at bounding box center [1135, 93] width 14 height 11
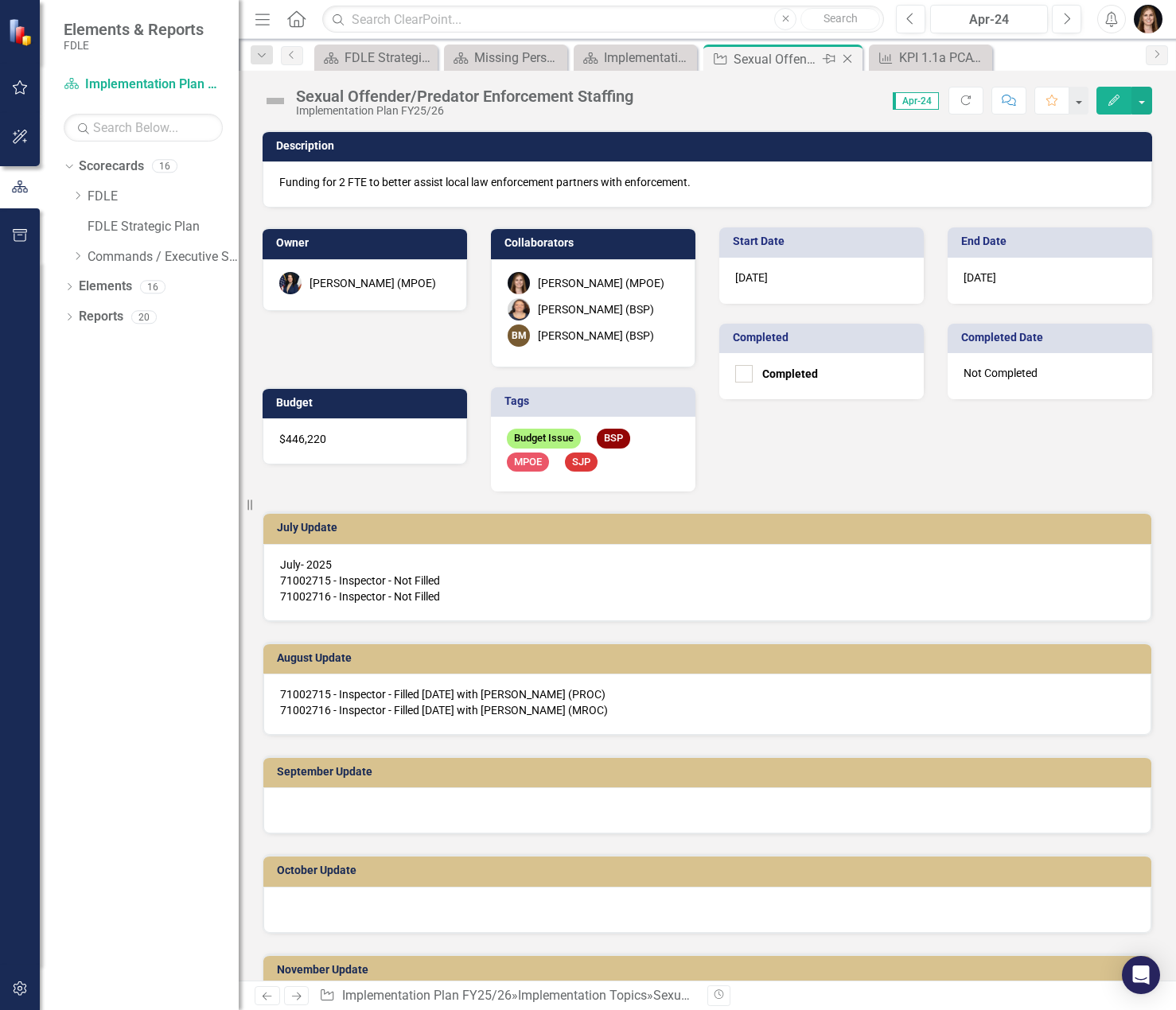
click at [843, 55] on icon "Close" at bounding box center [848, 59] width 16 height 13
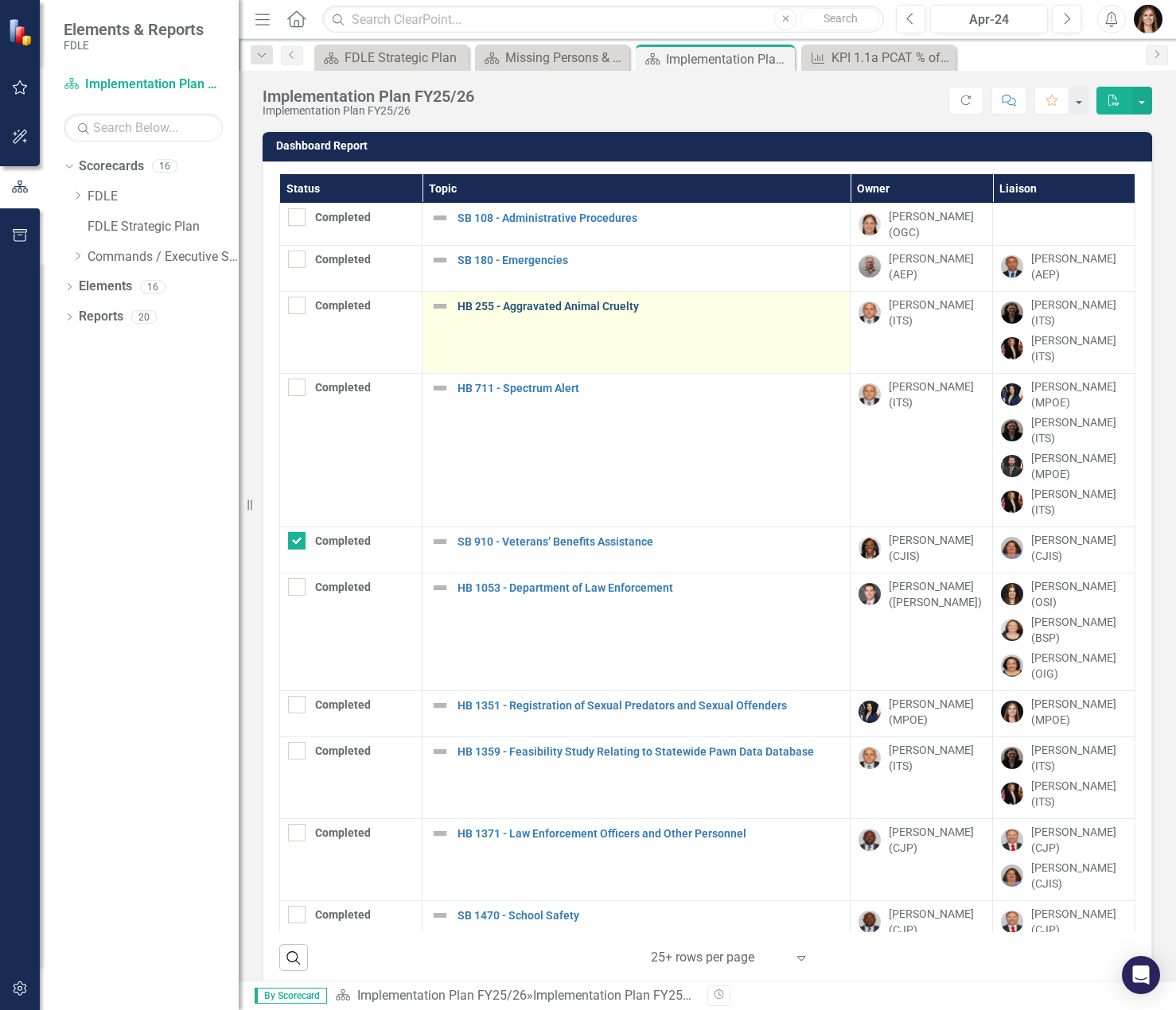
click at [602, 313] on link "HB 255 - Aggravated Animal Cruelty" at bounding box center [649, 307] width 384 height 12
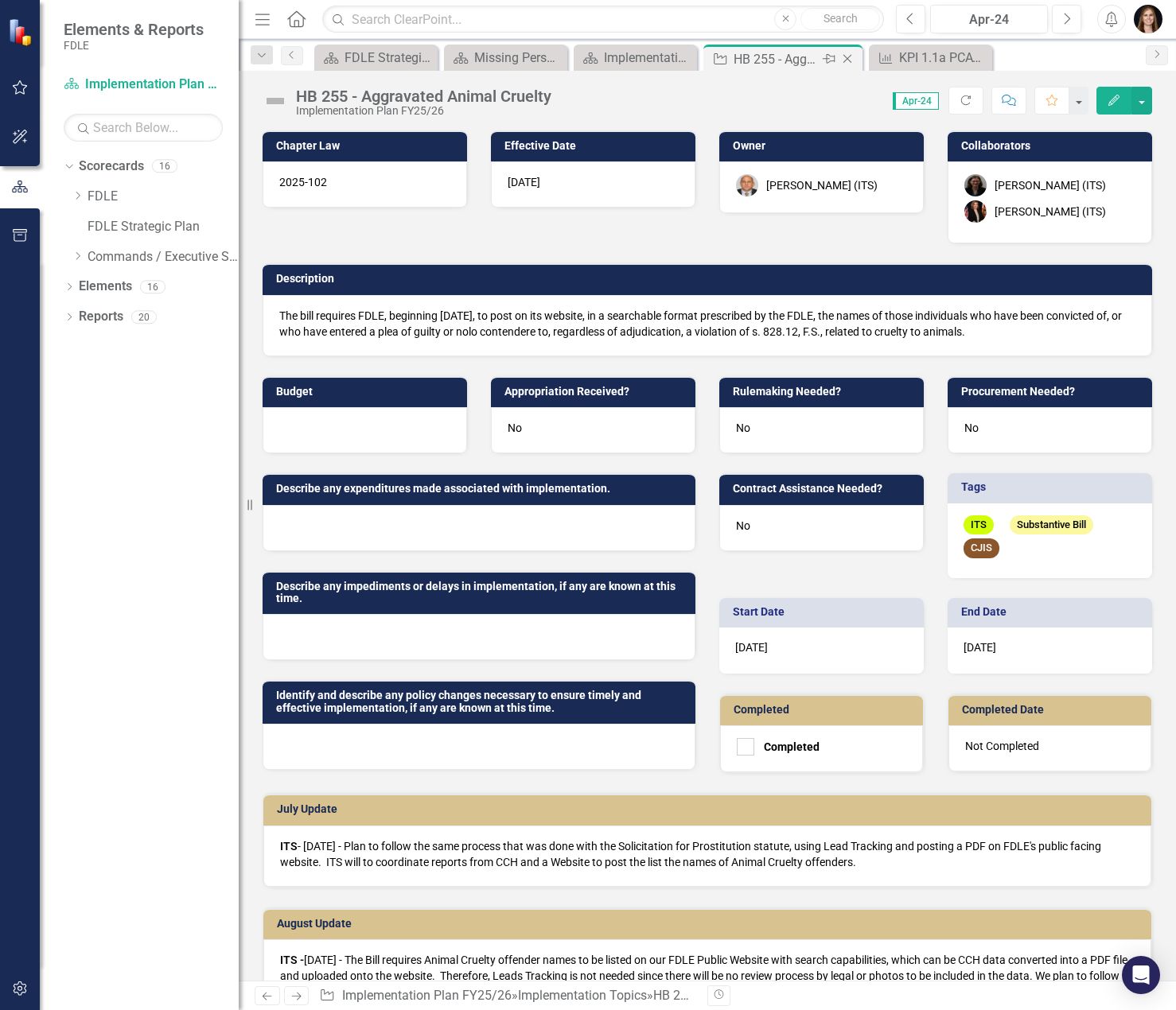
click at [849, 57] on icon "Close" at bounding box center [848, 59] width 16 height 13
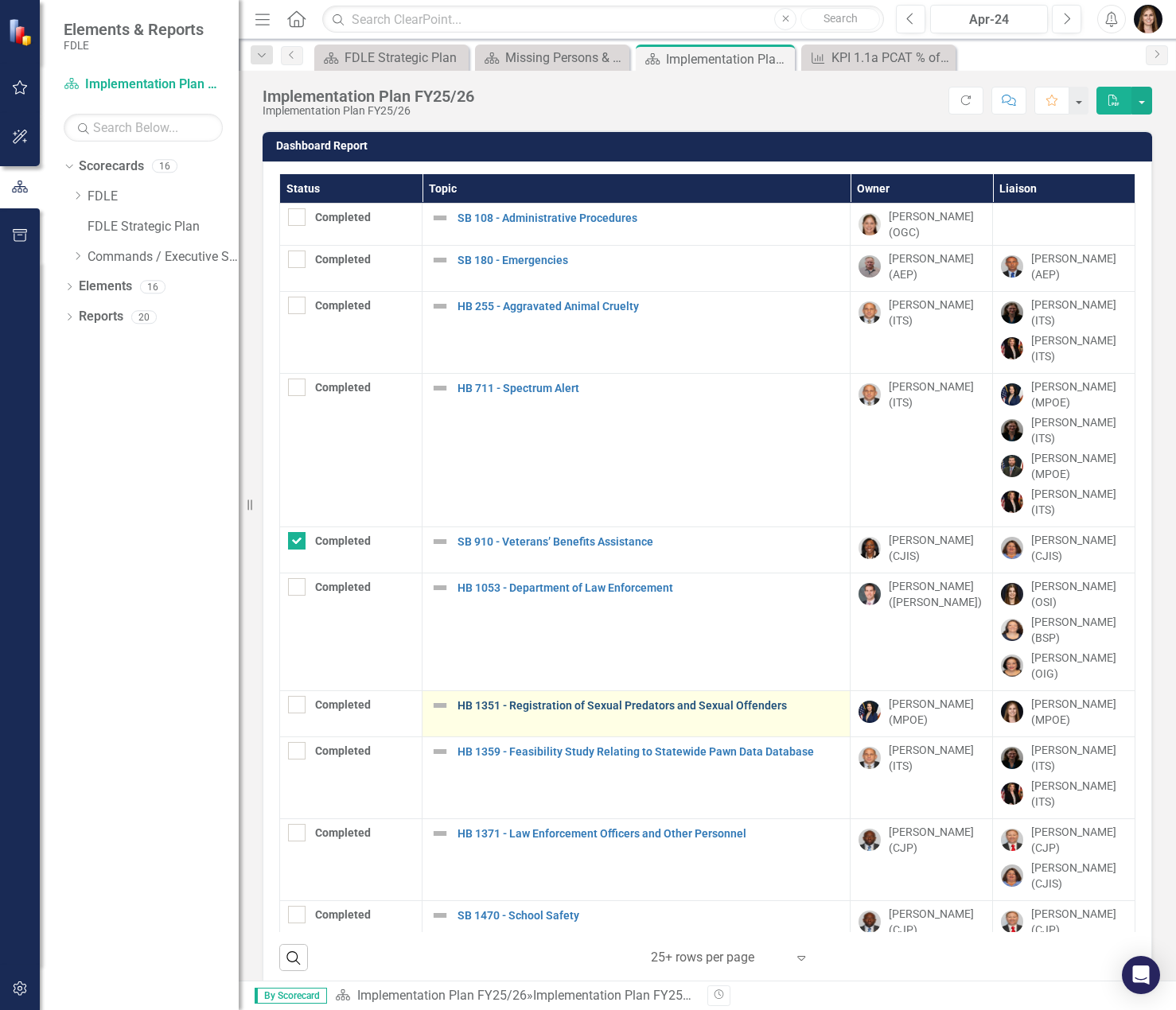
click at [581, 700] on link "HB 1351 - Registration of Sexual Predators and Sexual Offenders" at bounding box center [649, 706] width 384 height 12
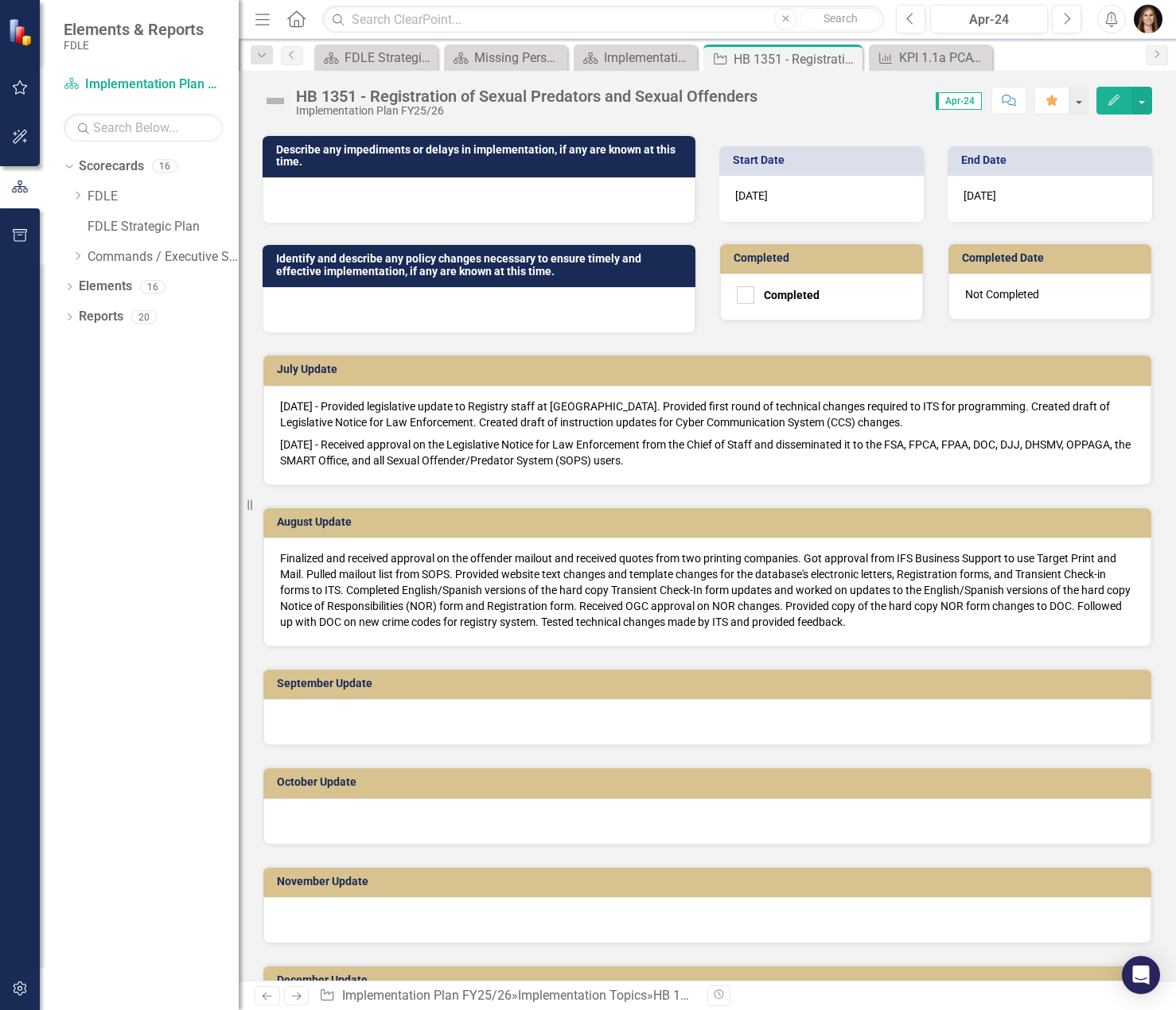
scroll to position [556, 0]
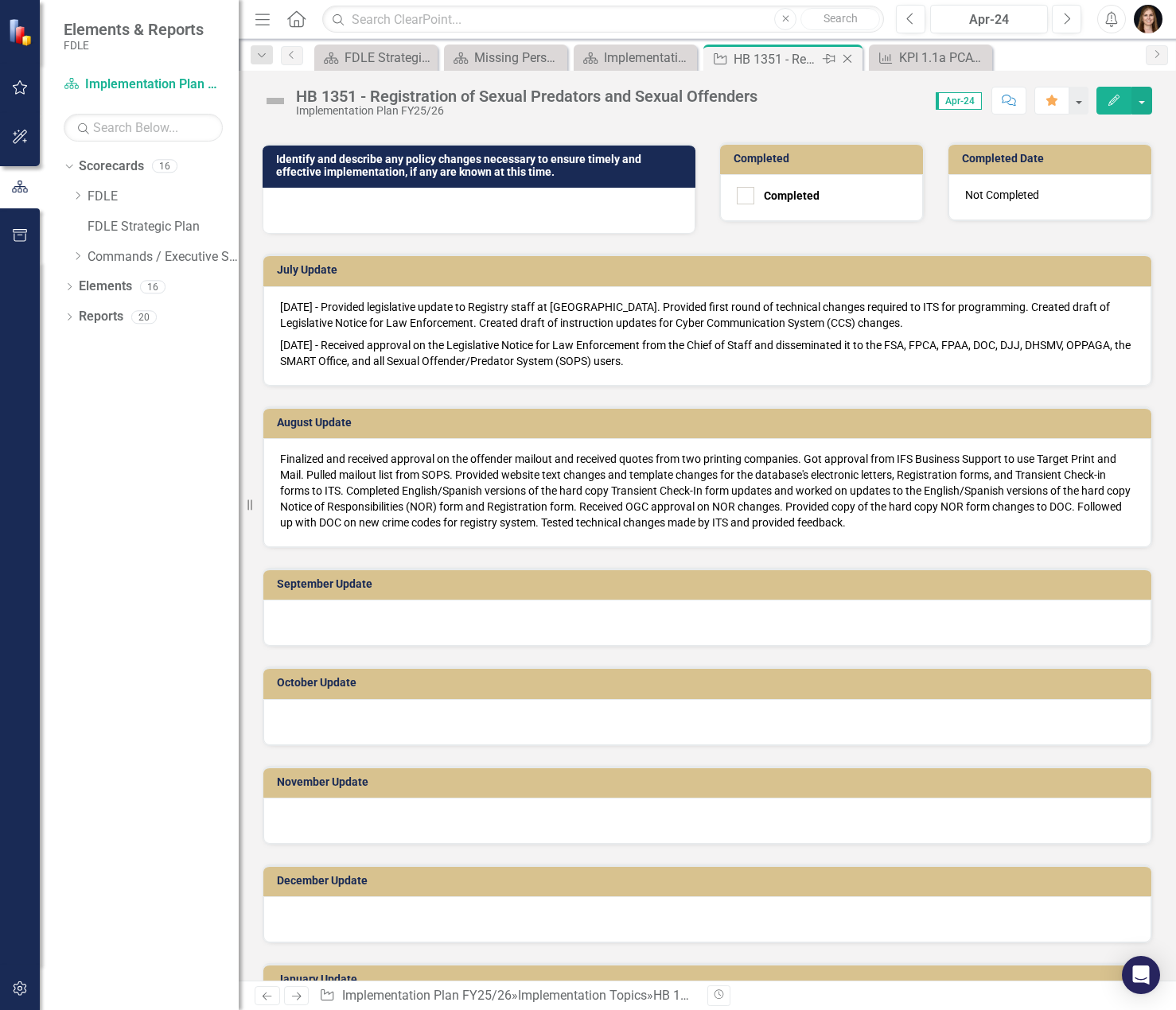
click at [843, 54] on icon "Close" at bounding box center [848, 59] width 16 height 13
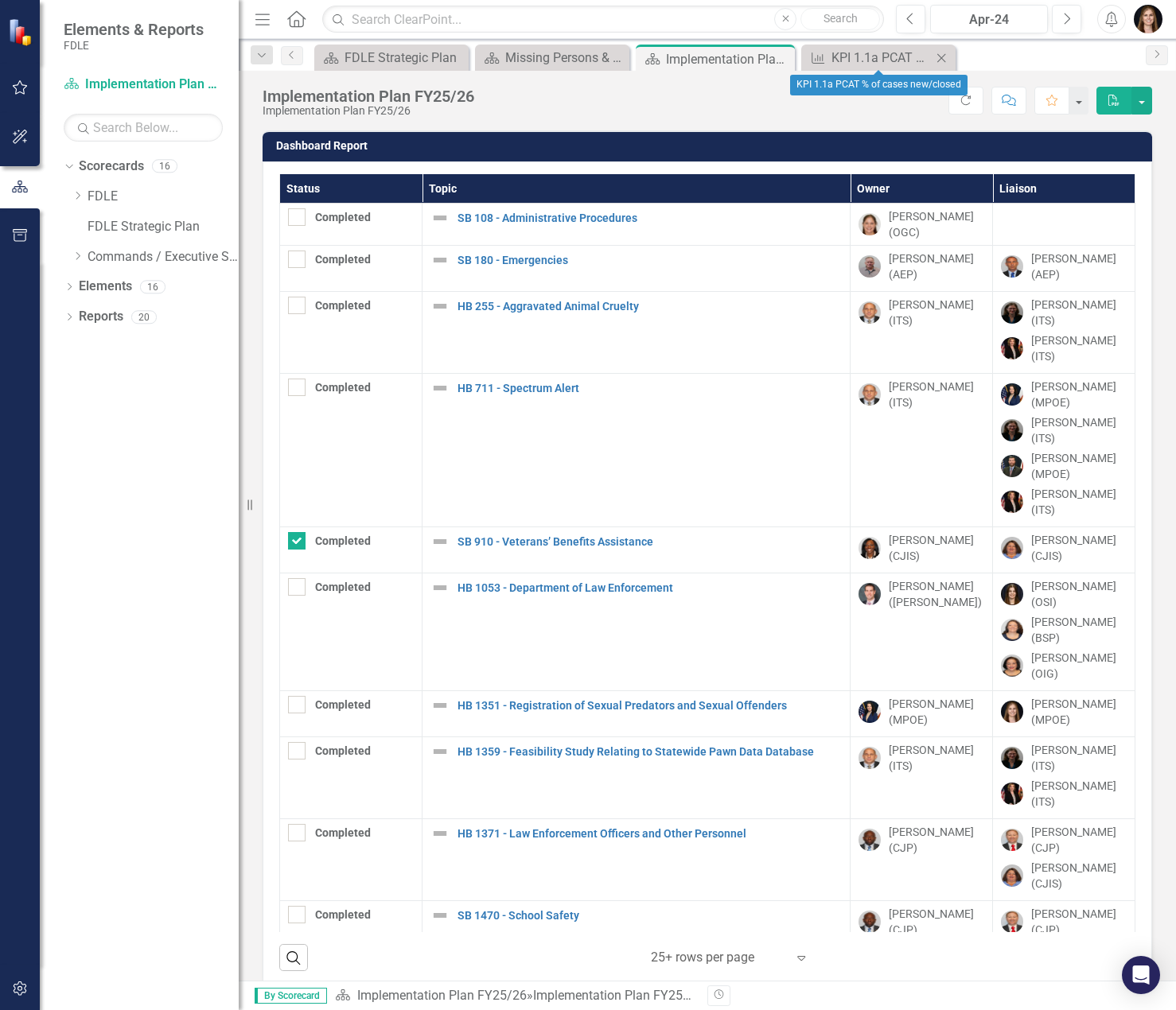
click at [937, 61] on icon "Close" at bounding box center [942, 58] width 16 height 13
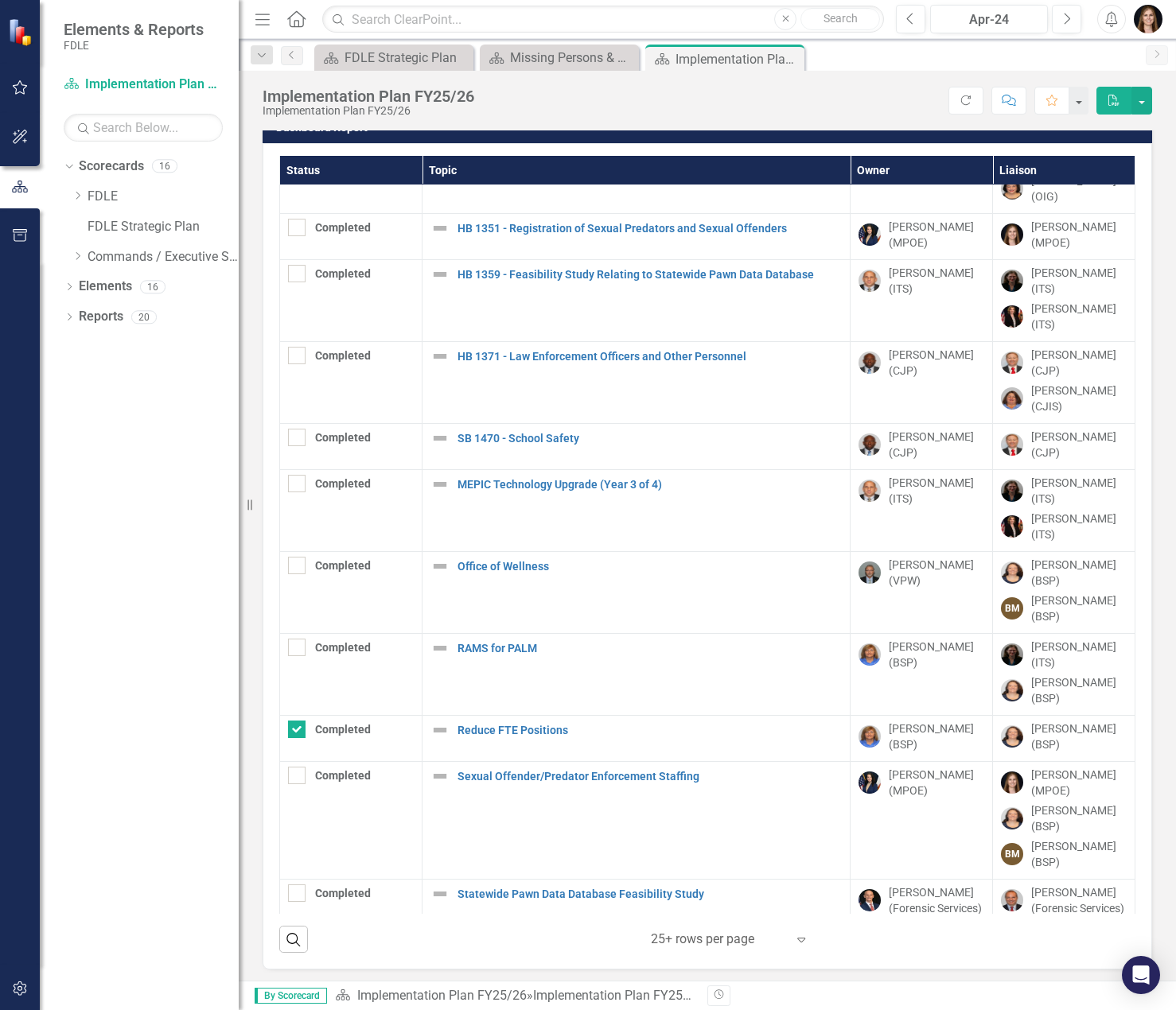
scroll to position [23, 0]
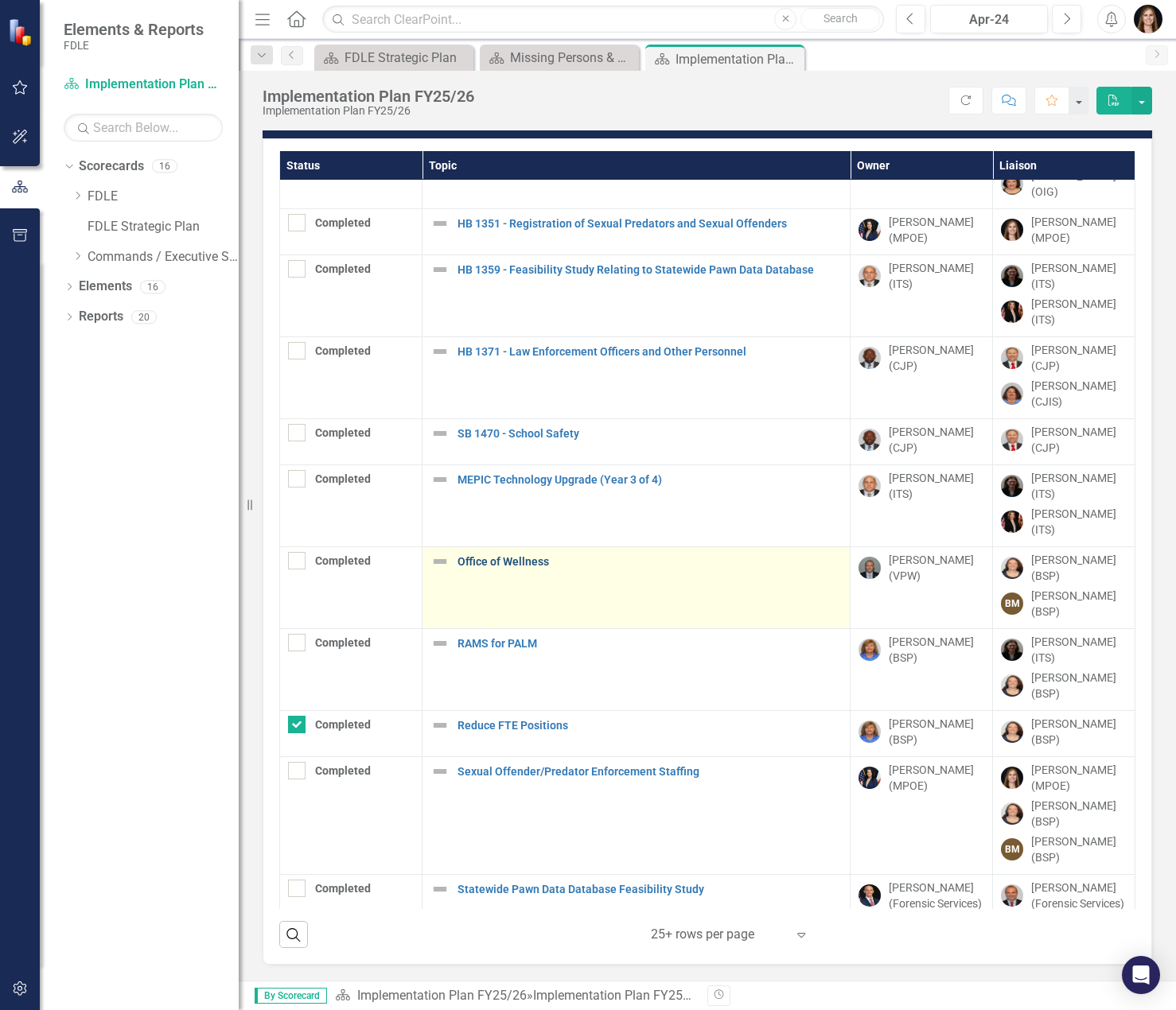
click at [502, 556] on link "Office of Wellness" at bounding box center [649, 562] width 384 height 12
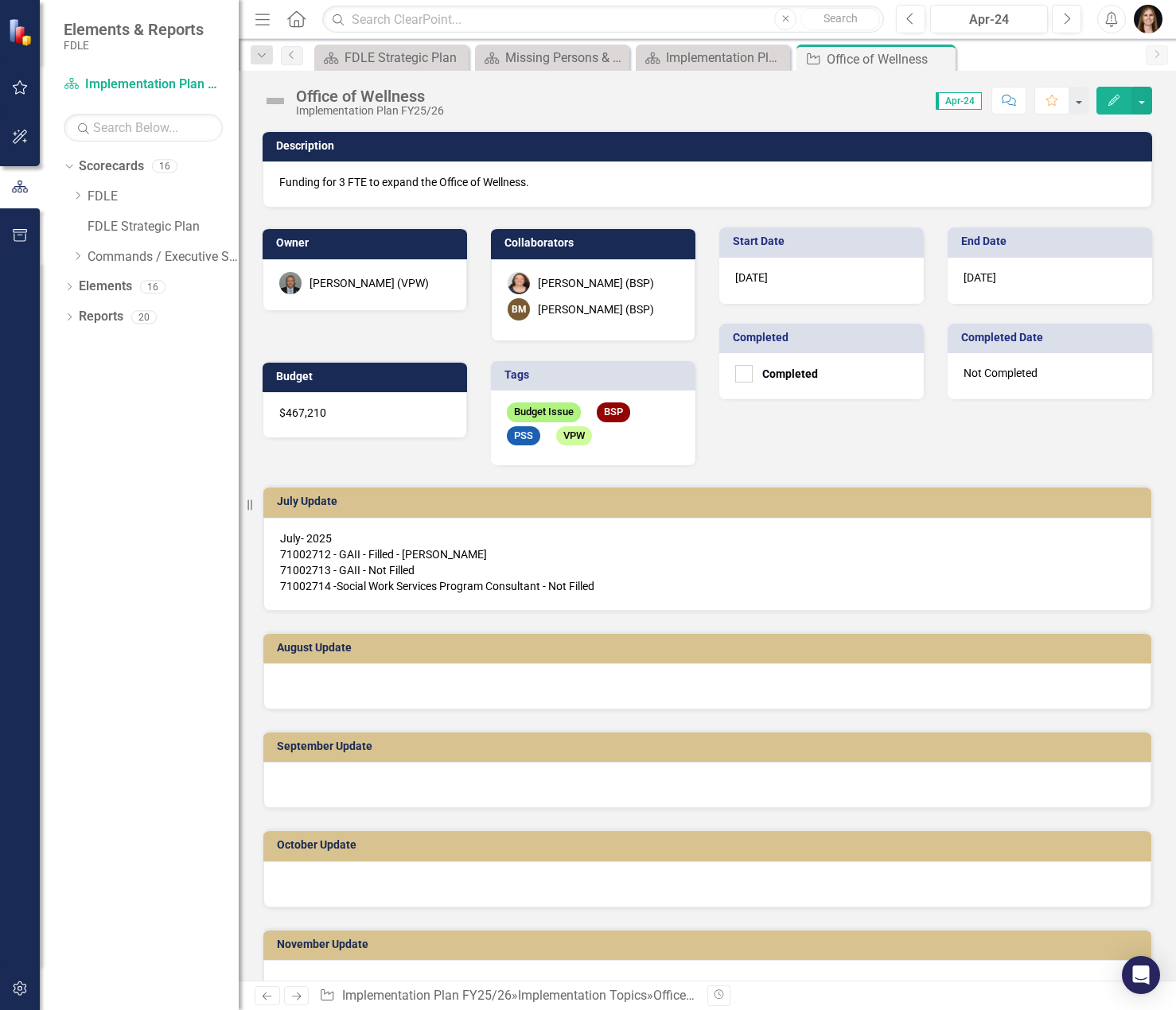
click at [0, 0] on icon "Close" at bounding box center [0, 0] width 0 height 0
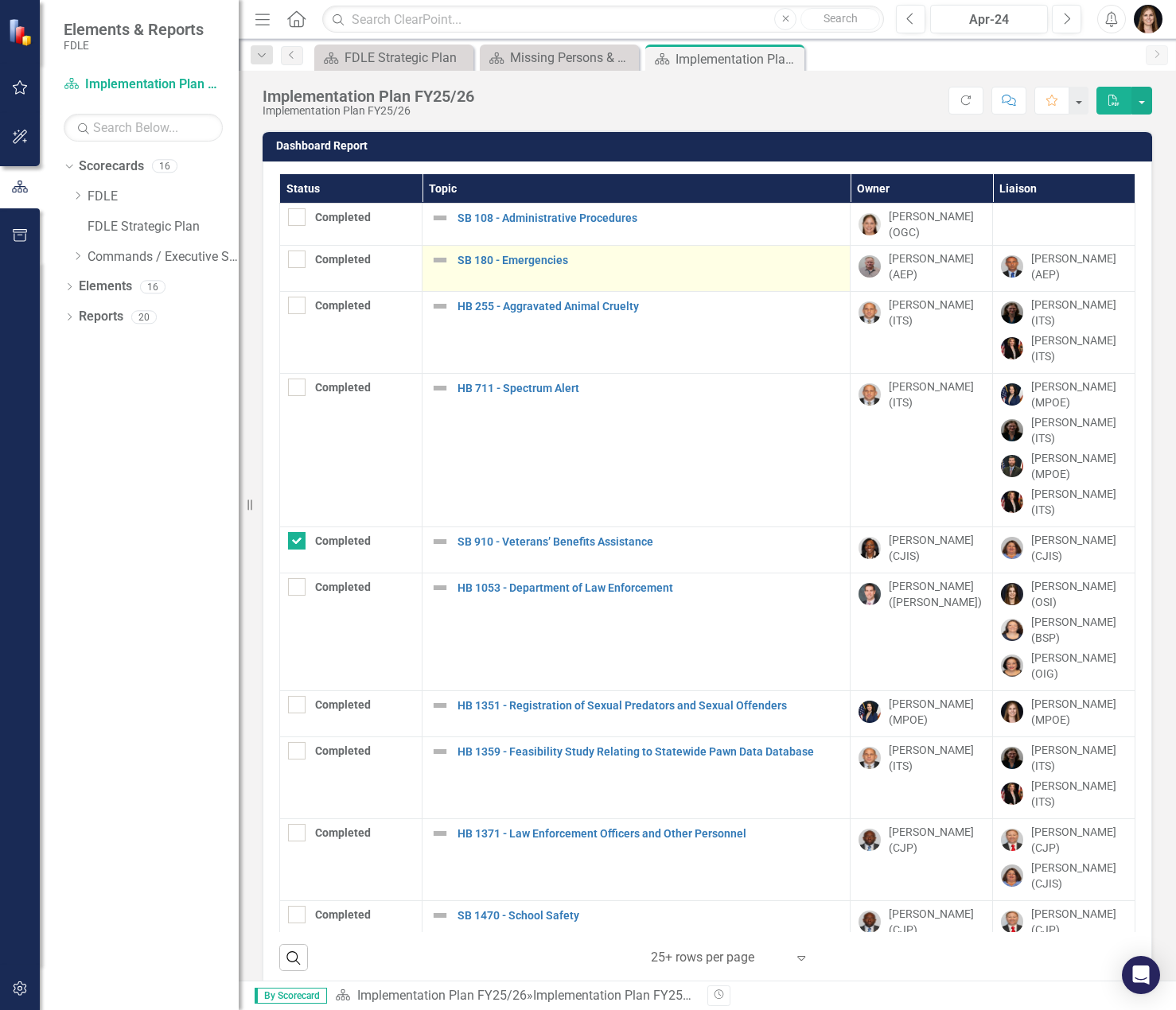
click at [554, 271] on td "SB 180 - Emergencies Edit Edit Implementation Topic Link Open Element" at bounding box center [636, 269] width 428 height 46
click at [554, 262] on link "SB 180 - Emergencies" at bounding box center [649, 260] width 384 height 12
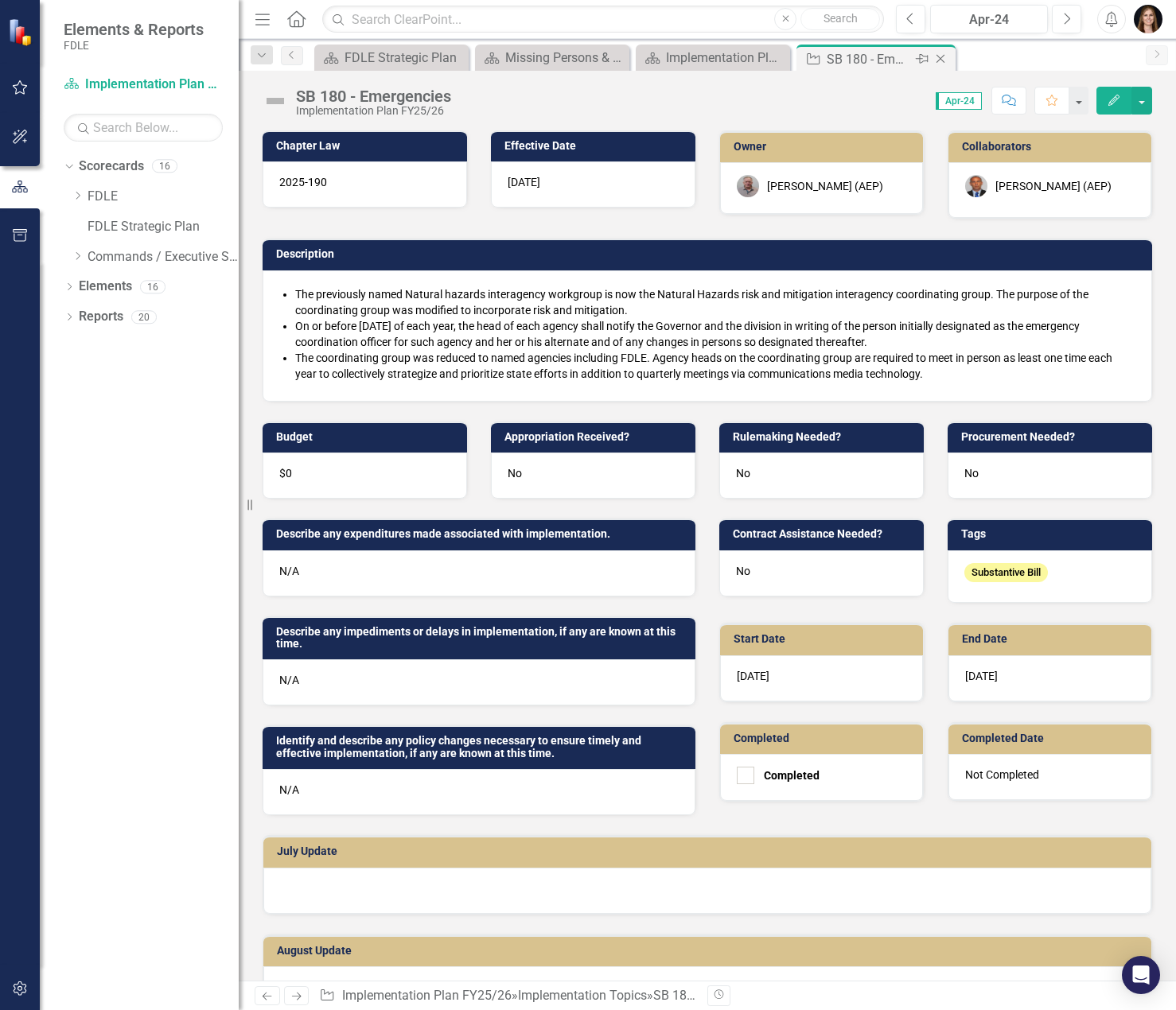
click at [935, 61] on icon "Close" at bounding box center [941, 59] width 16 height 13
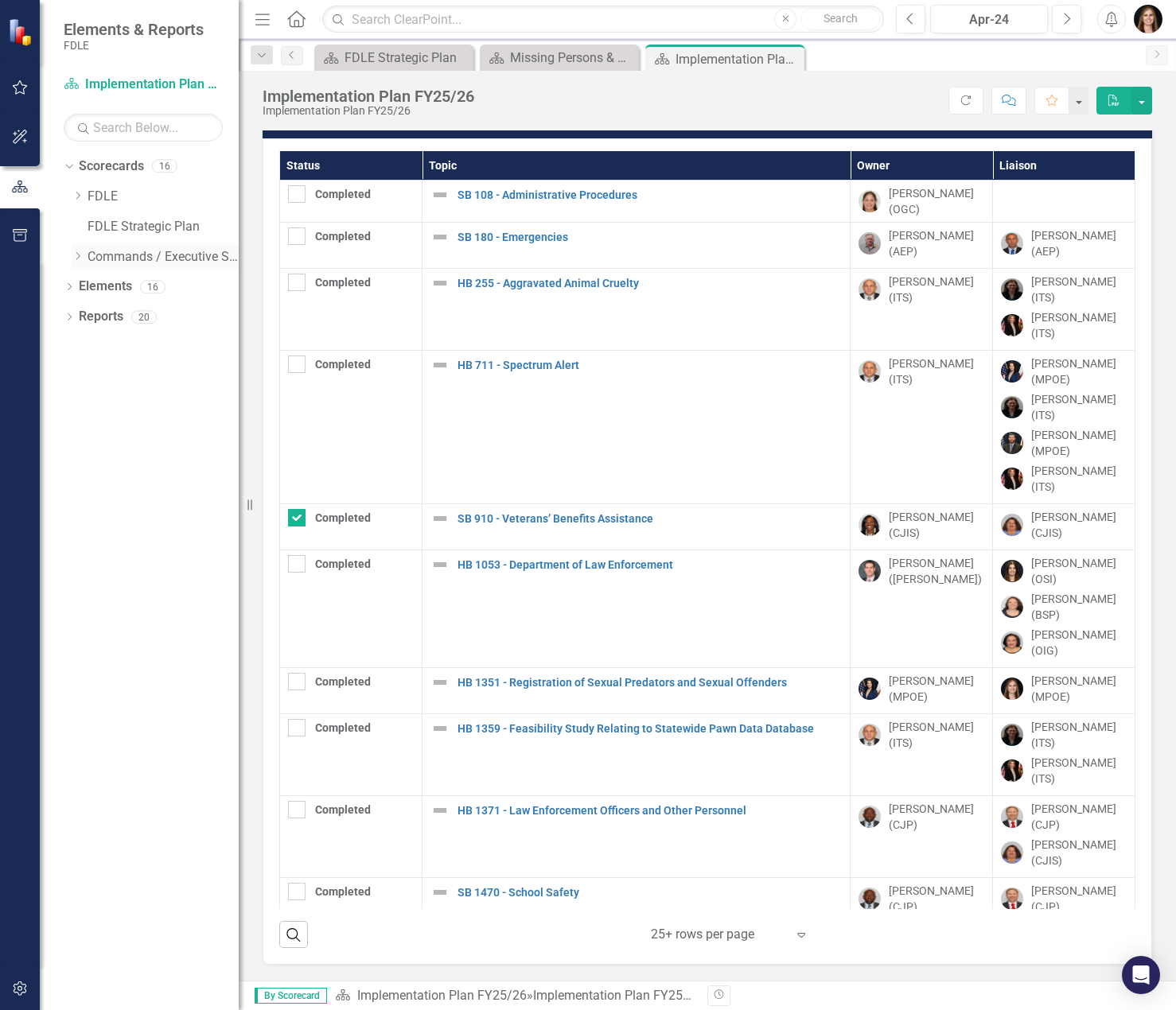
click at [77, 254] on icon "Dropdown" at bounding box center [78, 256] width 12 height 10
click at [82, 197] on icon "Dropdown" at bounding box center [78, 195] width 12 height 10
click at [94, 226] on icon "Dropdown" at bounding box center [94, 226] width 12 height 10
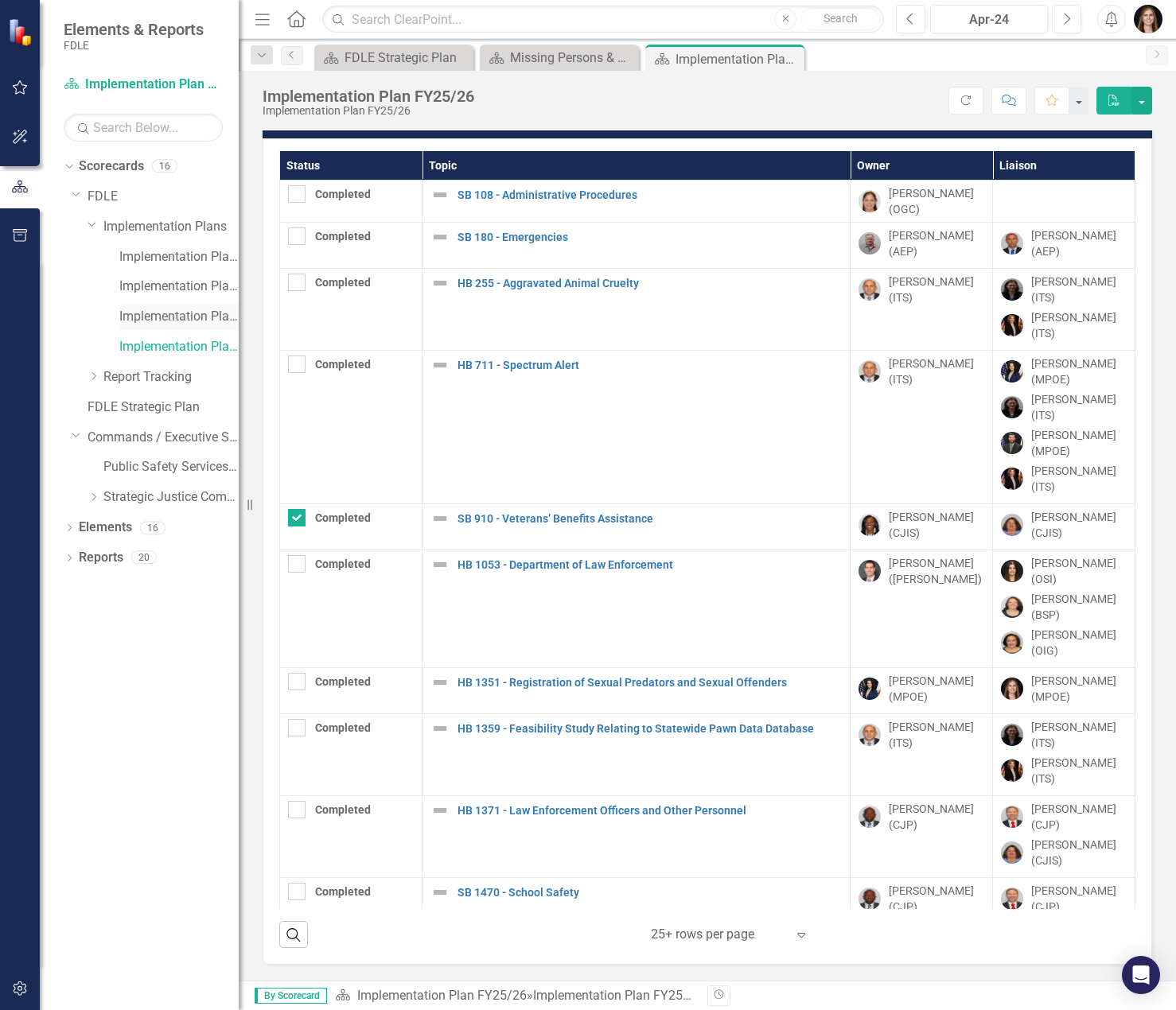
click at [165, 313] on link "Implementation Plan FY24/25" at bounding box center [180, 317] width 120 height 18
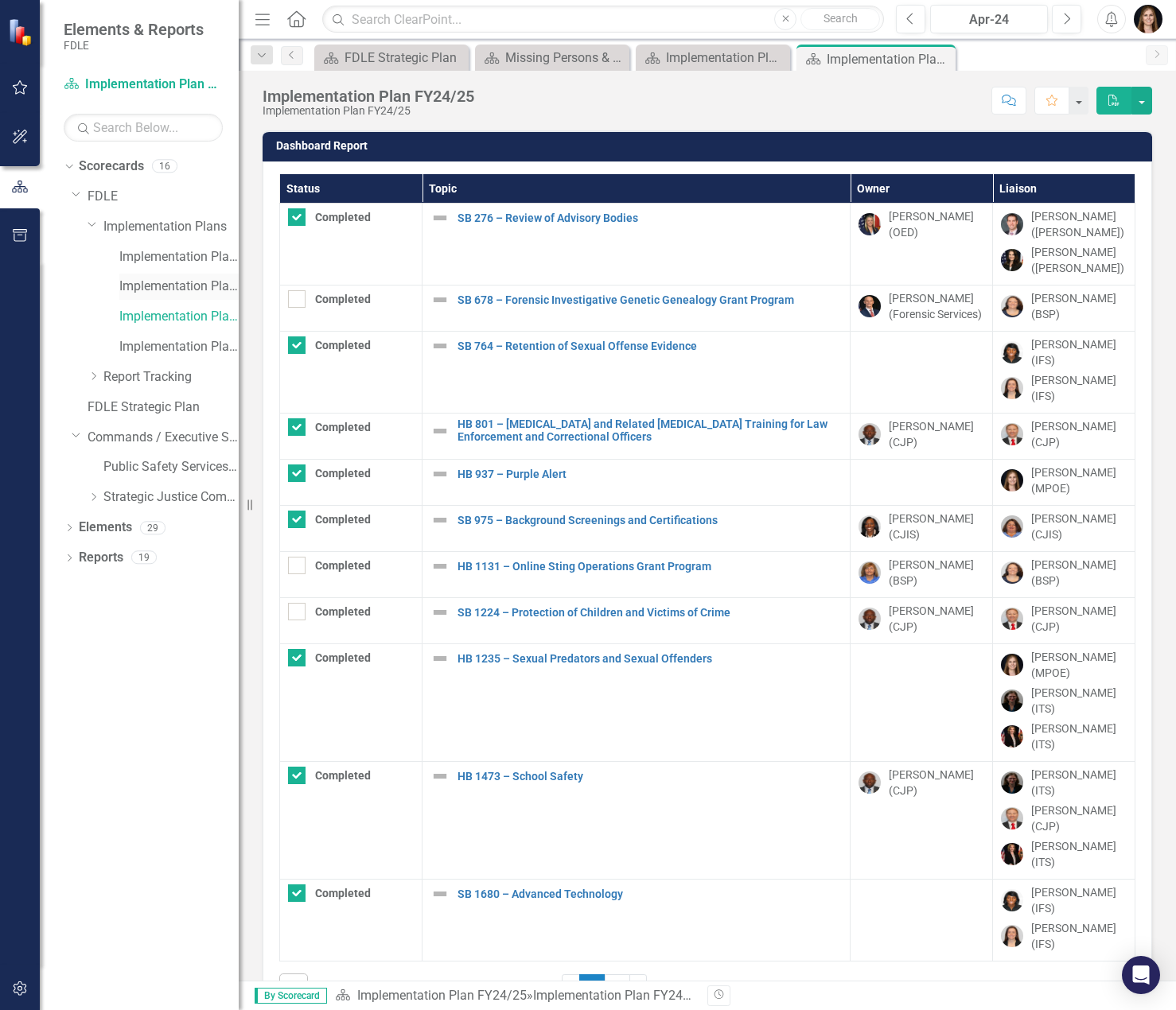
click at [170, 288] on link "Implementation Plan FY23/24" at bounding box center [180, 286] width 120 height 18
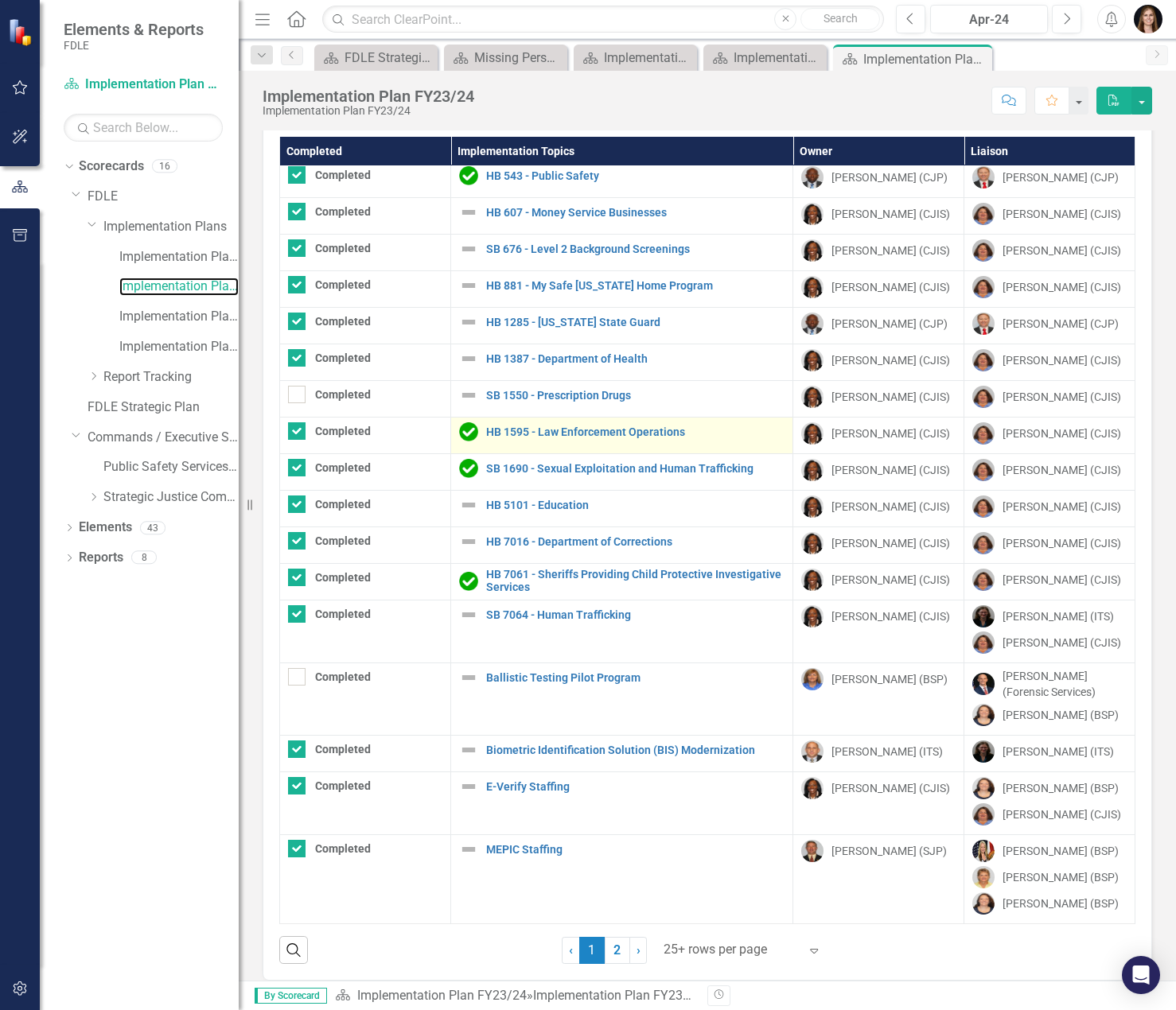
scroll to position [53, 0]
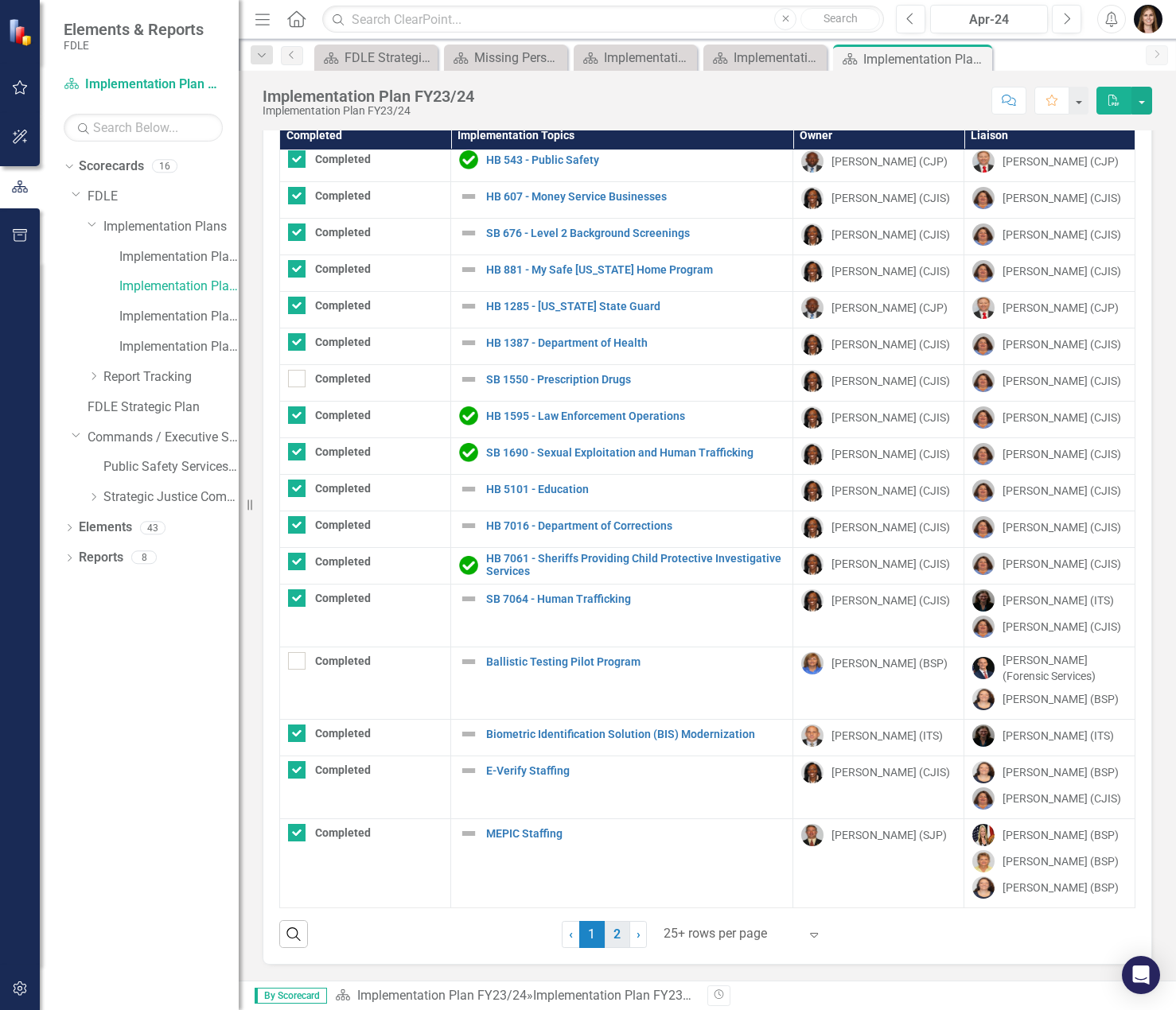
click at [613, 931] on link "2" at bounding box center [617, 934] width 26 height 27
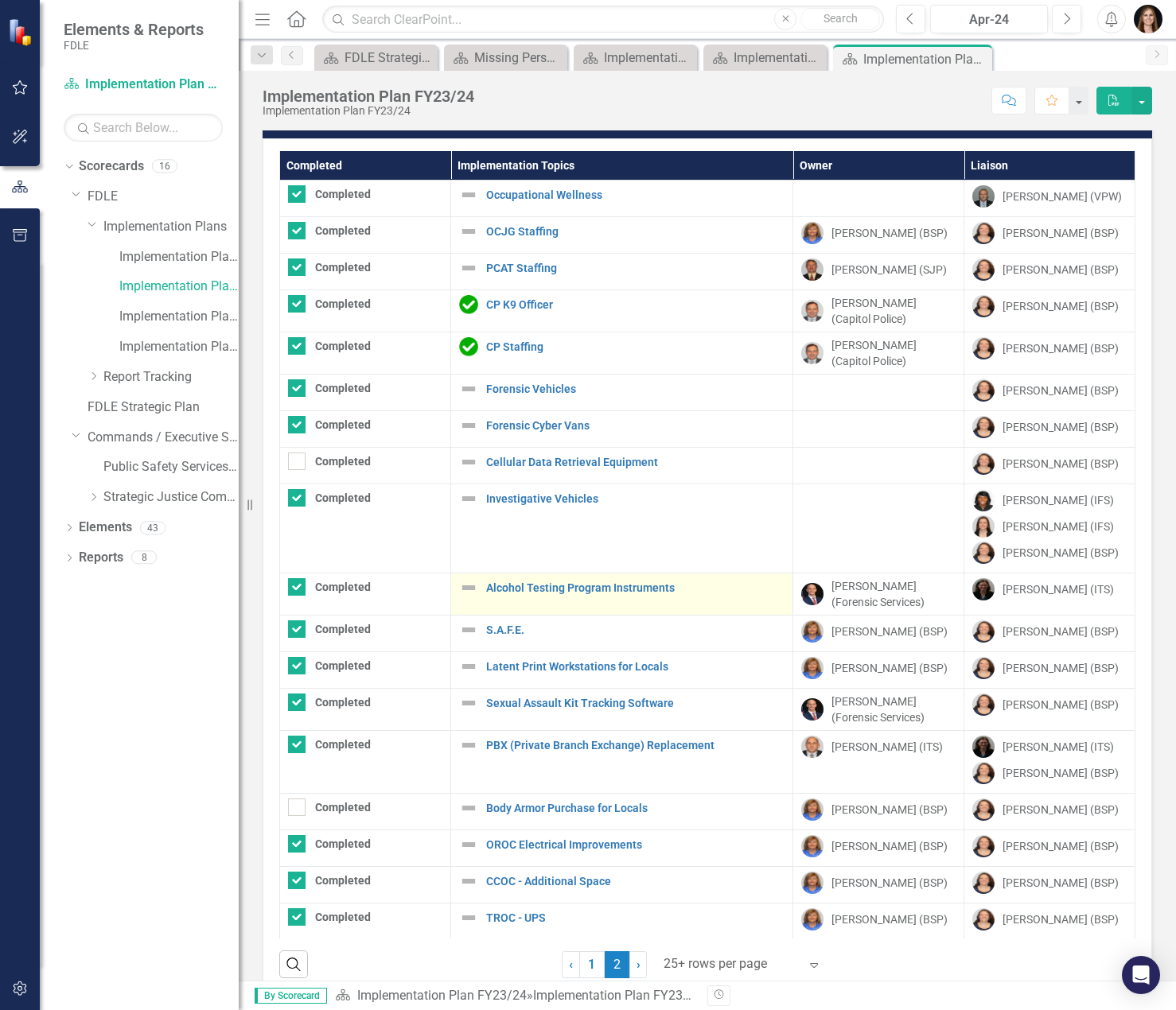
checkbox input "true"
checkbox input "false"
checkbox input "true"
checkbox input "false"
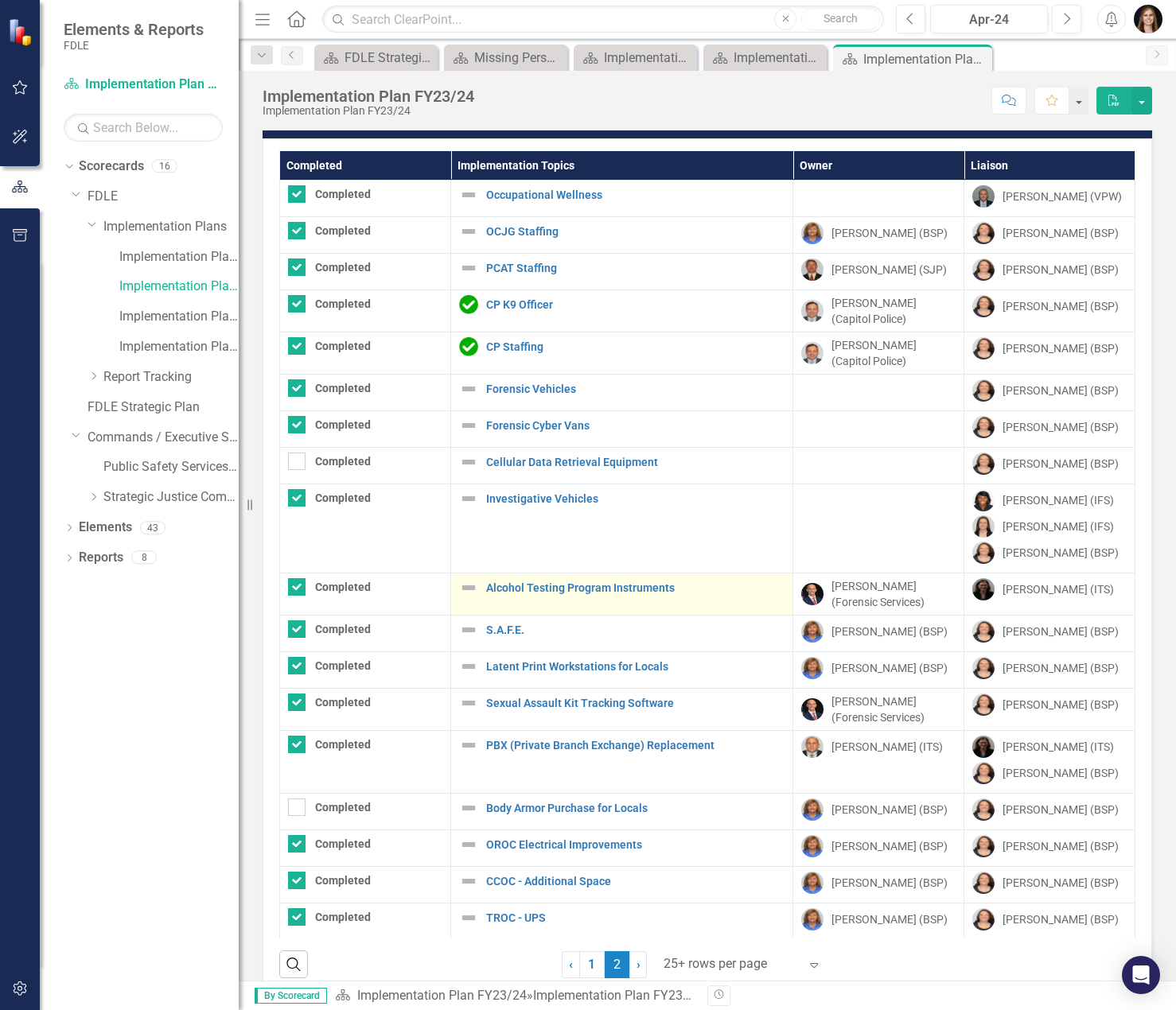
checkbox input "false"
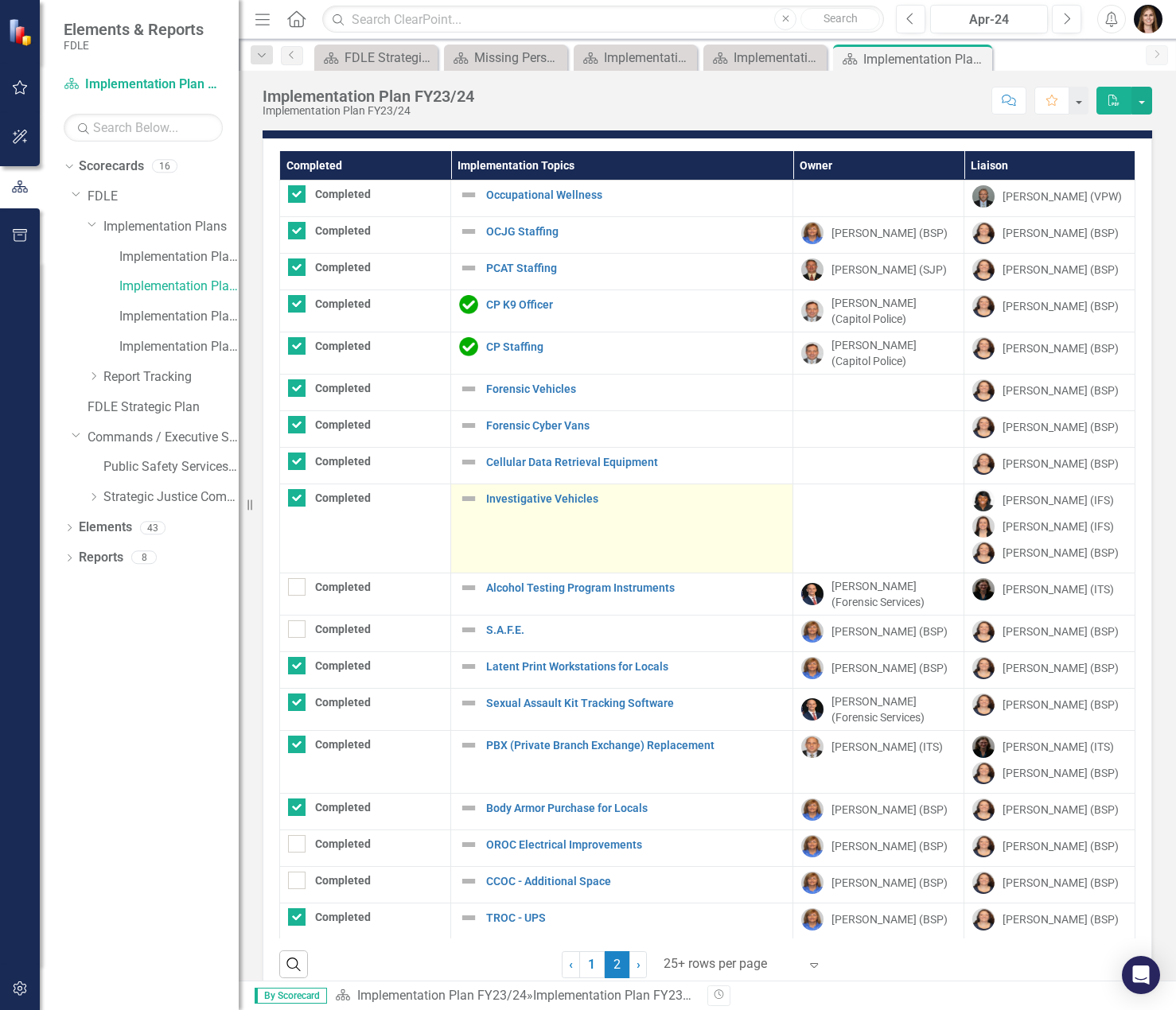
scroll to position [0, 0]
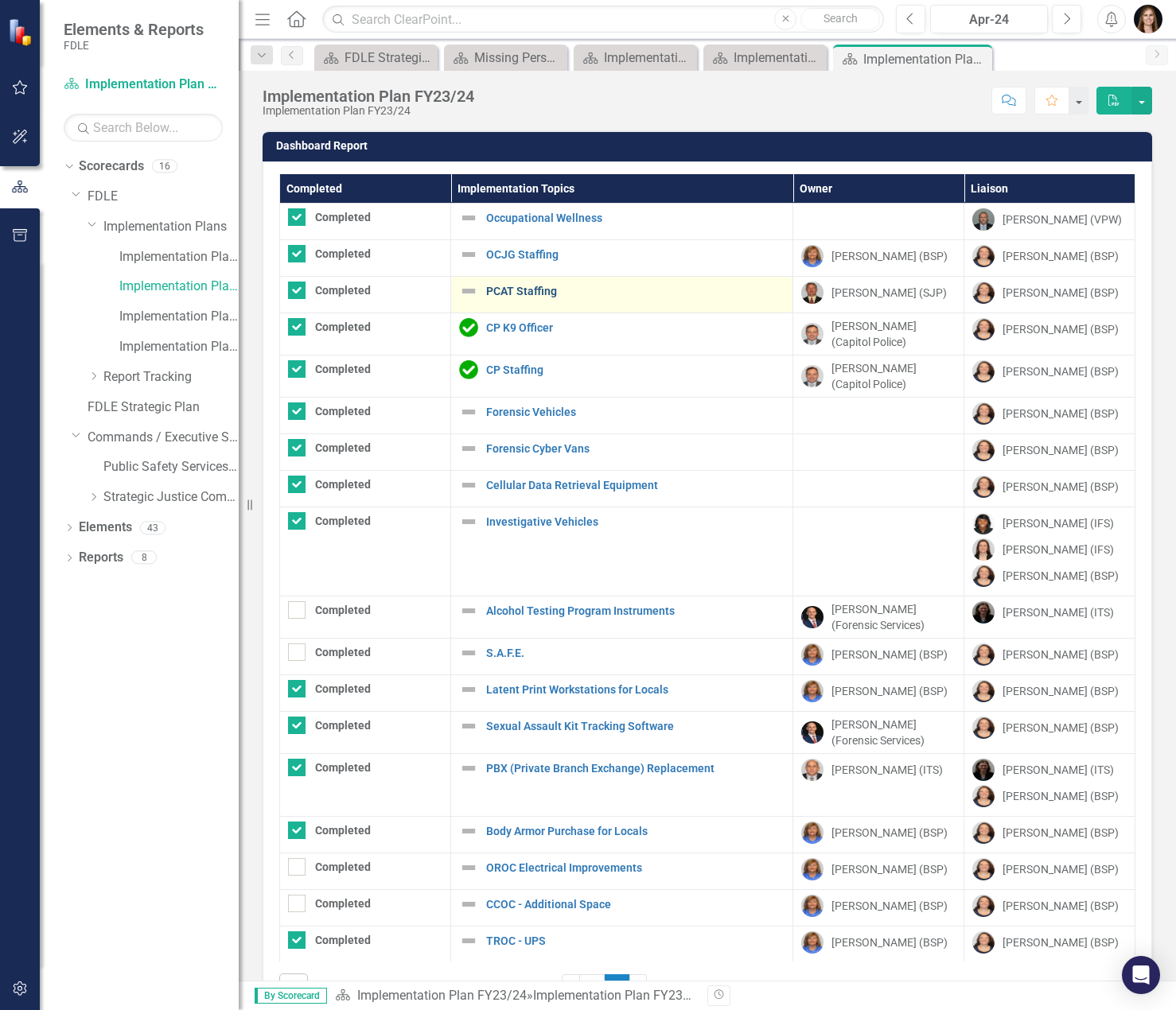
click at [528, 294] on link "PCAT Staffing" at bounding box center [634, 291] width 298 height 12
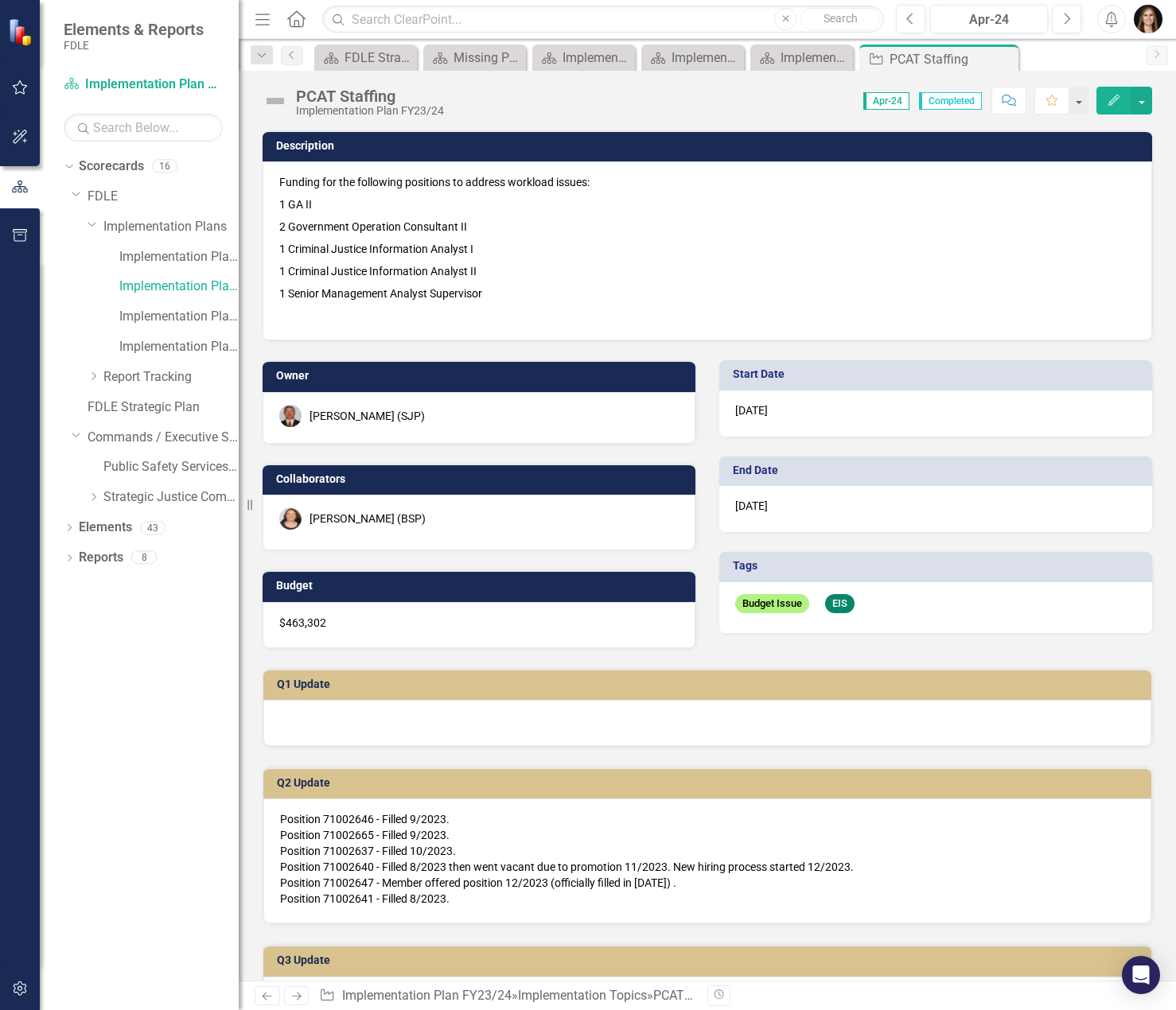
click at [0, 0] on icon "Close" at bounding box center [0, 0] width 0 height 0
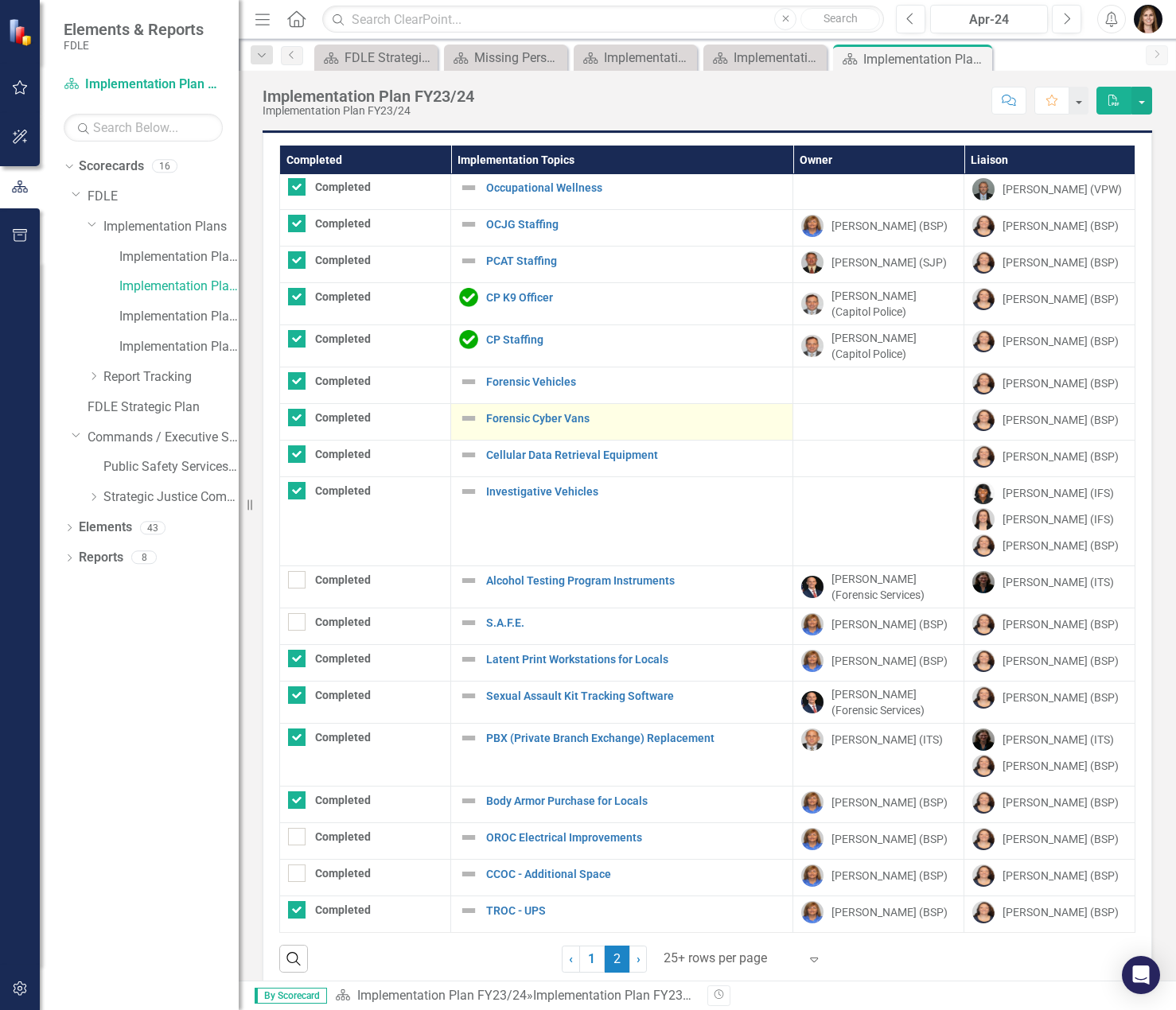
scroll to position [53, 0]
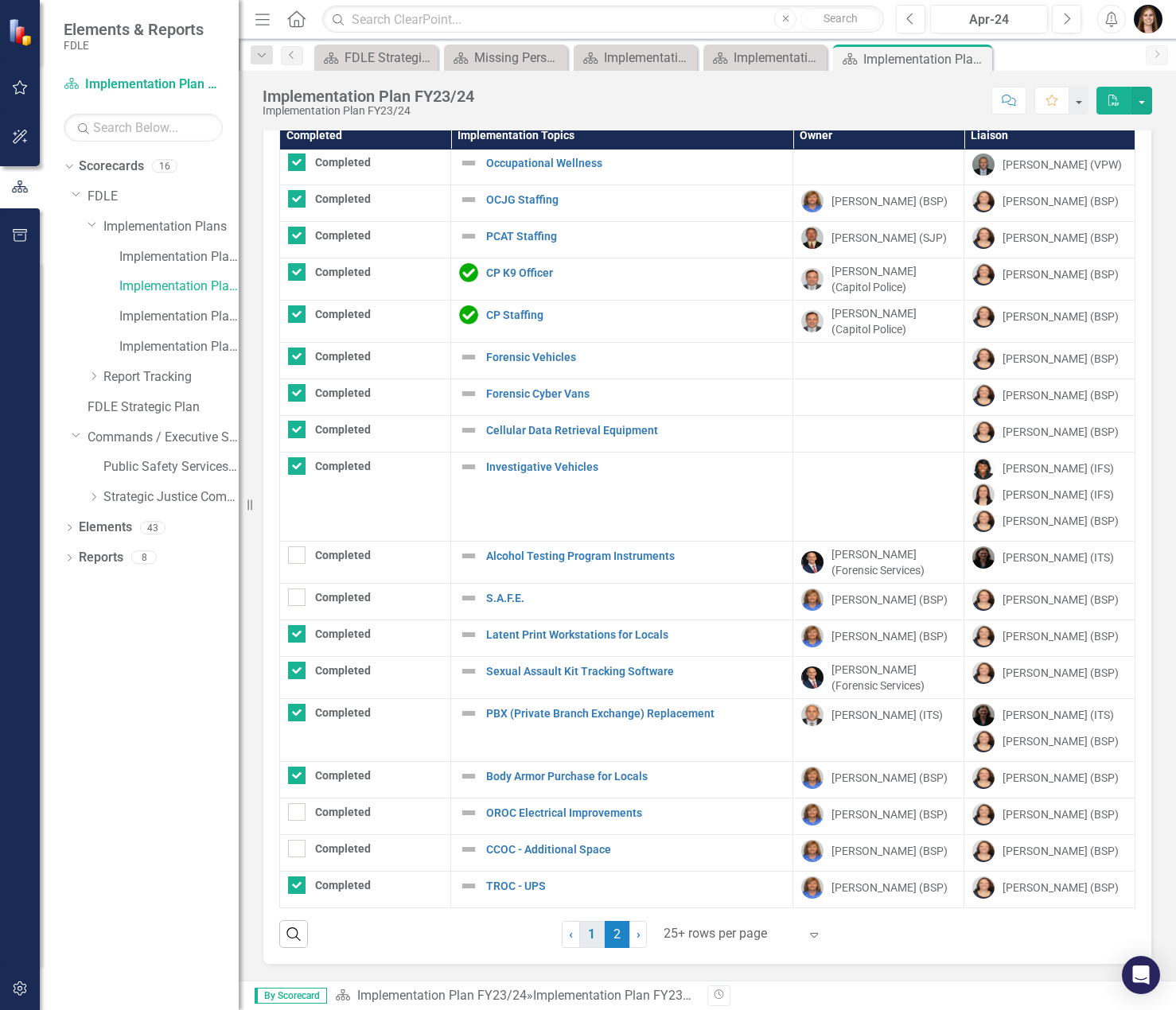
click at [589, 940] on link "1" at bounding box center [592, 934] width 26 height 27
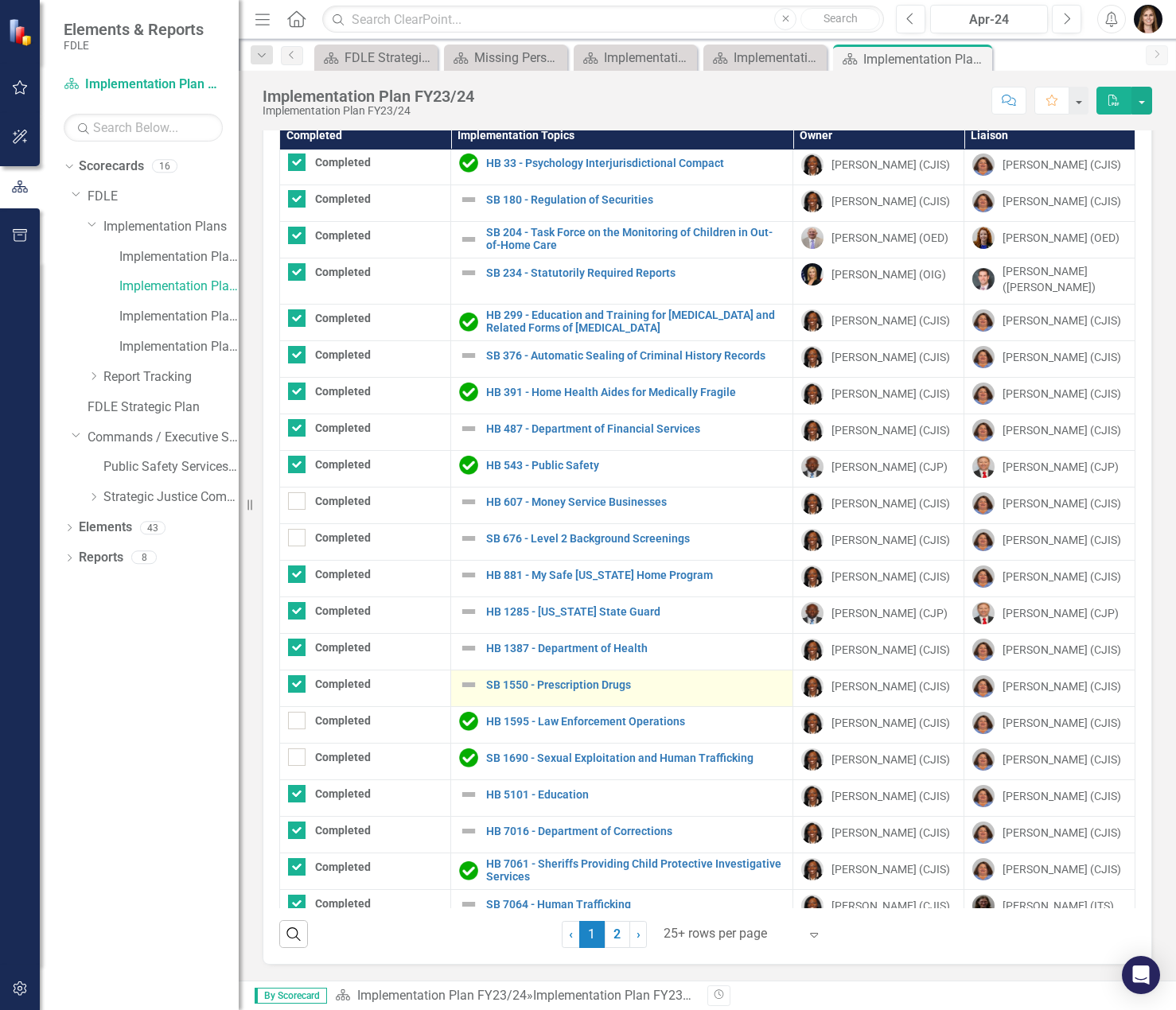
scroll to position [0, 0]
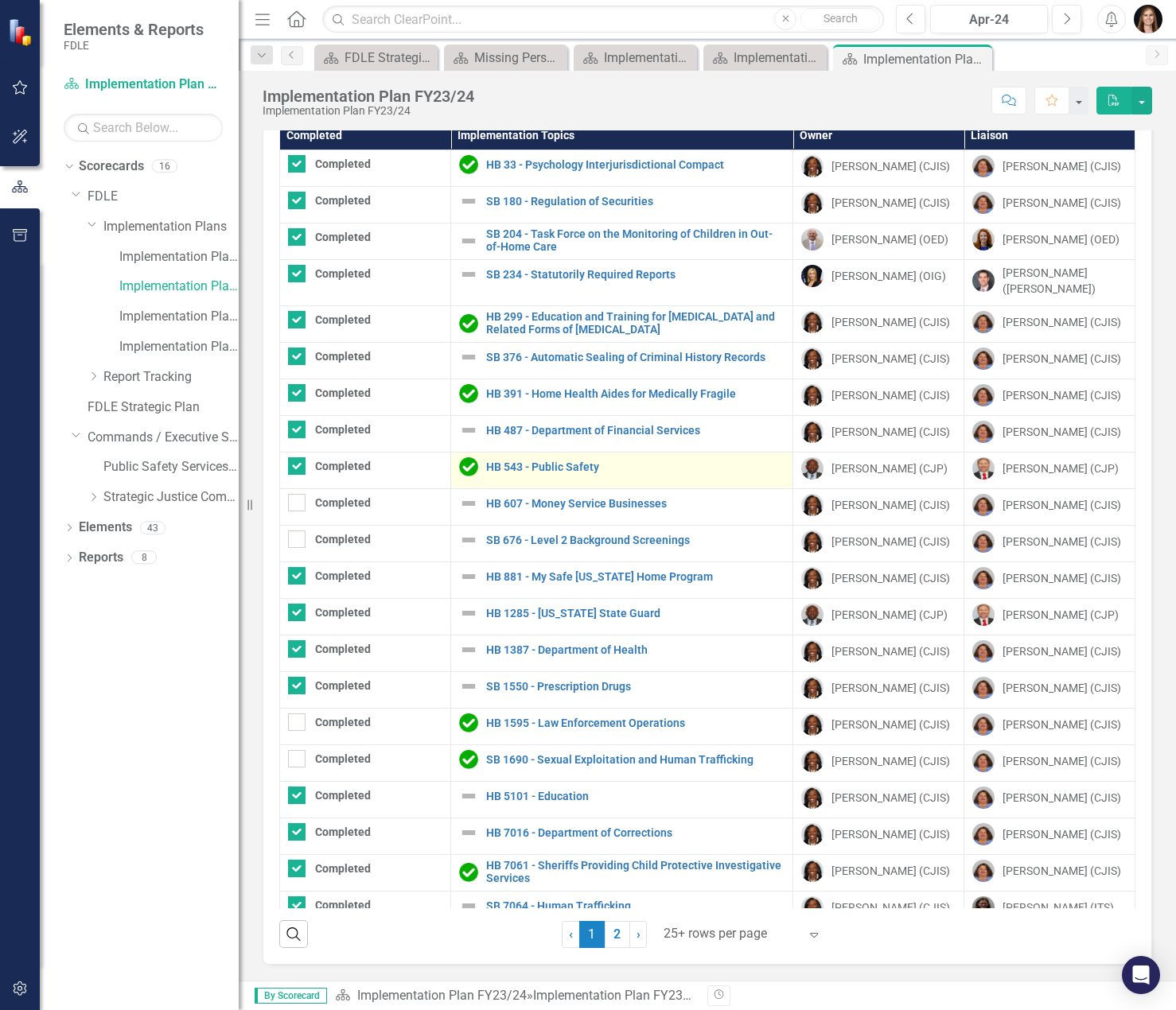
checkbox input "false"
checkbox input "true"
checkbox input "false"
checkbox input "true"
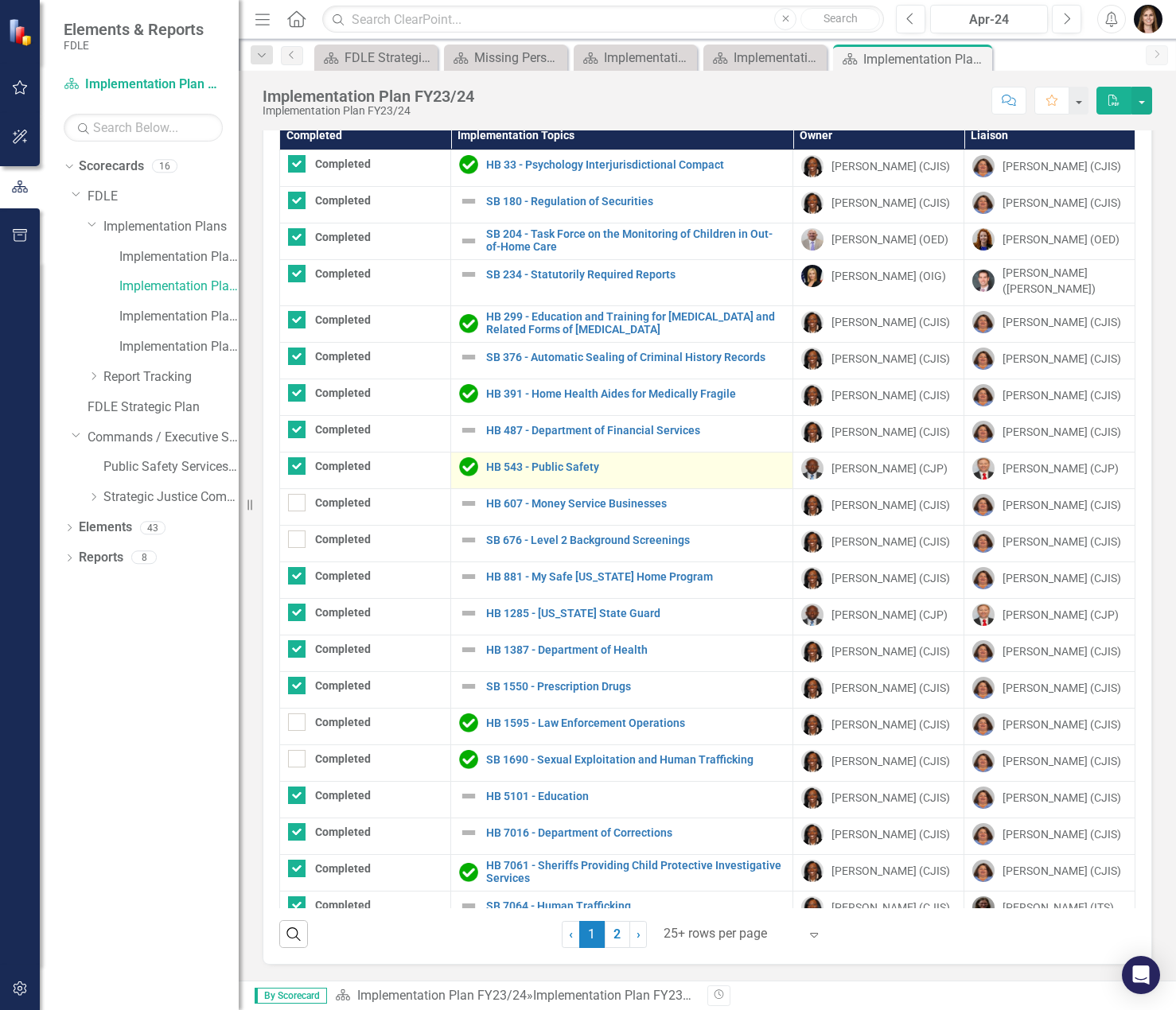
checkbox input "true"
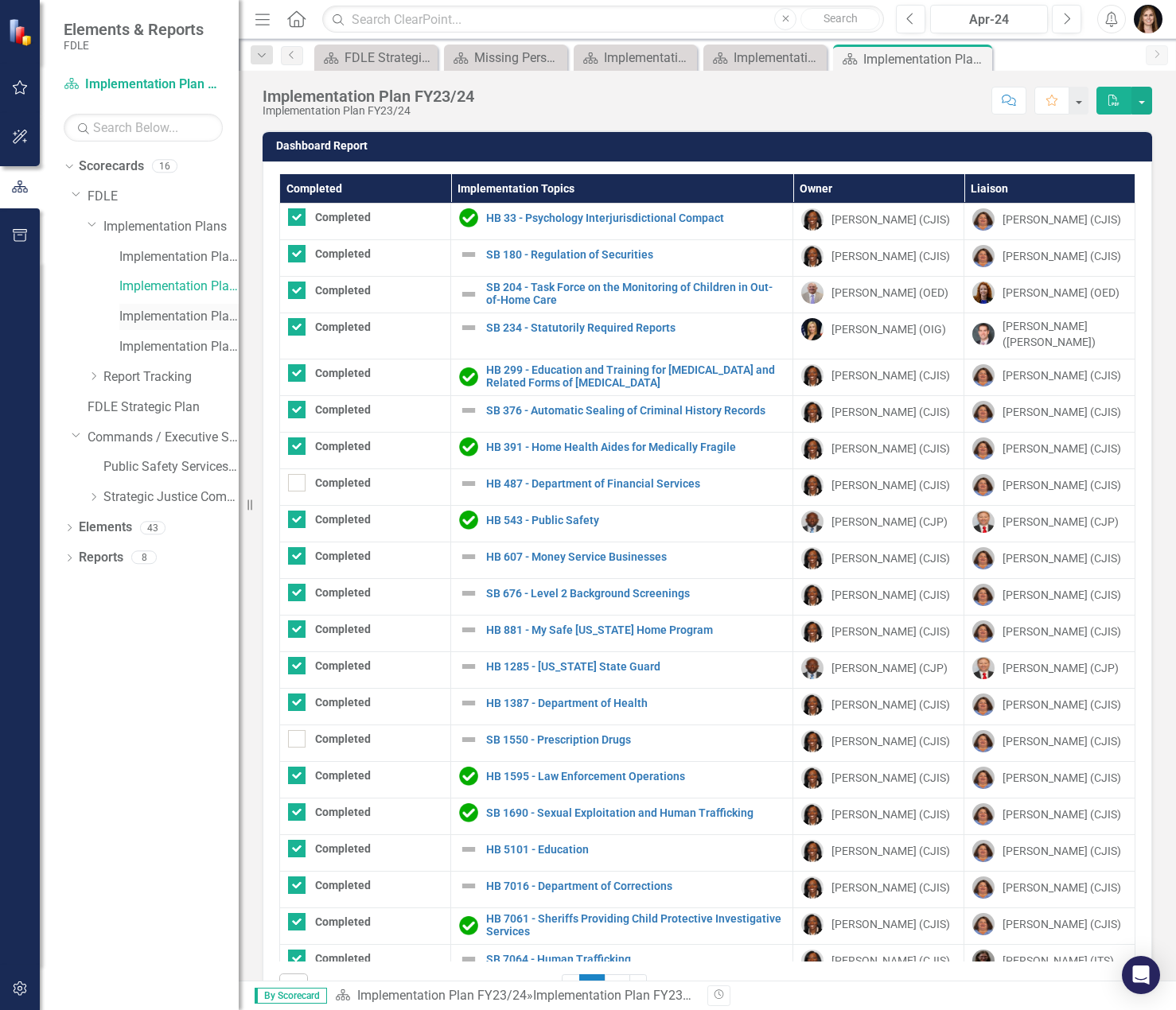
click at [162, 316] on link "Implementation Plan FY24/25" at bounding box center [180, 317] width 120 height 18
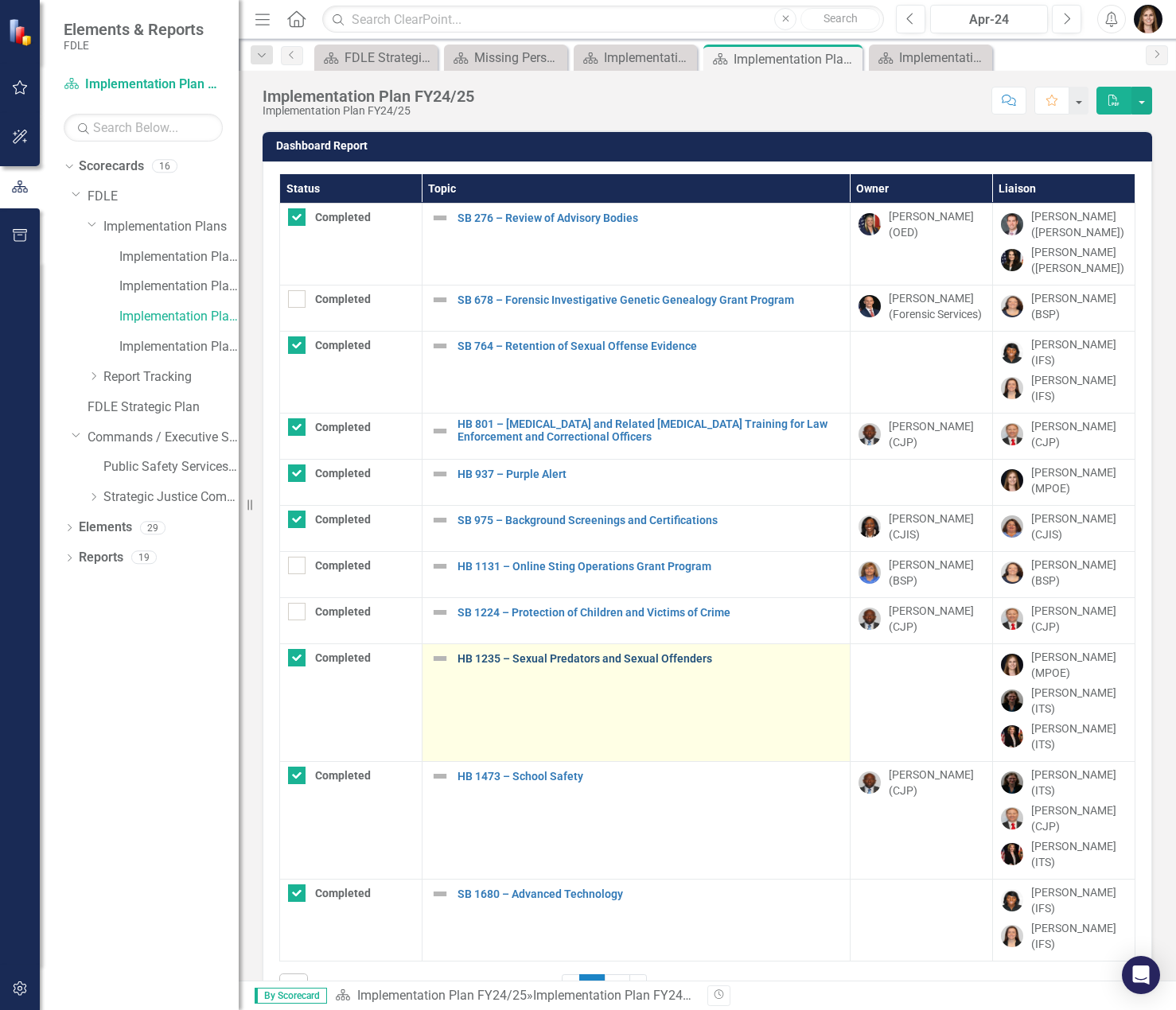
click at [632, 664] on link "HB 1235 – Sexual Predators and Sexual Offenders" at bounding box center [649, 659] width 384 height 12
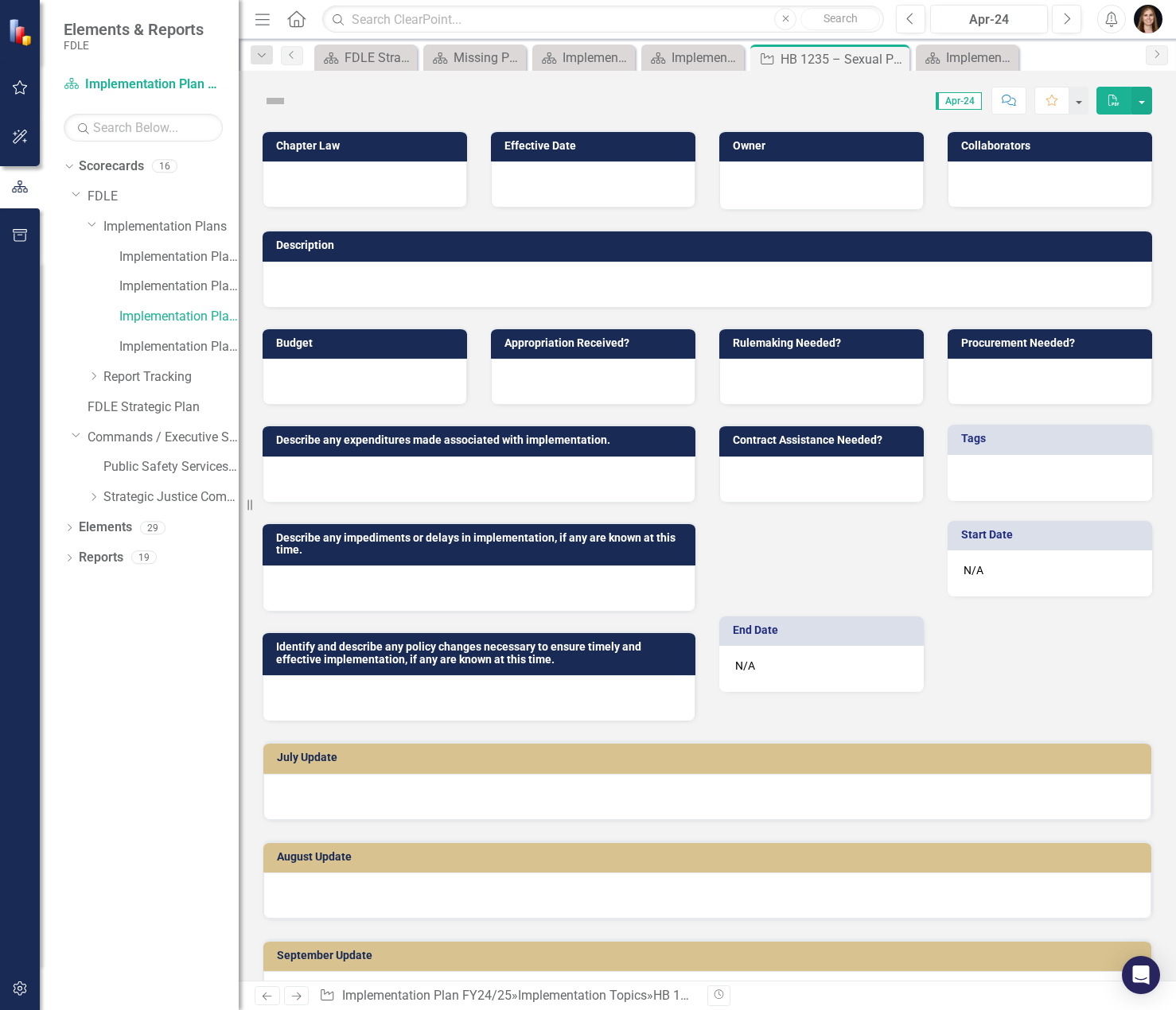
checkbox input "true"
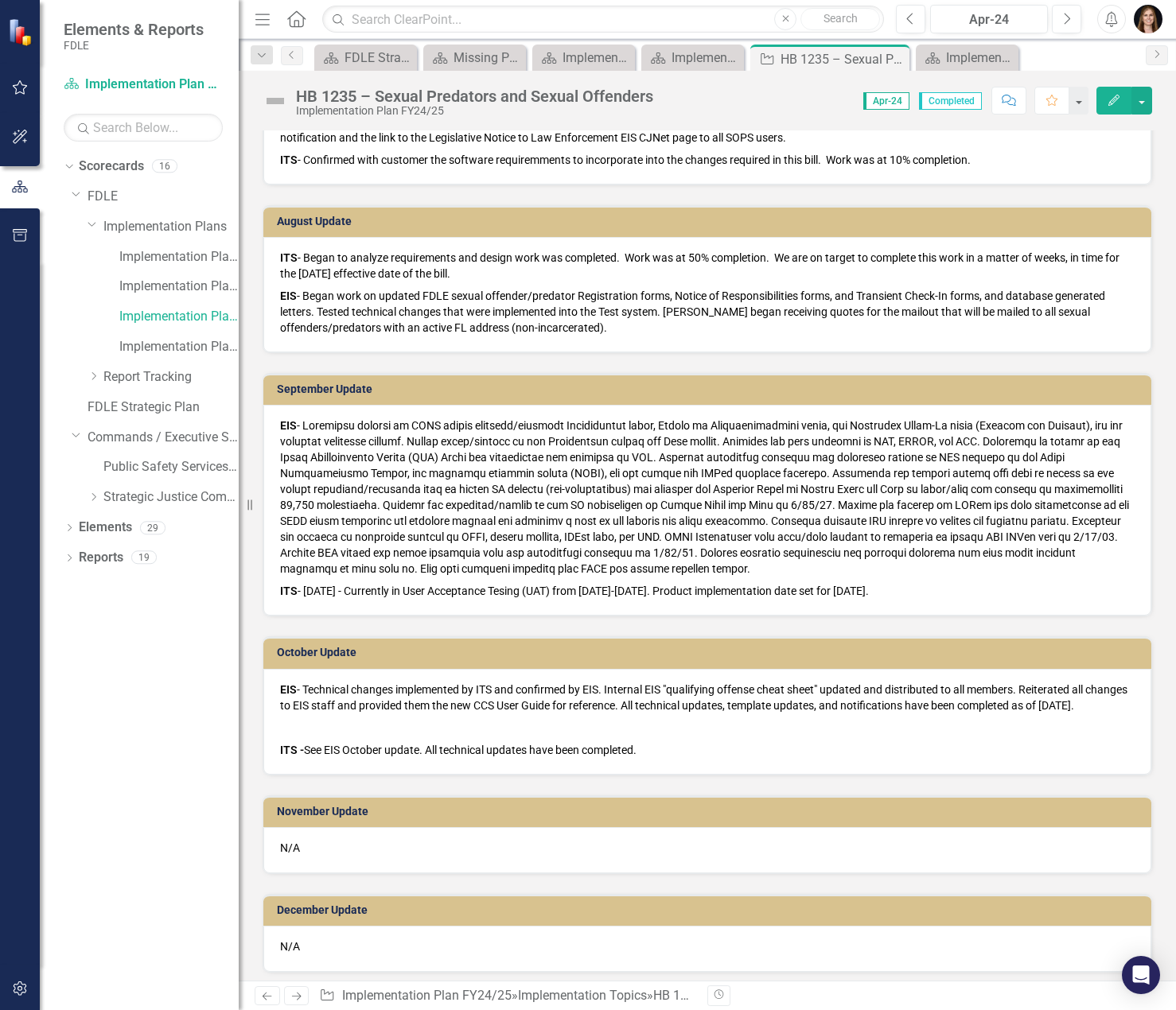
scroll to position [559, 0]
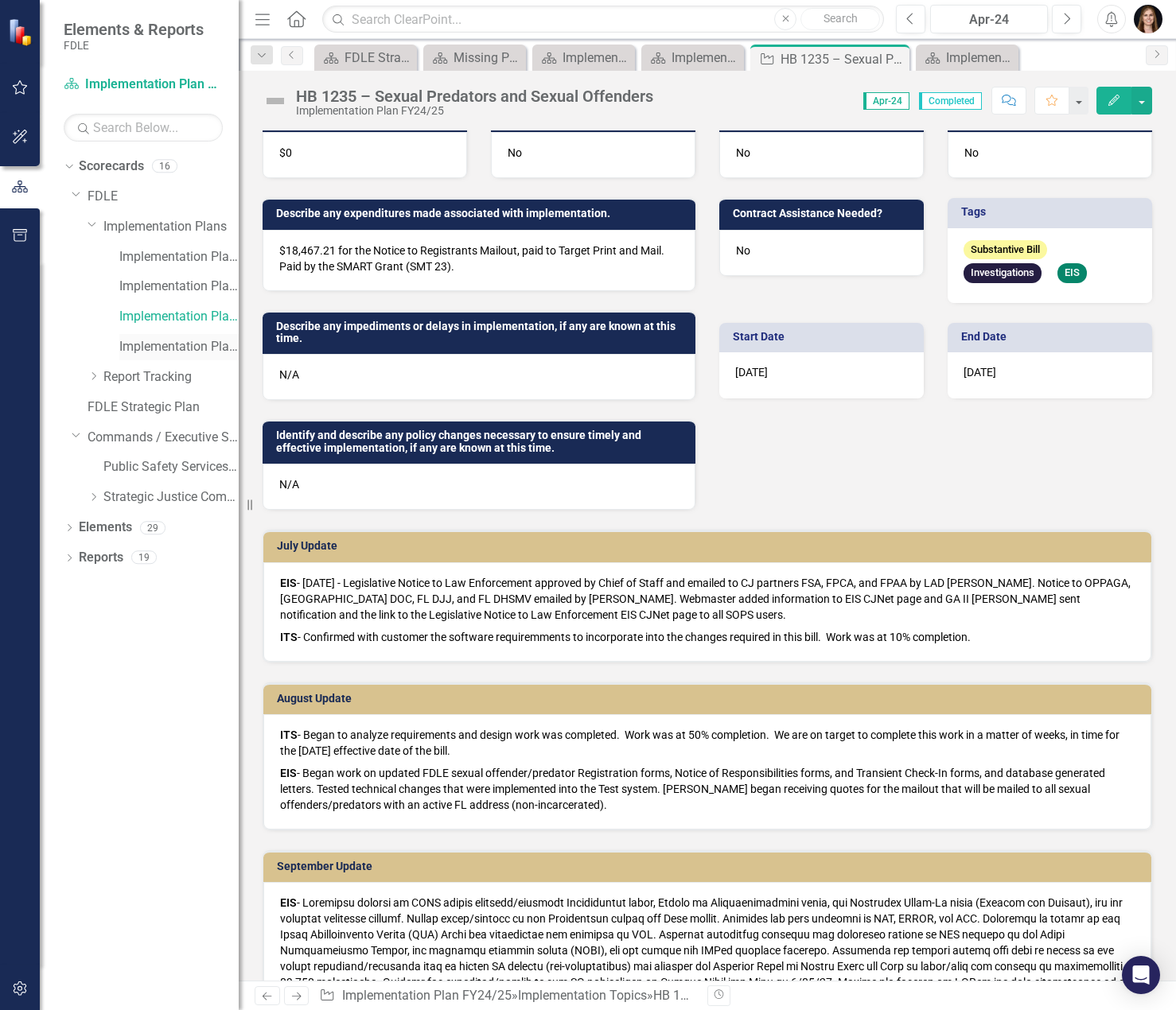
click at [152, 348] on link "Implementation Plan FY25/26" at bounding box center [180, 347] width 120 height 18
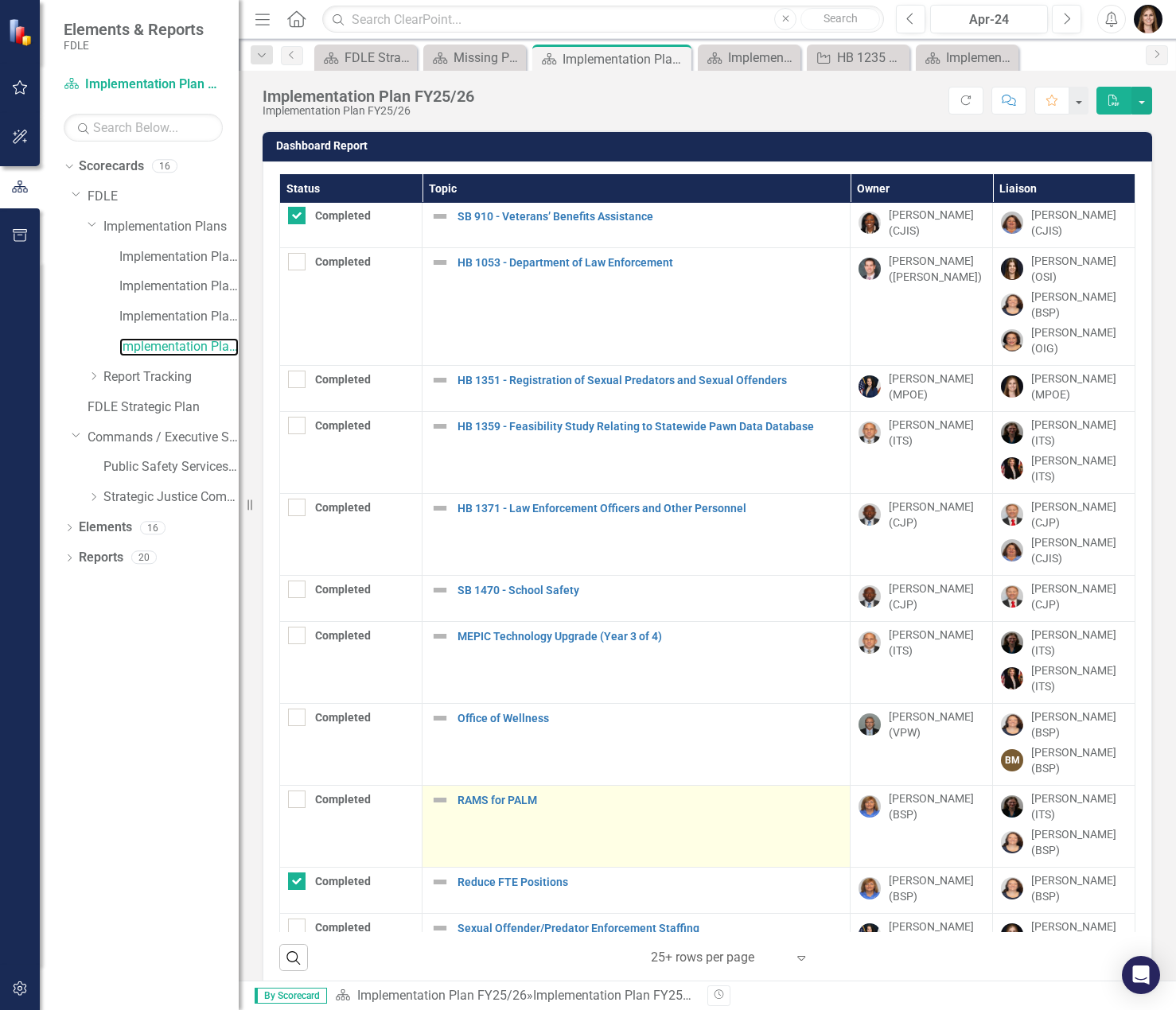
scroll to position [160, 0]
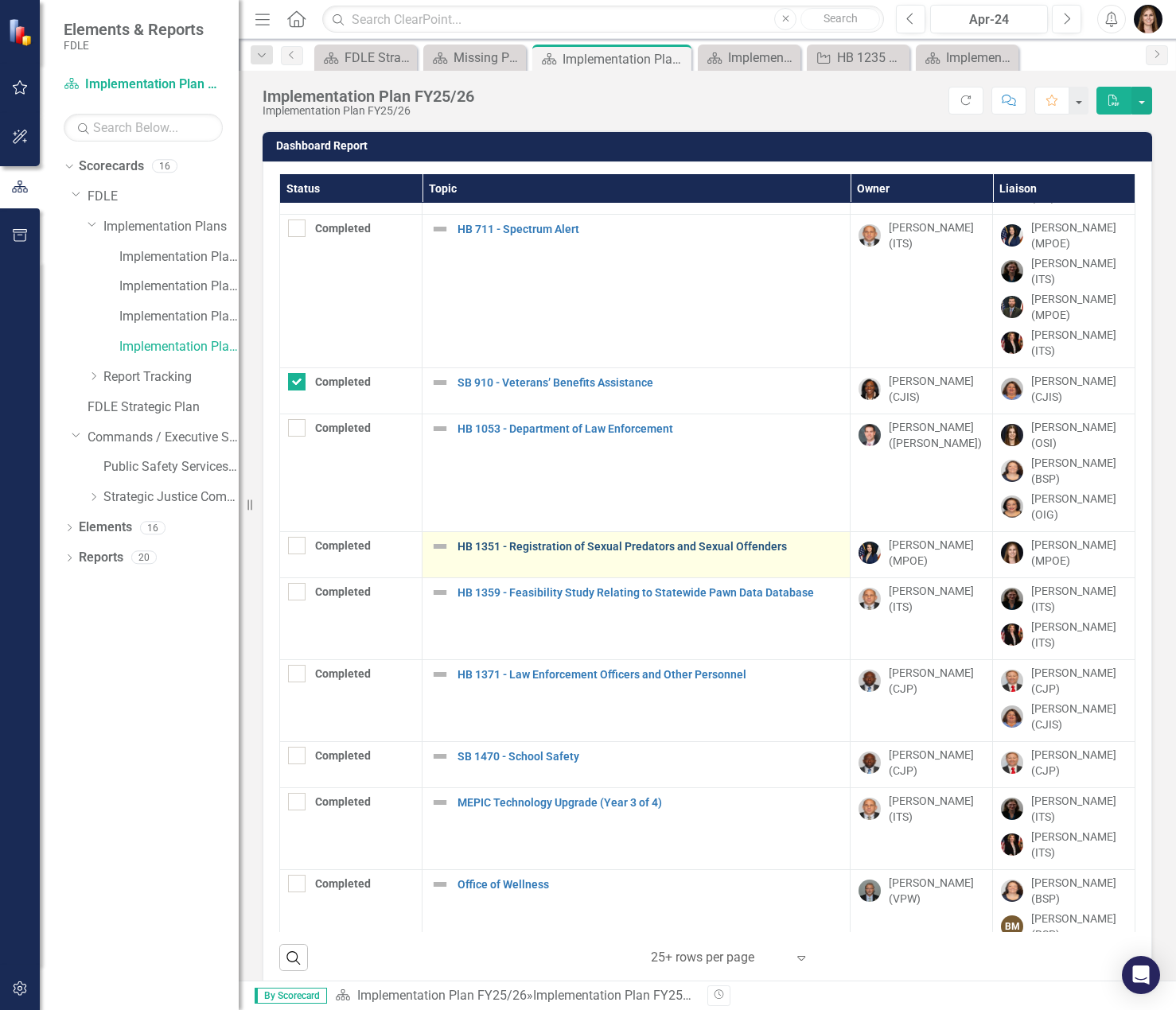
click at [574, 541] on link "HB 1351 - Registration of Sexual Predators and Sexual Offenders" at bounding box center [649, 547] width 384 height 12
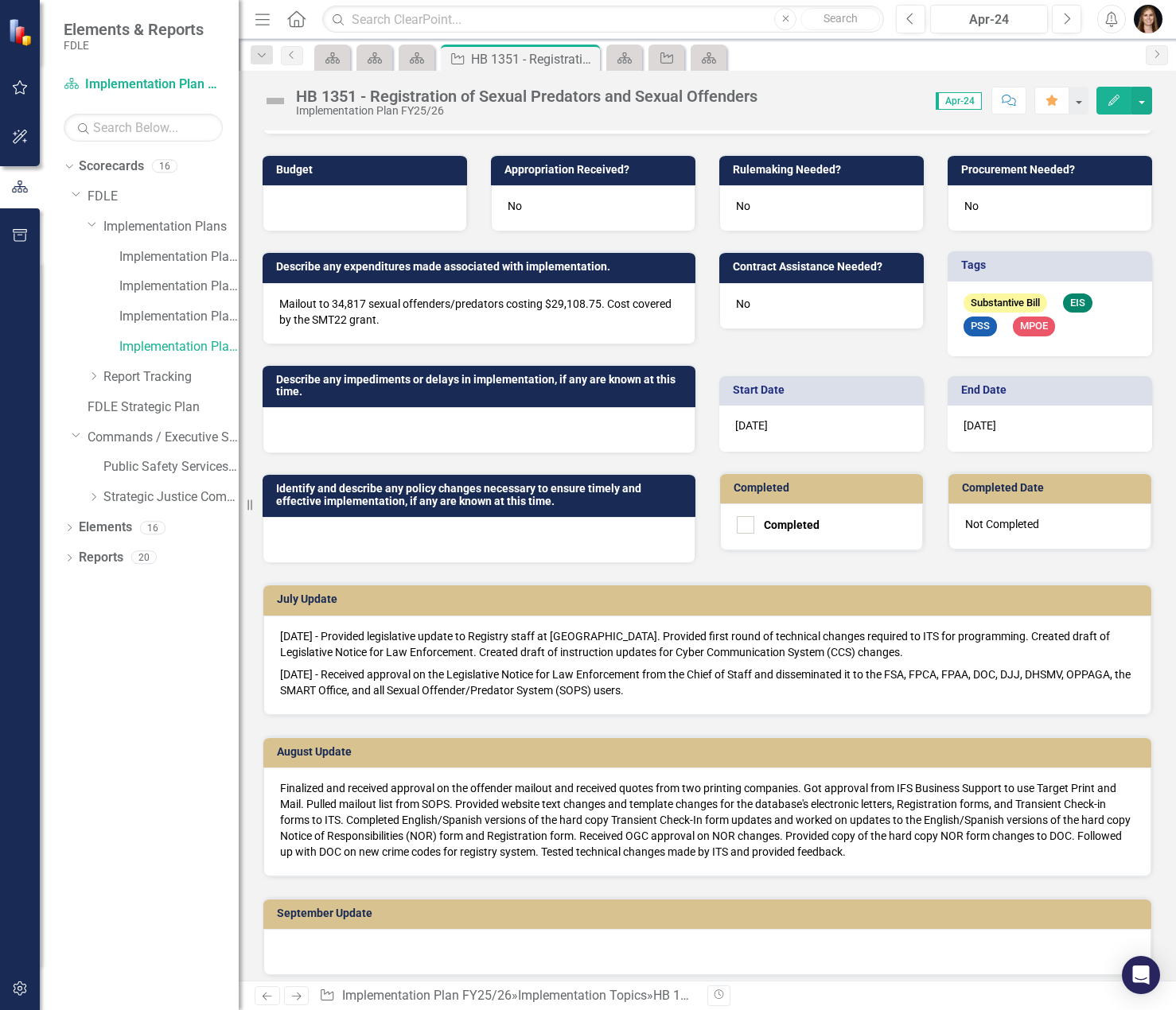
scroll to position [398, 0]
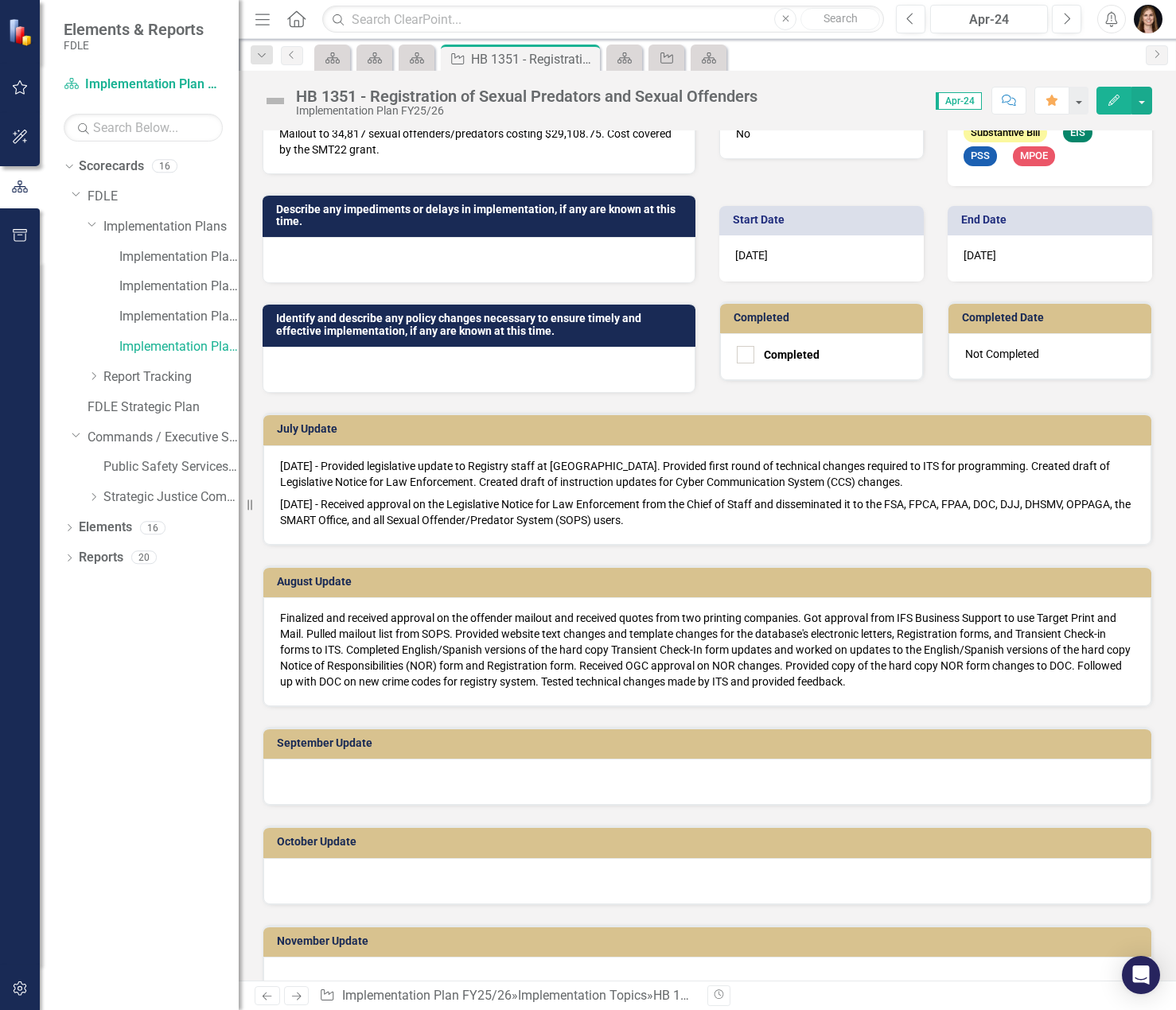
click at [367, 777] on div at bounding box center [707, 782] width 888 height 46
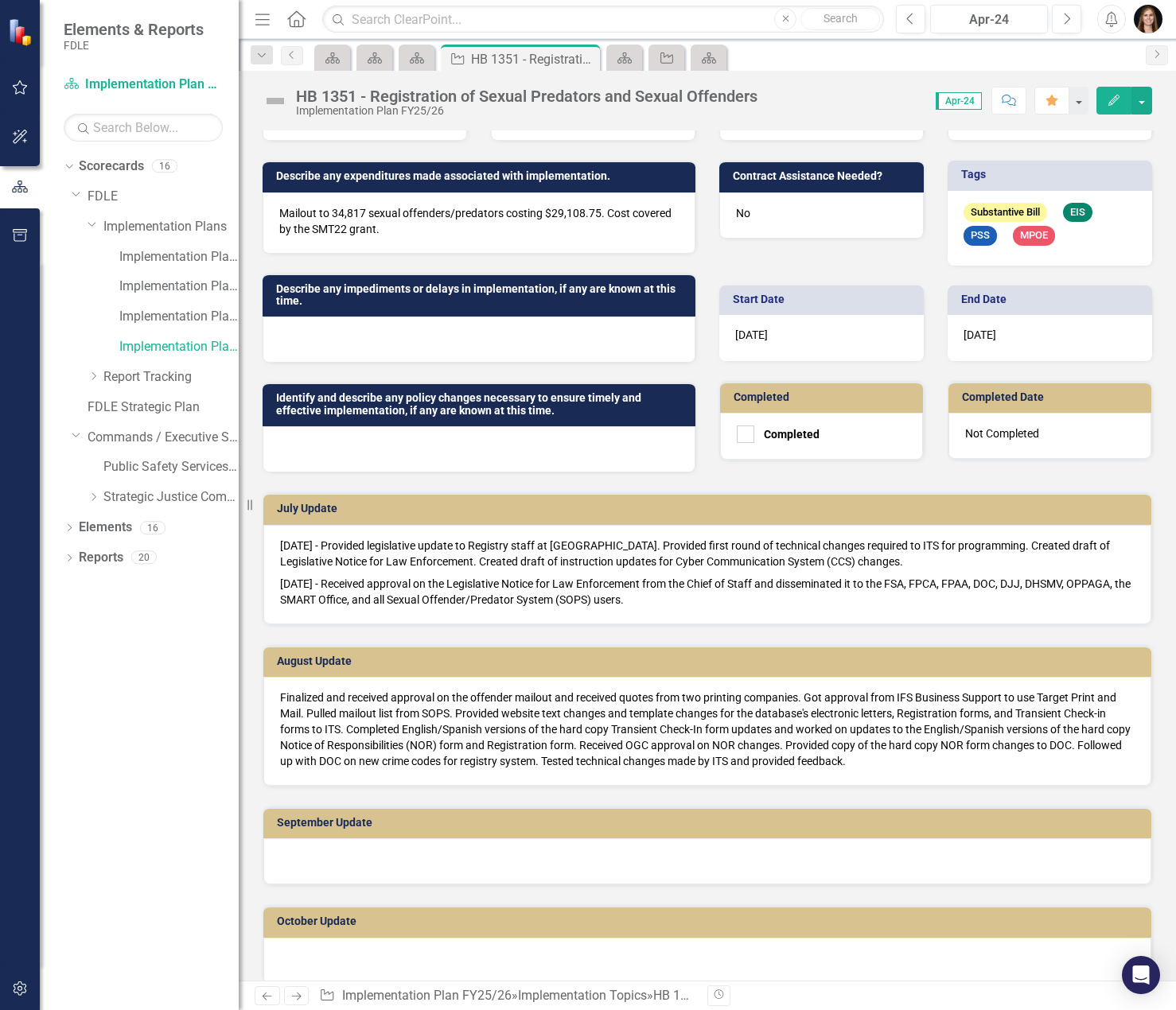
drag, startPoint x: 335, startPoint y: 214, endPoint x: 359, endPoint y: 211, distance: 24.2
click at [359, 211] on p "Mailout to 34,817 sexual offenders/predators costing $29,108.75. Cost covered b…" at bounding box center [479, 221] width 400 height 32
click at [271, 212] on div "Mailout to 34,817 sexual offenders/predators costing $29,108.75. Cost covered b…" at bounding box center [479, 222] width 433 height 61
drag, startPoint x: 287, startPoint y: 214, endPoint x: 521, endPoint y: 213, distance: 234.0
click at [521, 213] on p "Mailout to 34,817 sexual offenders/predators costing $29,108.75. Cost covered b…" at bounding box center [479, 221] width 400 height 32
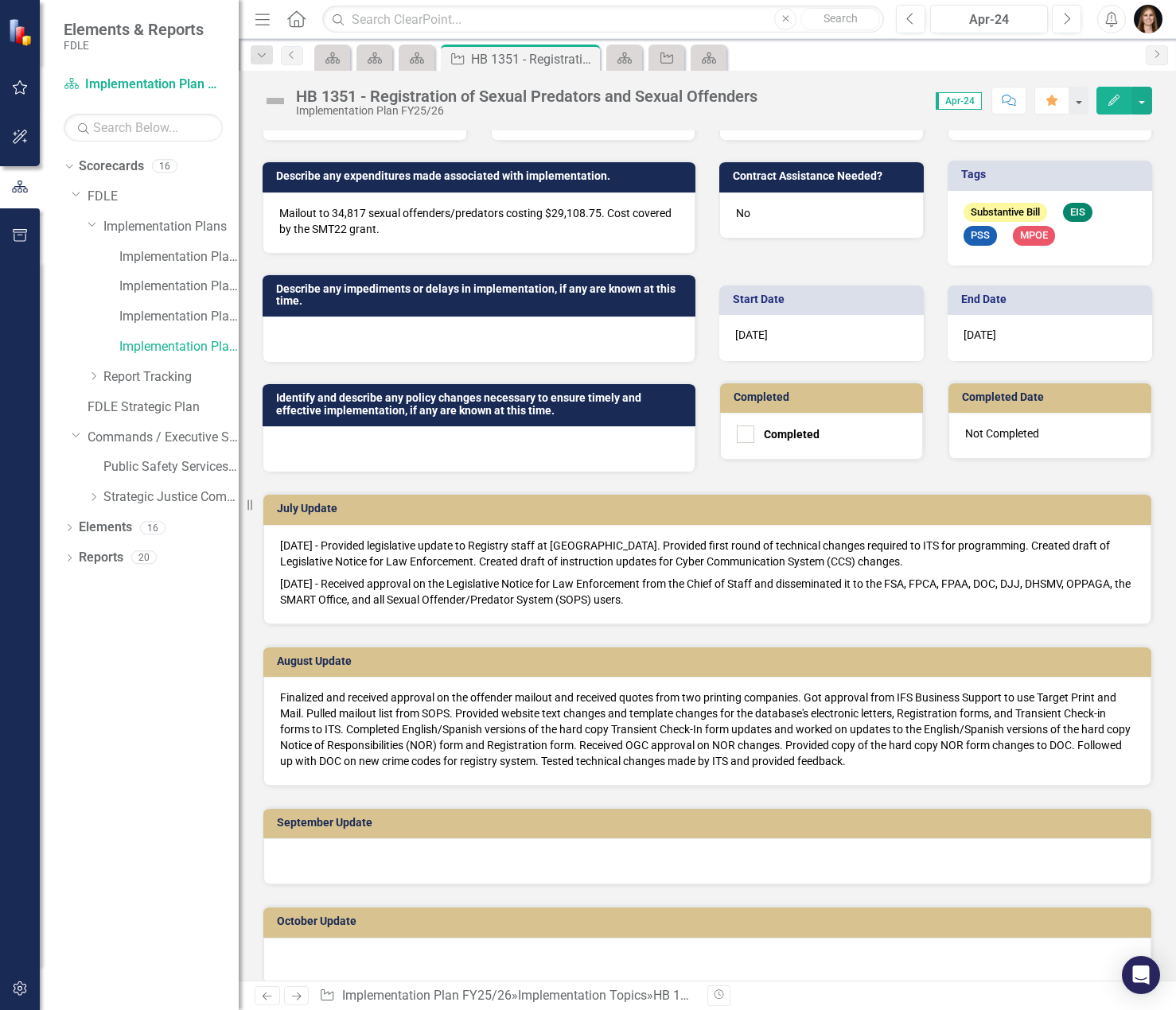
scroll to position [398, 0]
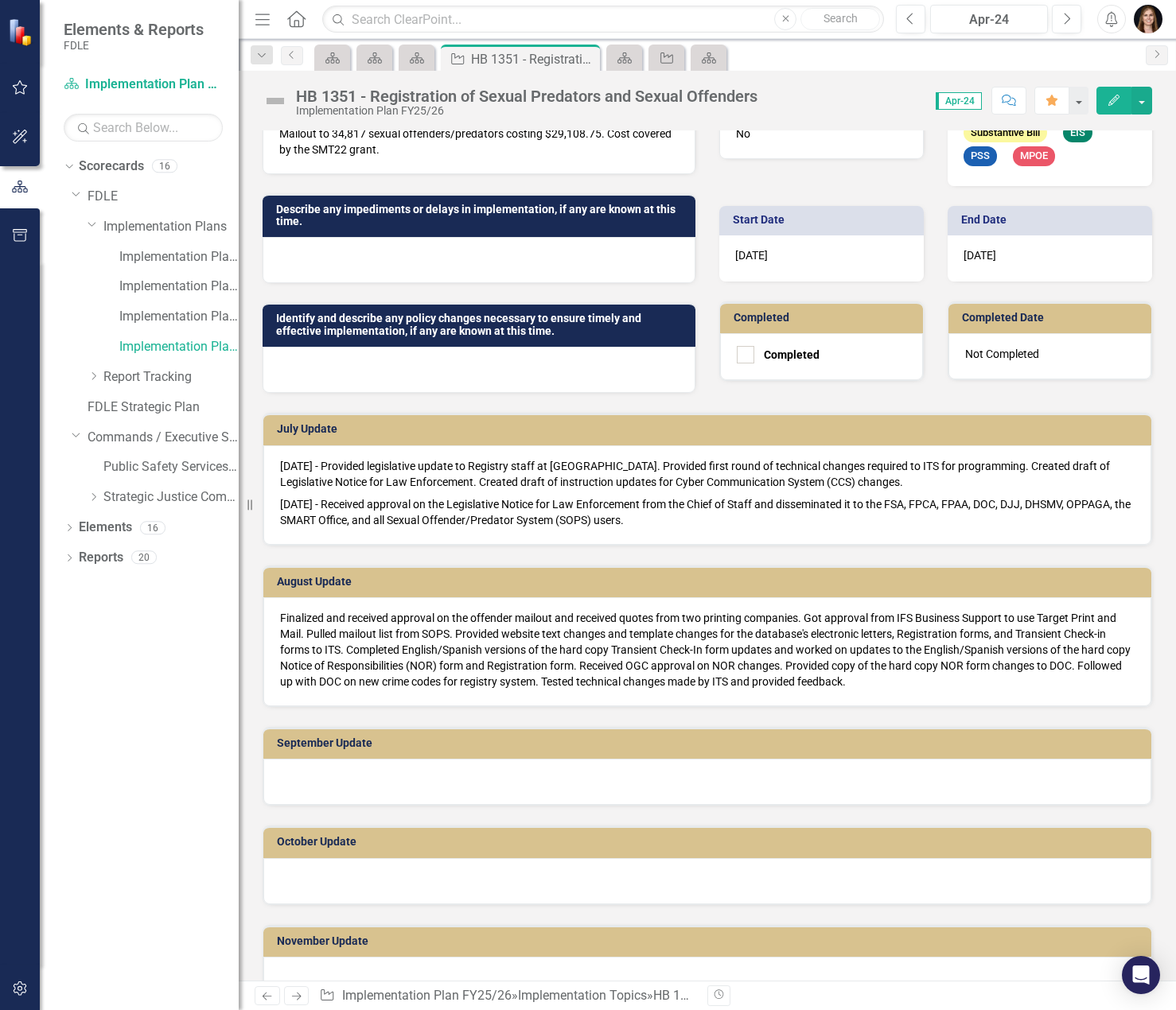
click at [494, 762] on div at bounding box center [707, 782] width 888 height 46
click at [496, 777] on div at bounding box center [707, 782] width 888 height 46
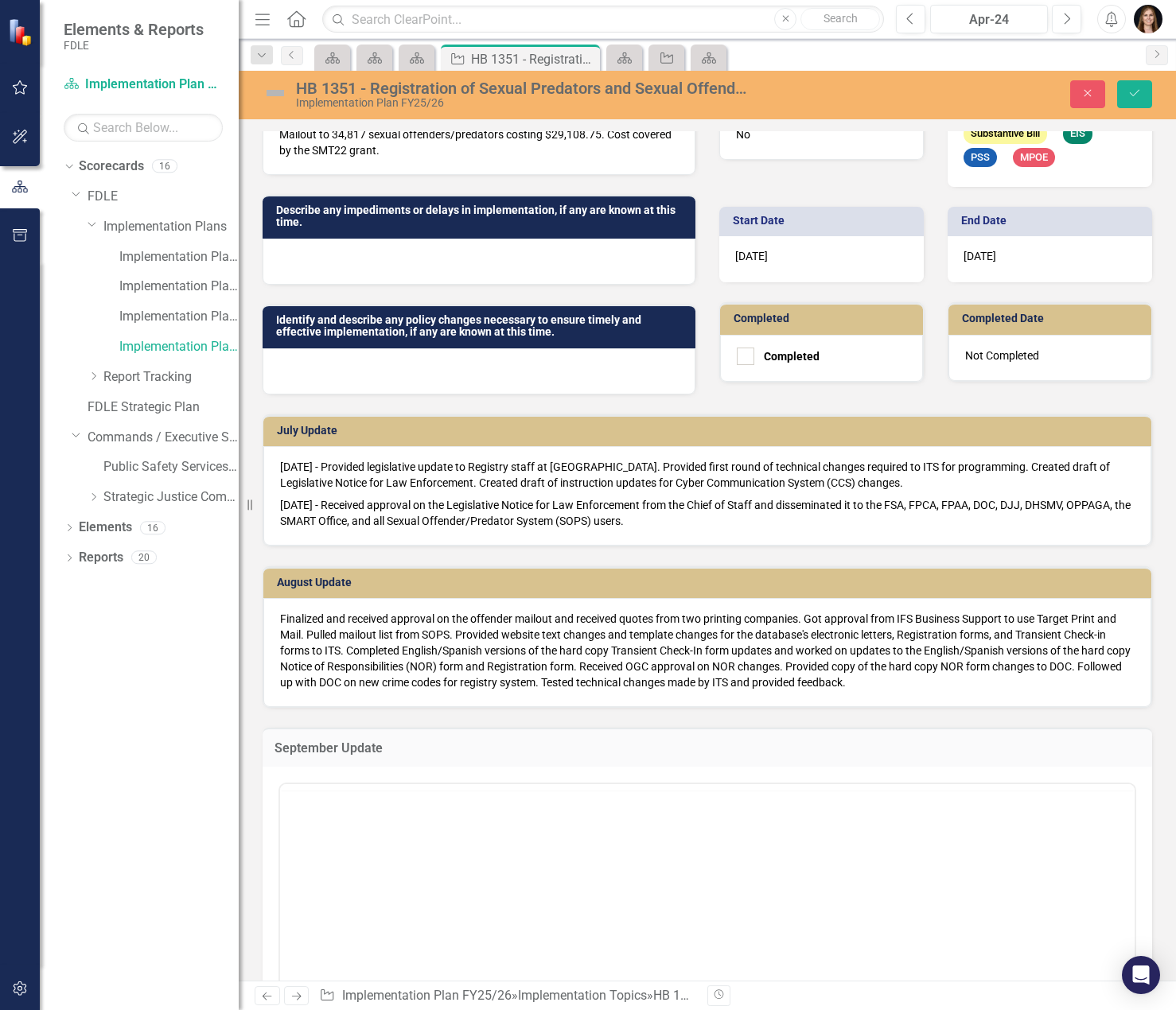
scroll to position [0, 0]
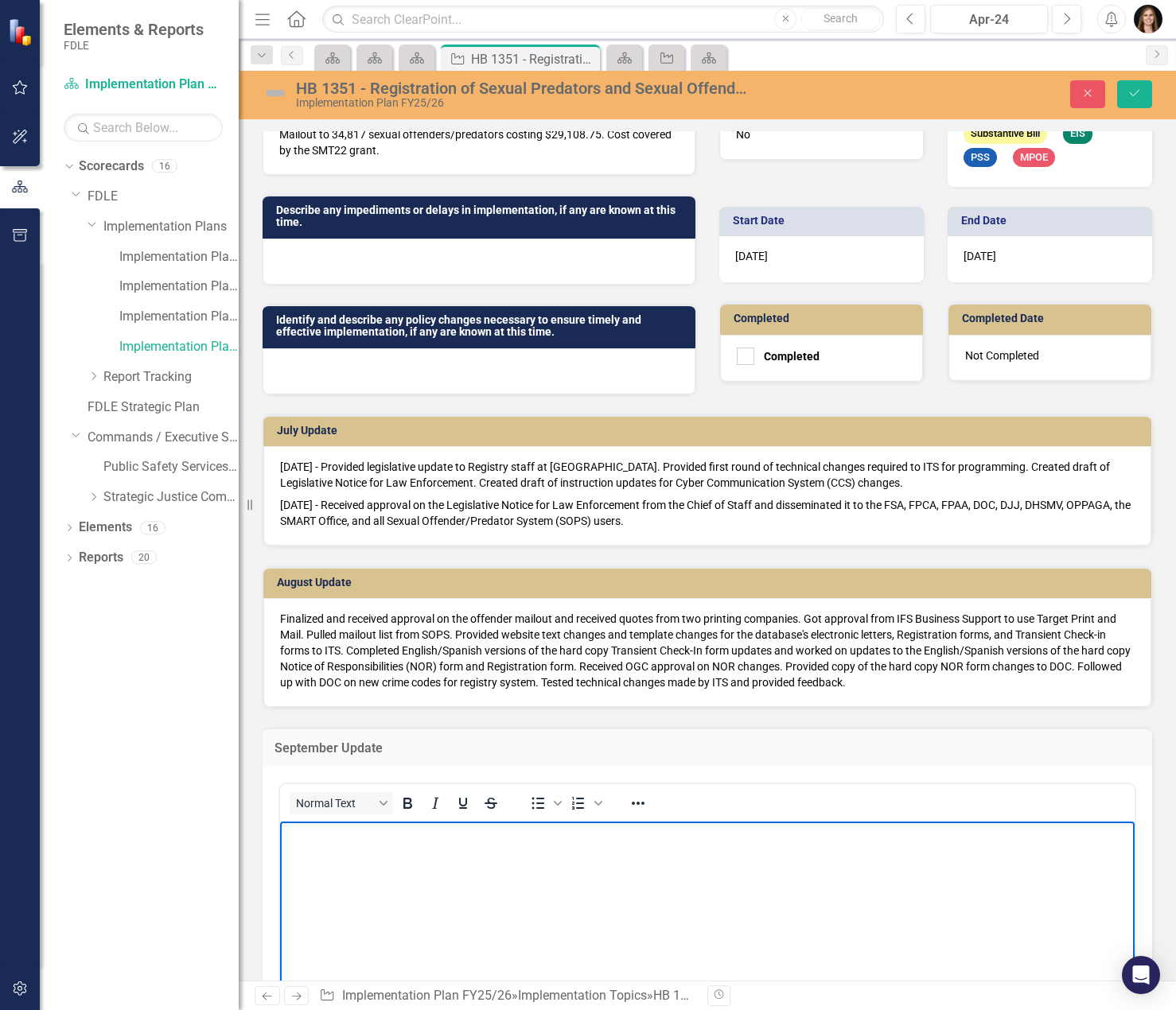
click at [356, 875] on body "Rich Text Area. Press ALT-0 for help." at bounding box center [707, 939] width 855 height 238
click at [726, 835] on p "34,817 mailouts sent to sexual offenders/predators currently residing in [US_ST…" at bounding box center [707, 834] width 847 height 19
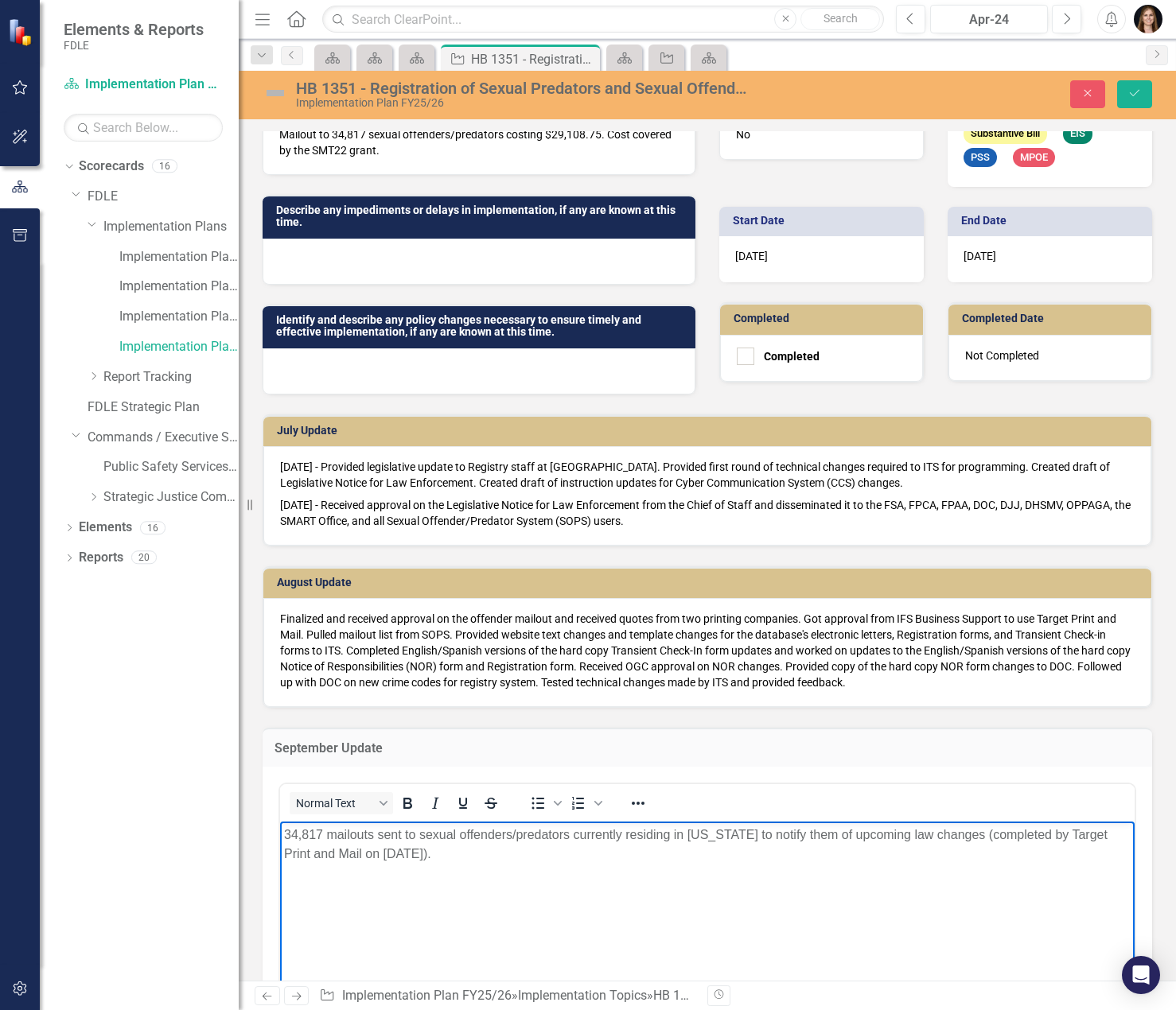
click at [447, 848] on p "34,817 mailouts sent to sexual offenders/predators currently residing in [US_ST…" at bounding box center [707, 843] width 847 height 38
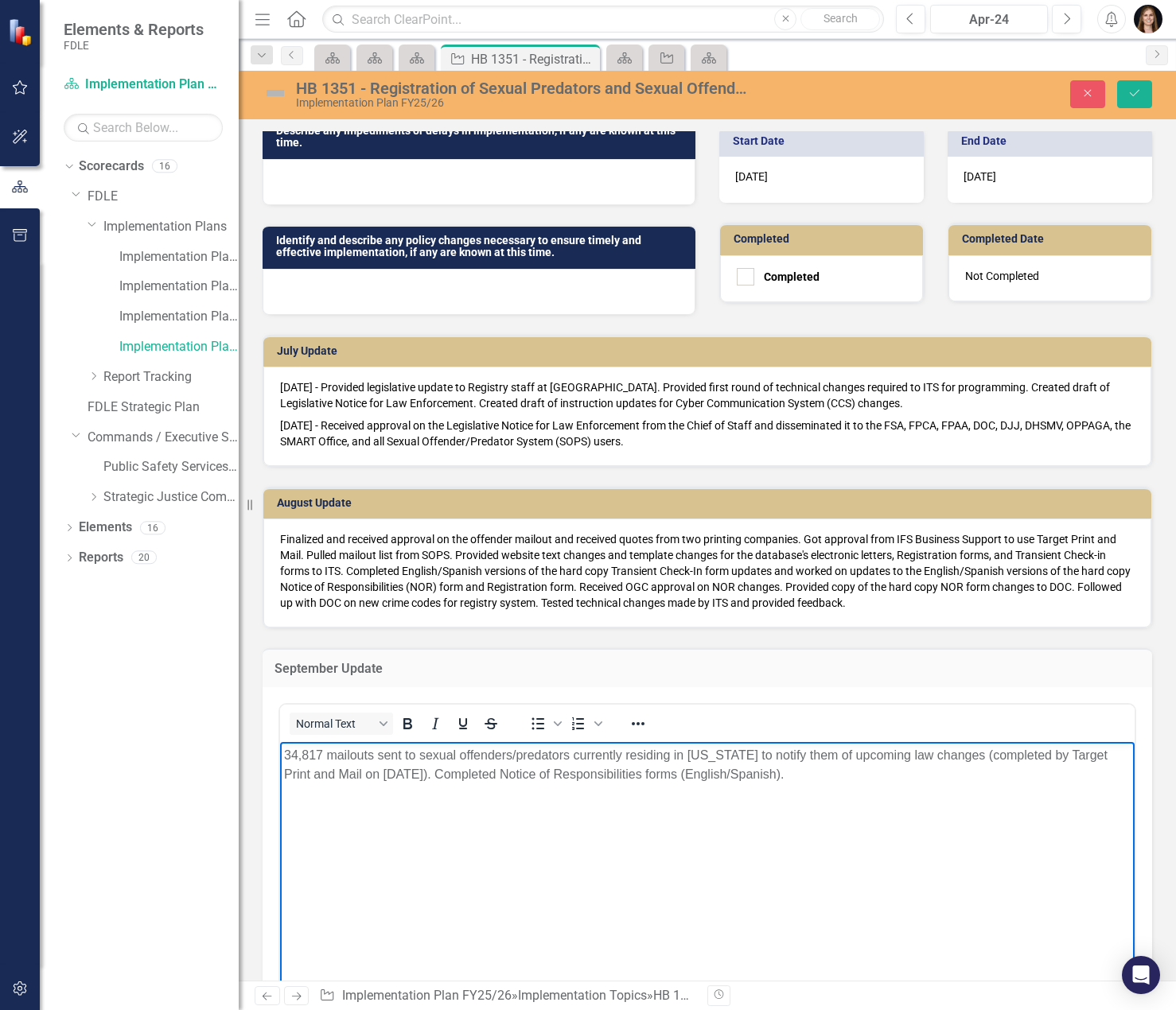
click at [1128, 112] on div "HB 1351 - Registration of Sexual Predators and Sexual Offenders Implementation …" at bounding box center [707, 95] width 938 height 49
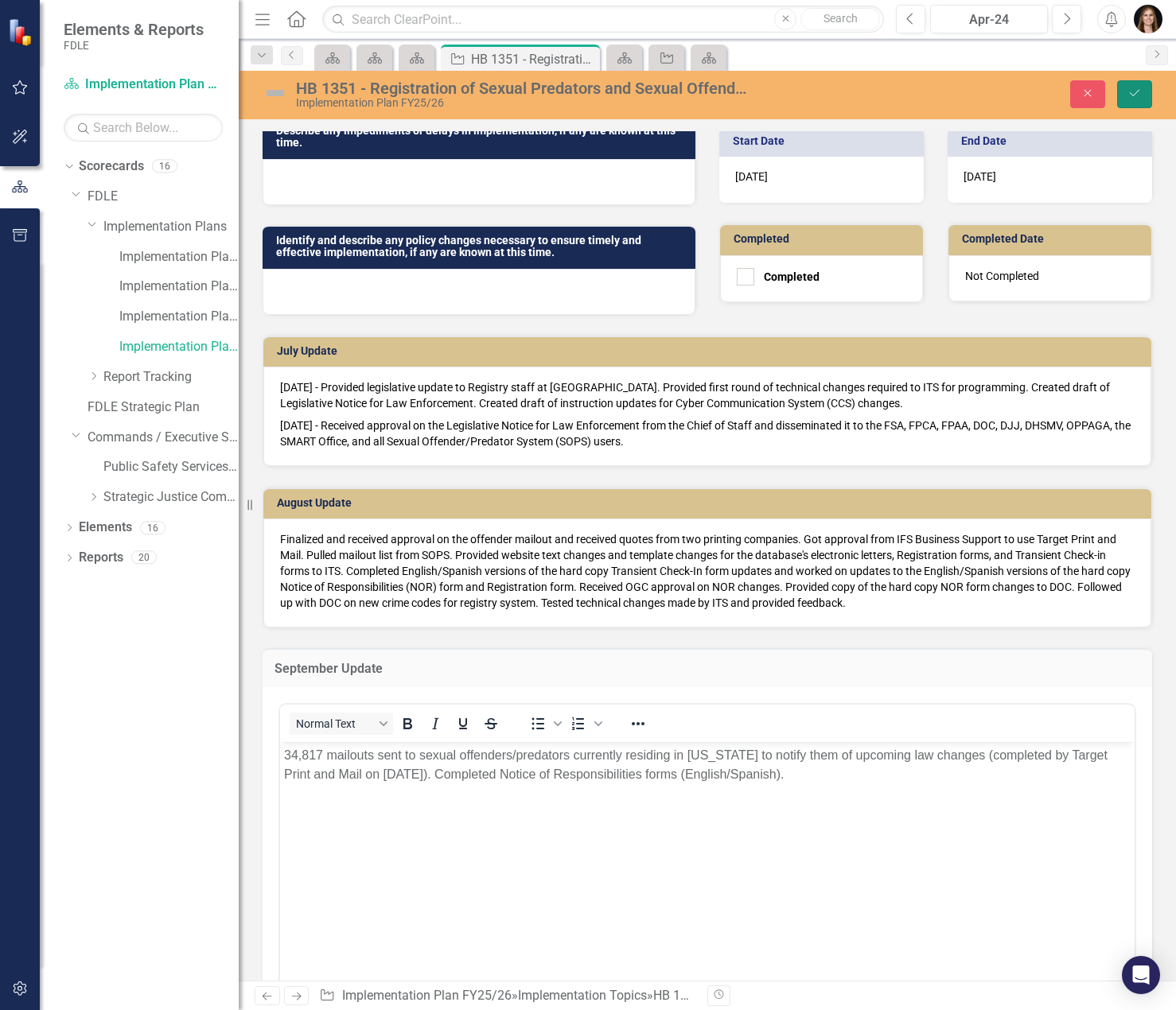
click at [1133, 98] on icon "Save" at bounding box center [1135, 93] width 14 height 11
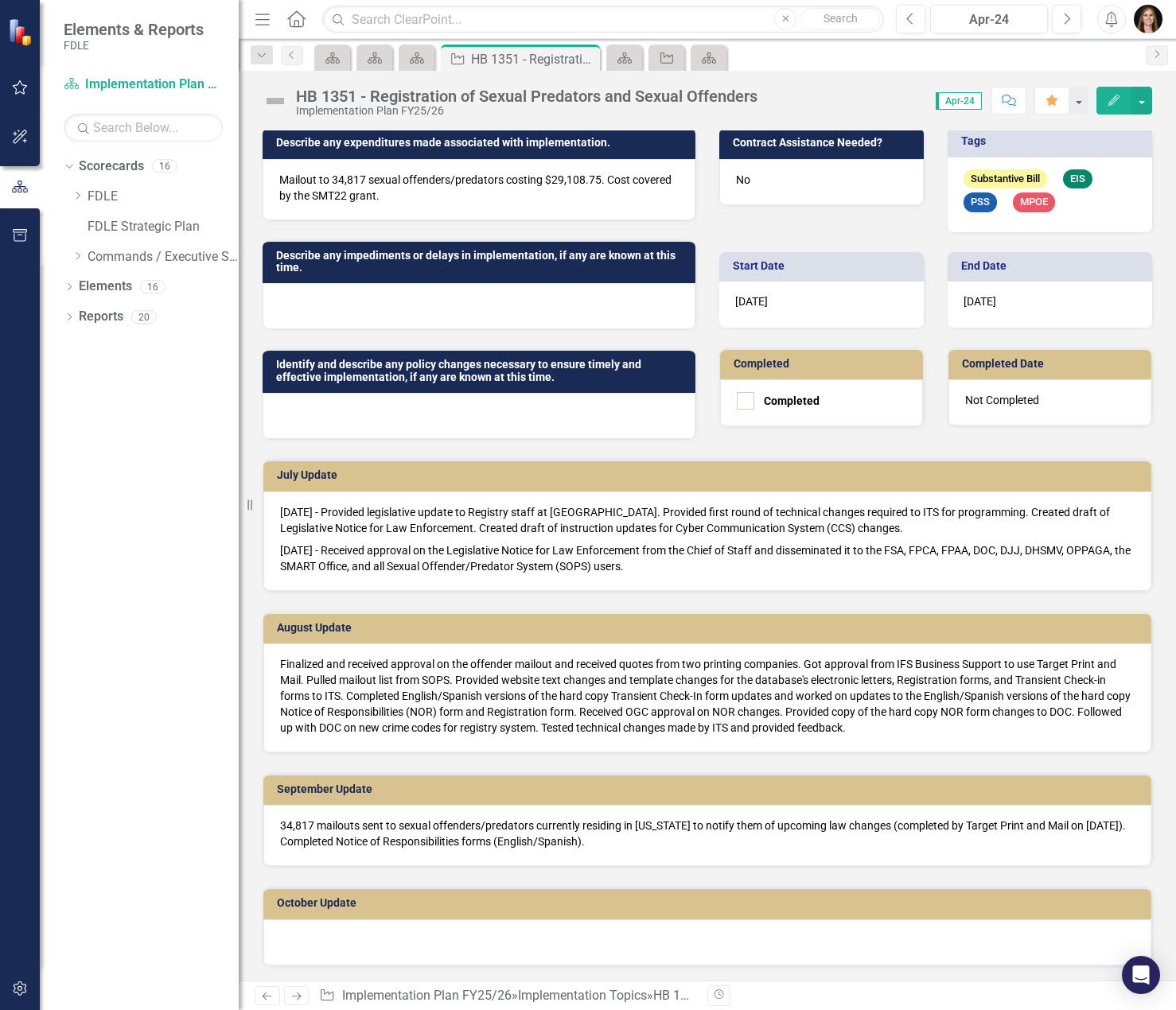
scroll to position [318, 0]
